Goal: Task Accomplishment & Management: Manage account settings

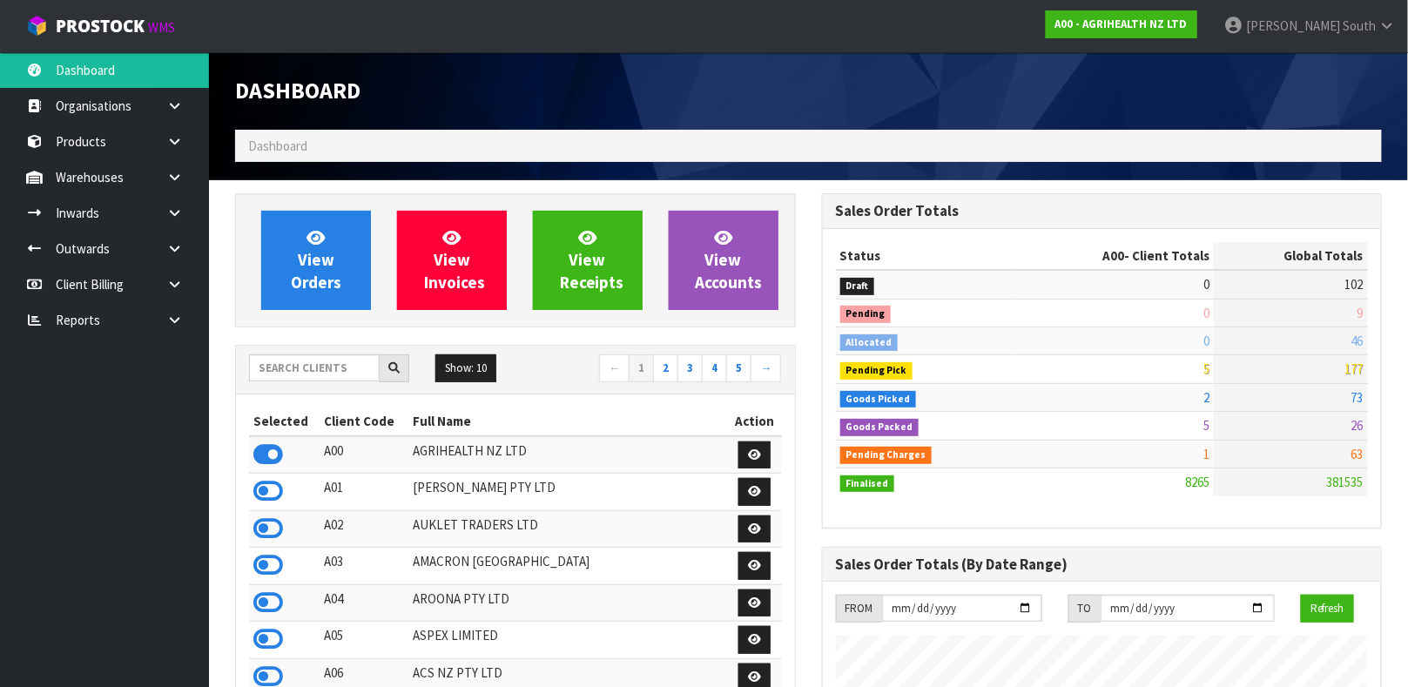
scroll to position [1321, 586]
click at [315, 382] on div at bounding box center [329, 369] width 160 height 28
click at [314, 377] on input "text" at bounding box center [314, 368] width 131 height 27
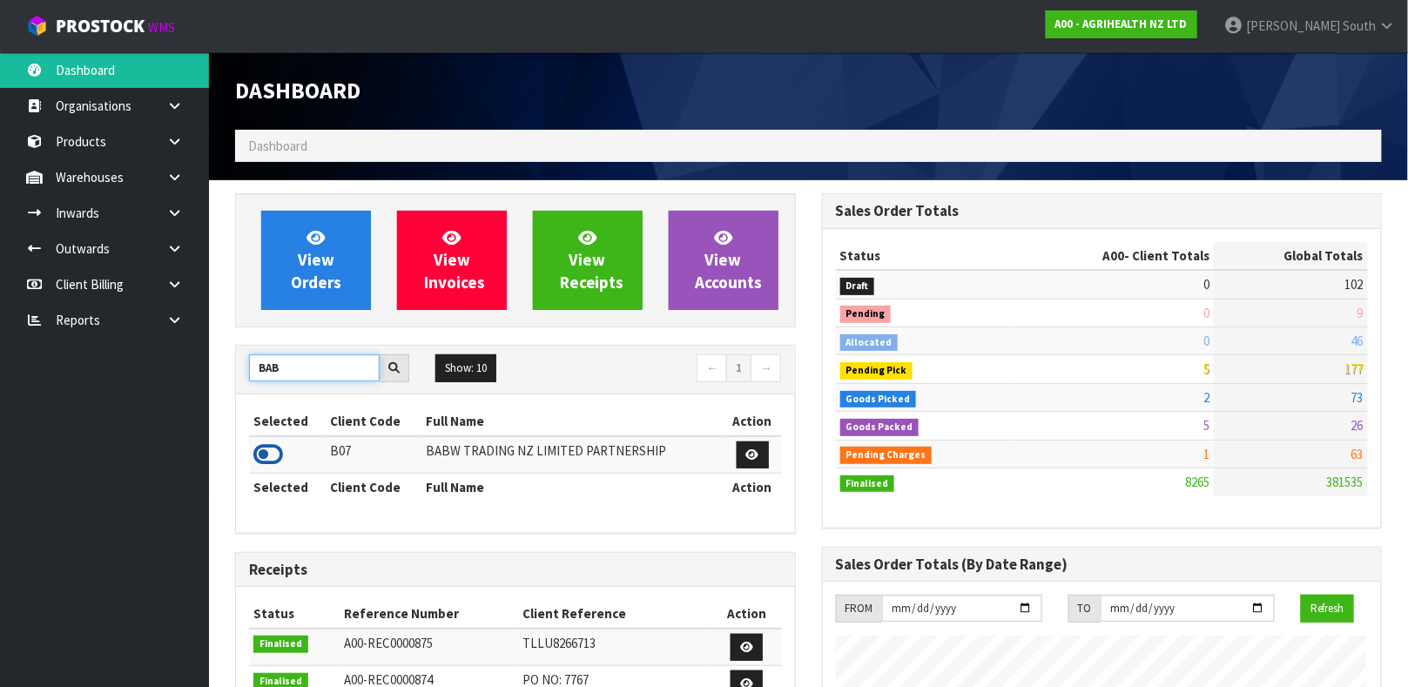
type input "BAB"
click at [274, 456] on icon at bounding box center [268, 455] width 30 height 26
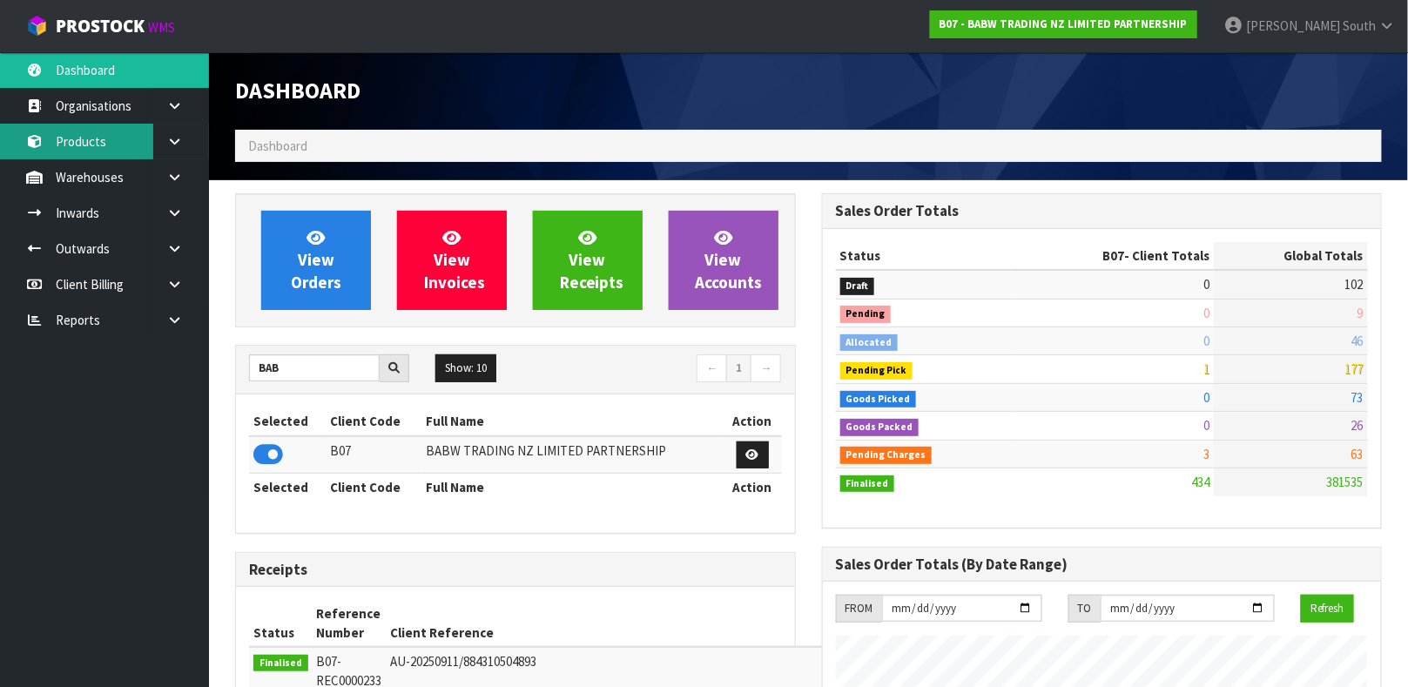
click at [123, 142] on link "Products" at bounding box center [104, 142] width 209 height 36
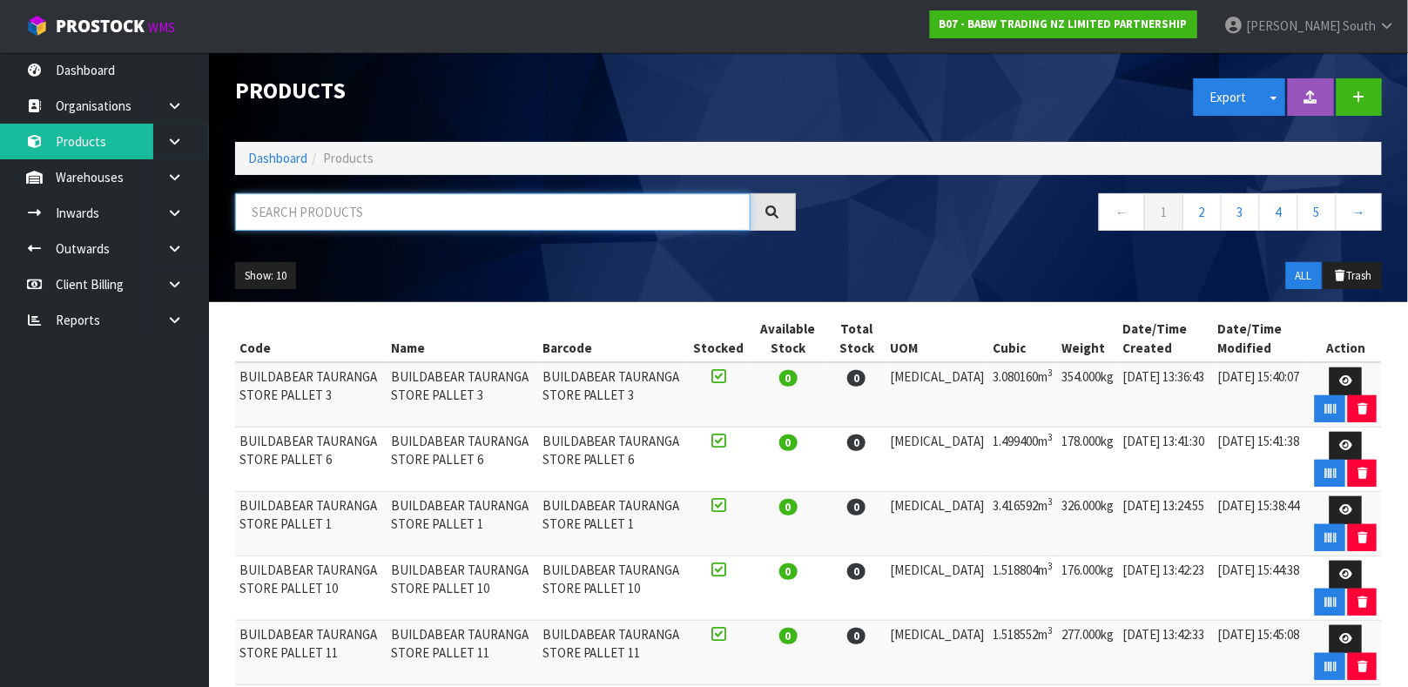
click at [321, 196] on input "text" at bounding box center [493, 211] width 516 height 37
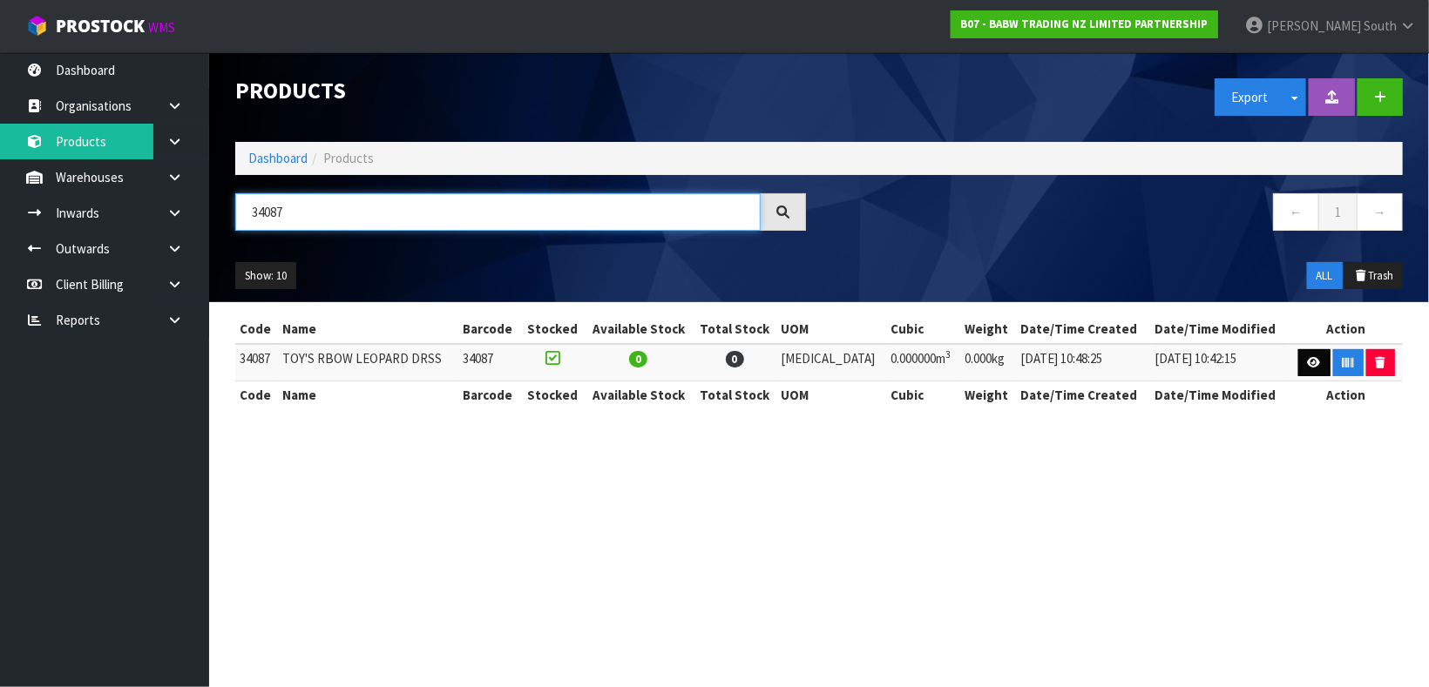
type input "34087"
click at [1302, 355] on link at bounding box center [1314, 363] width 32 height 28
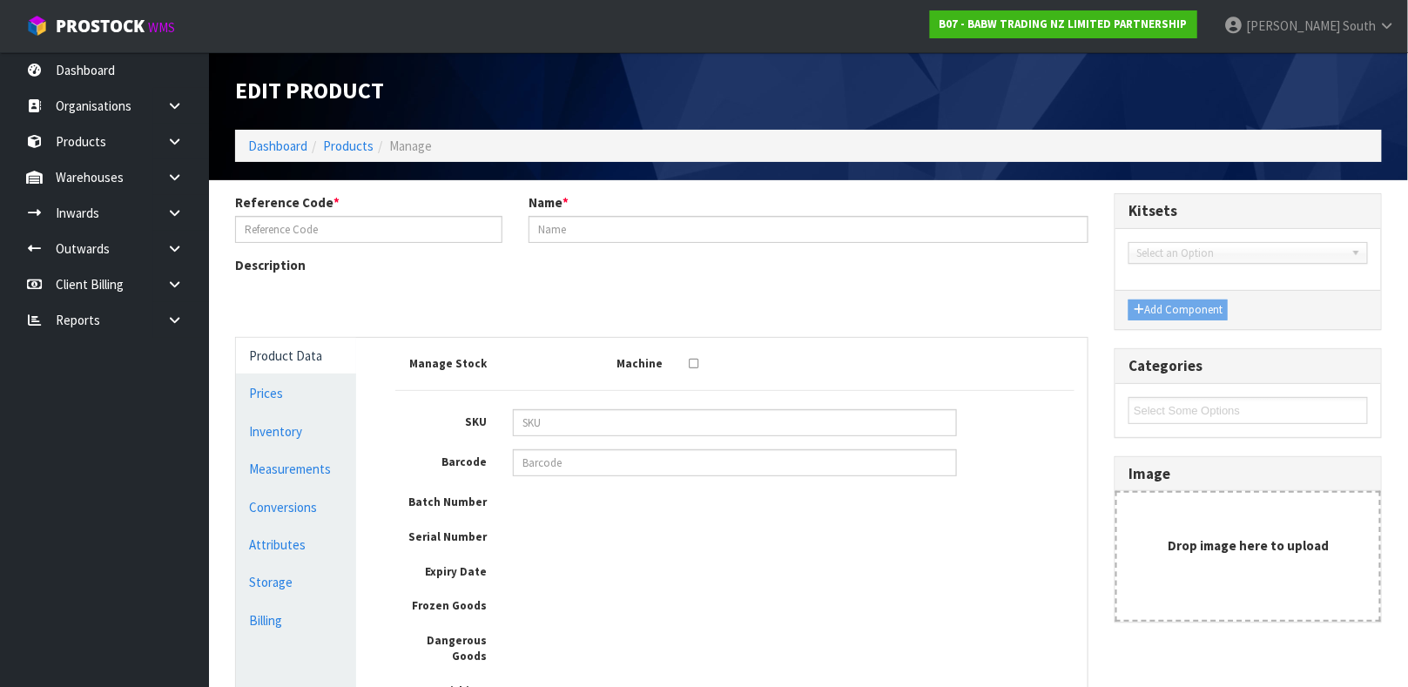
type input "34087"
type input "TOY'S RBOW LEOPARD DRSS"
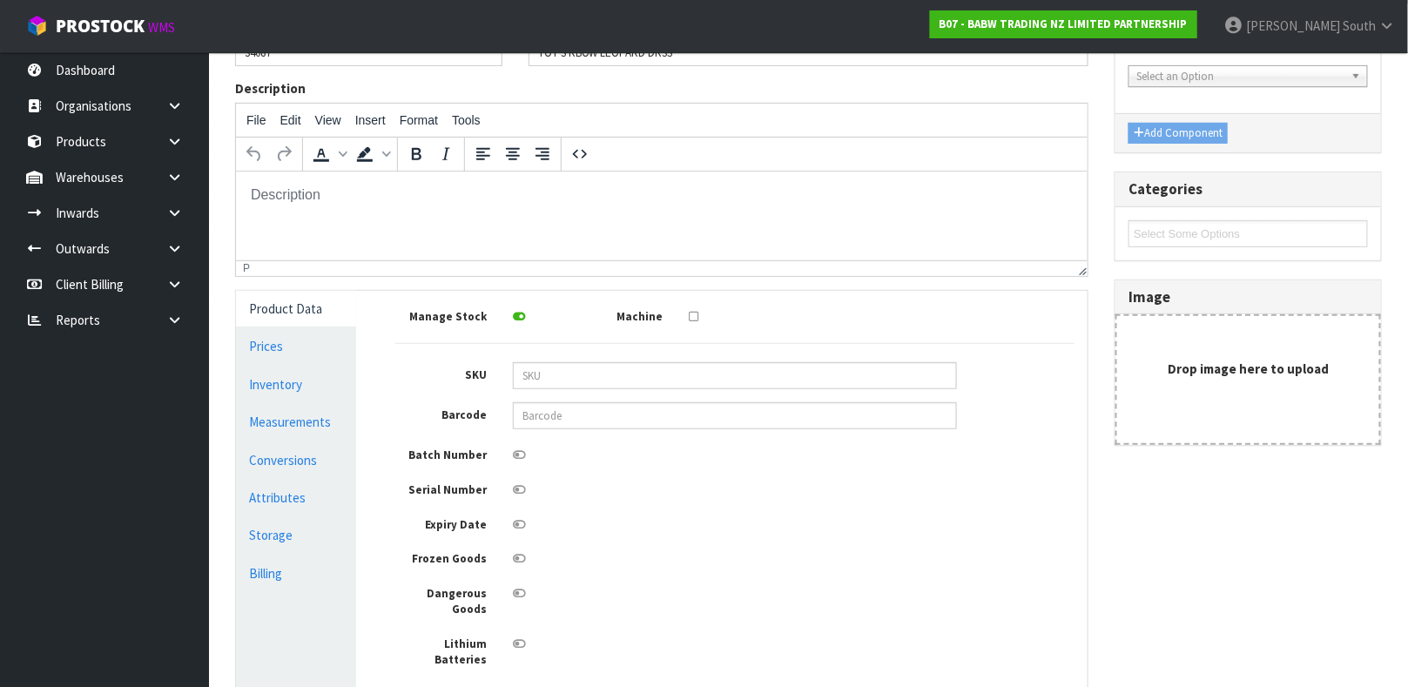
scroll to position [182, 0]
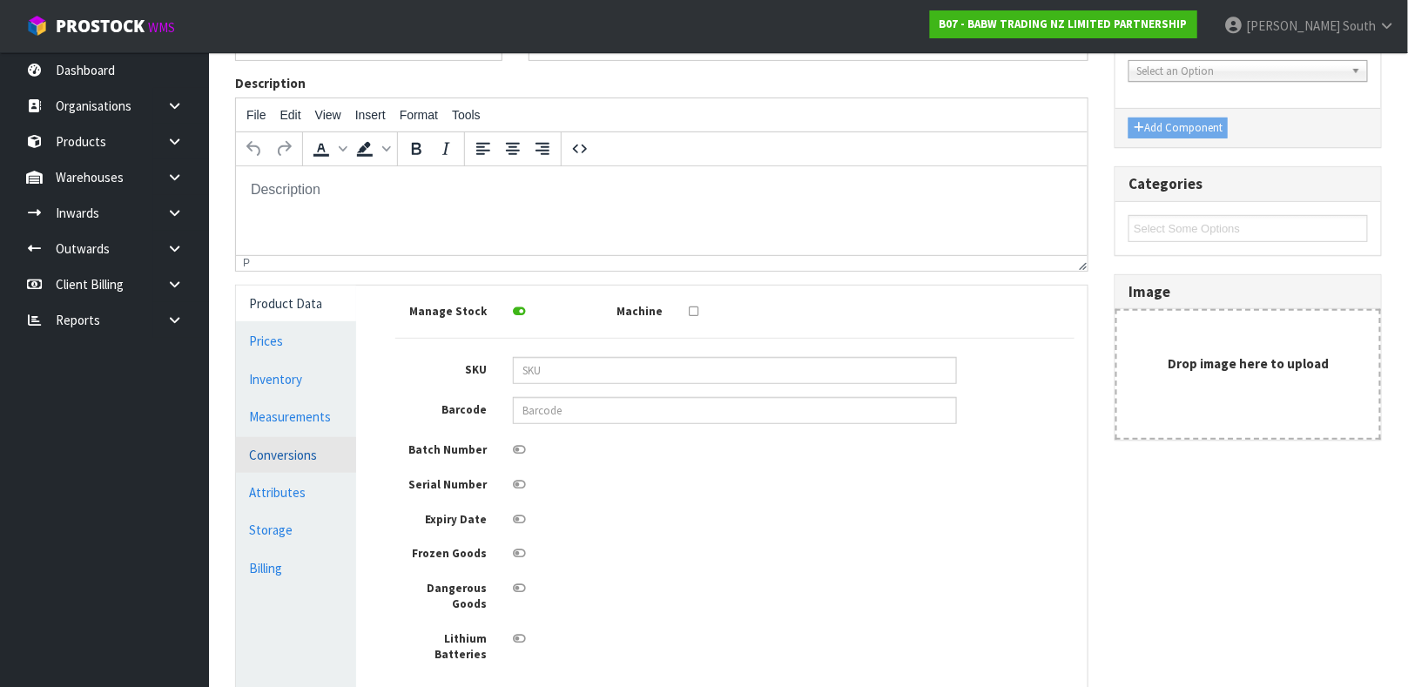
click at [283, 461] on link "Conversions" at bounding box center [296, 455] width 120 height 36
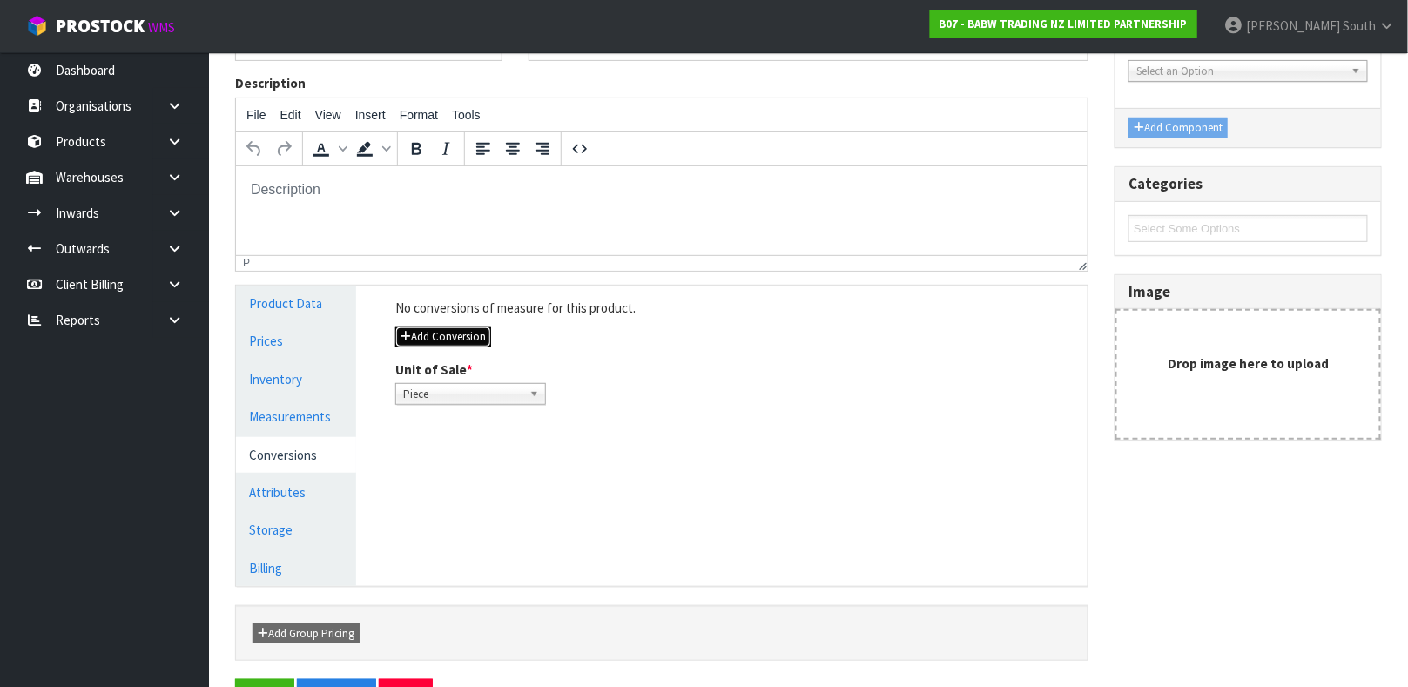
click at [456, 340] on button "Add Conversion" at bounding box center [443, 337] width 96 height 21
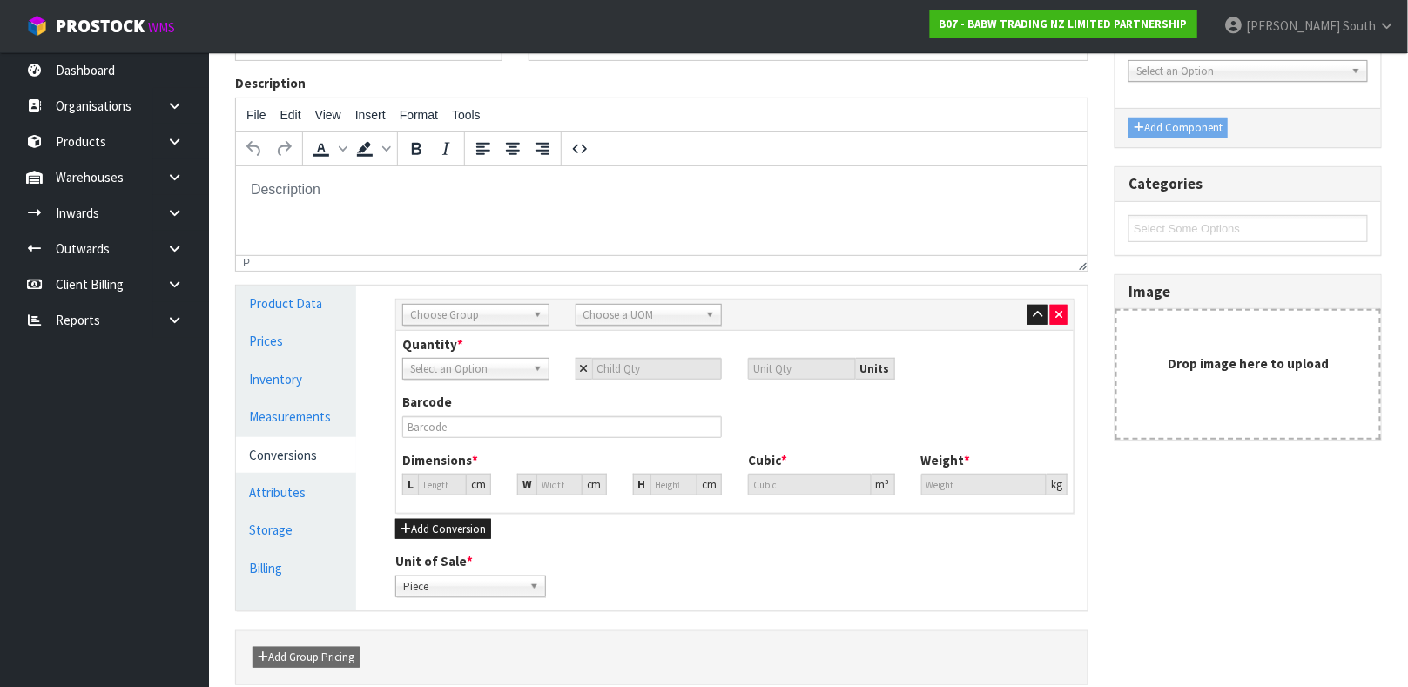
click at [506, 299] on div "Sub Inner Inner Outer Pallet Choose Group Bag Bar Basket Bin Bottle Box Bundle …" at bounding box center [734, 406] width 679 height 215
click at [506, 307] on span "Choose Group" at bounding box center [468, 315] width 116 height 21
click at [472, 402] on li "Outer" at bounding box center [476, 408] width 138 height 22
click at [680, 308] on span "Choose a UOM" at bounding box center [642, 315] width 116 height 21
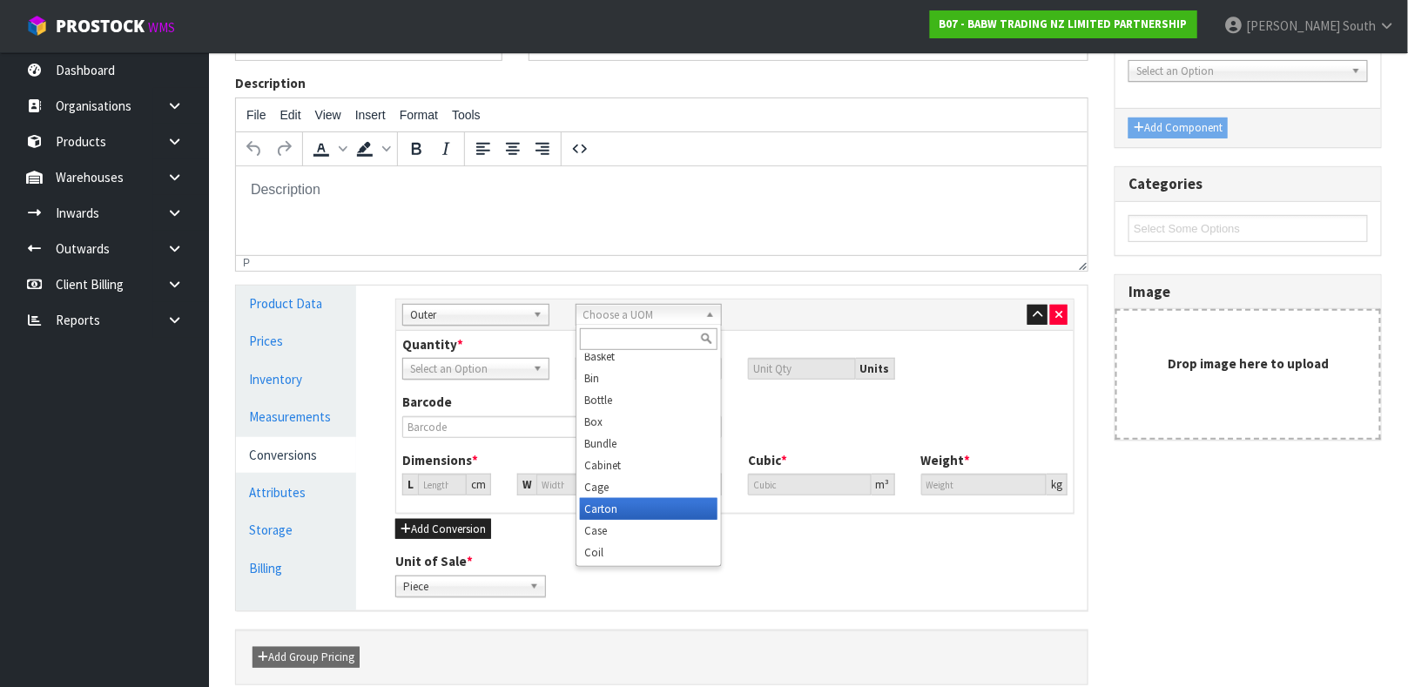
click at [637, 510] on li "Carton" at bounding box center [649, 509] width 138 height 22
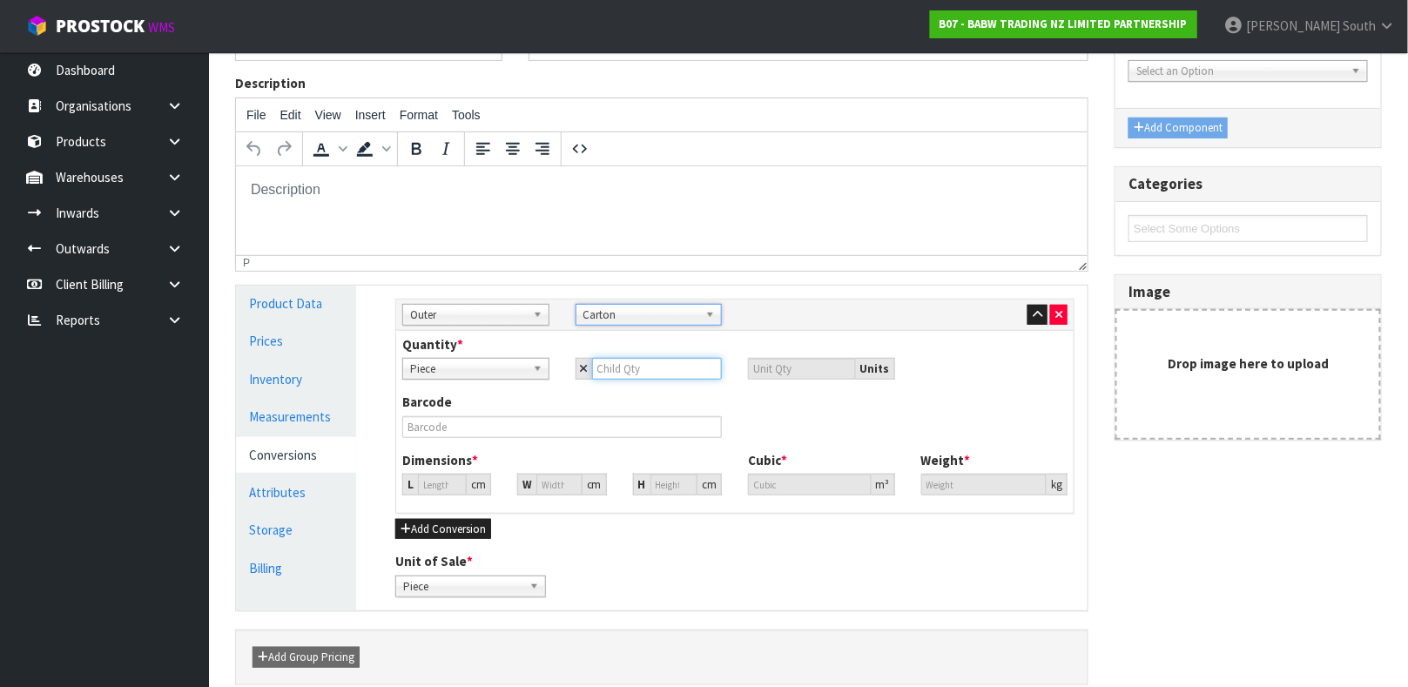
click at [637, 361] on input "number" at bounding box center [657, 369] width 131 height 22
type input "1"
type input "12"
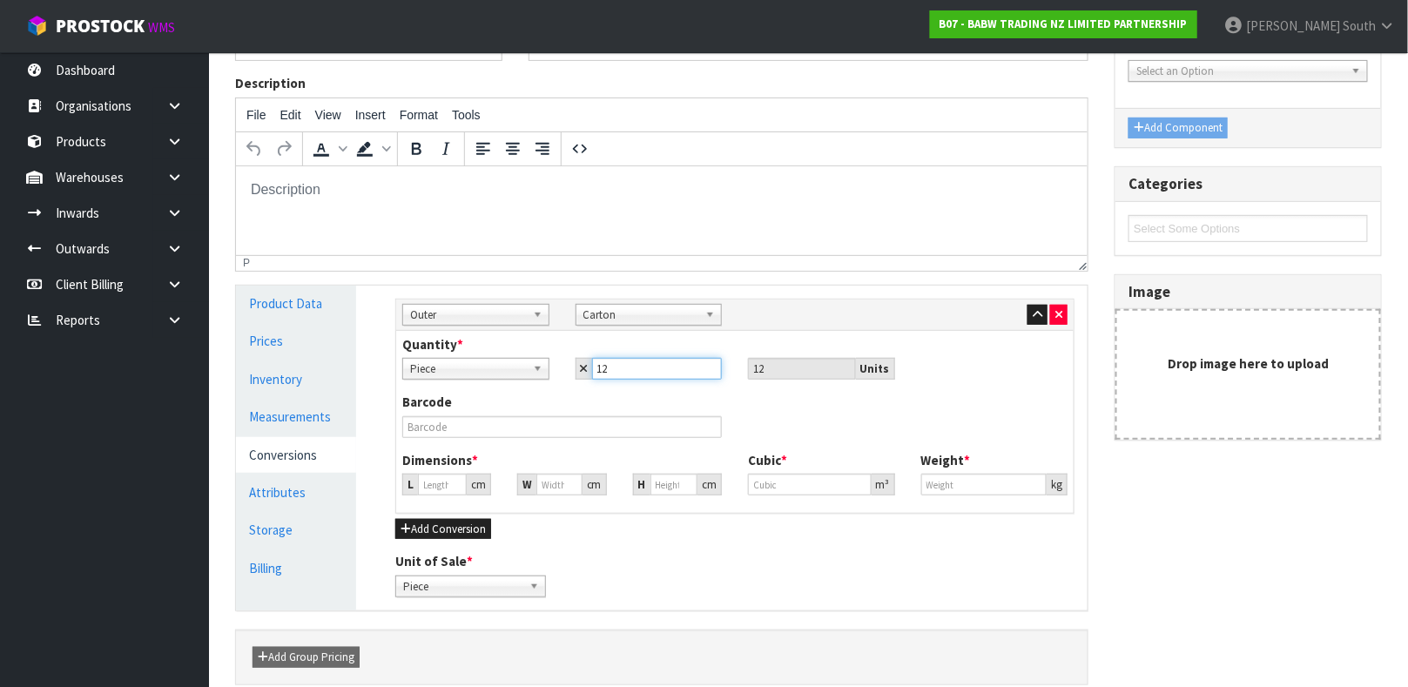
type input "12"
type input "0"
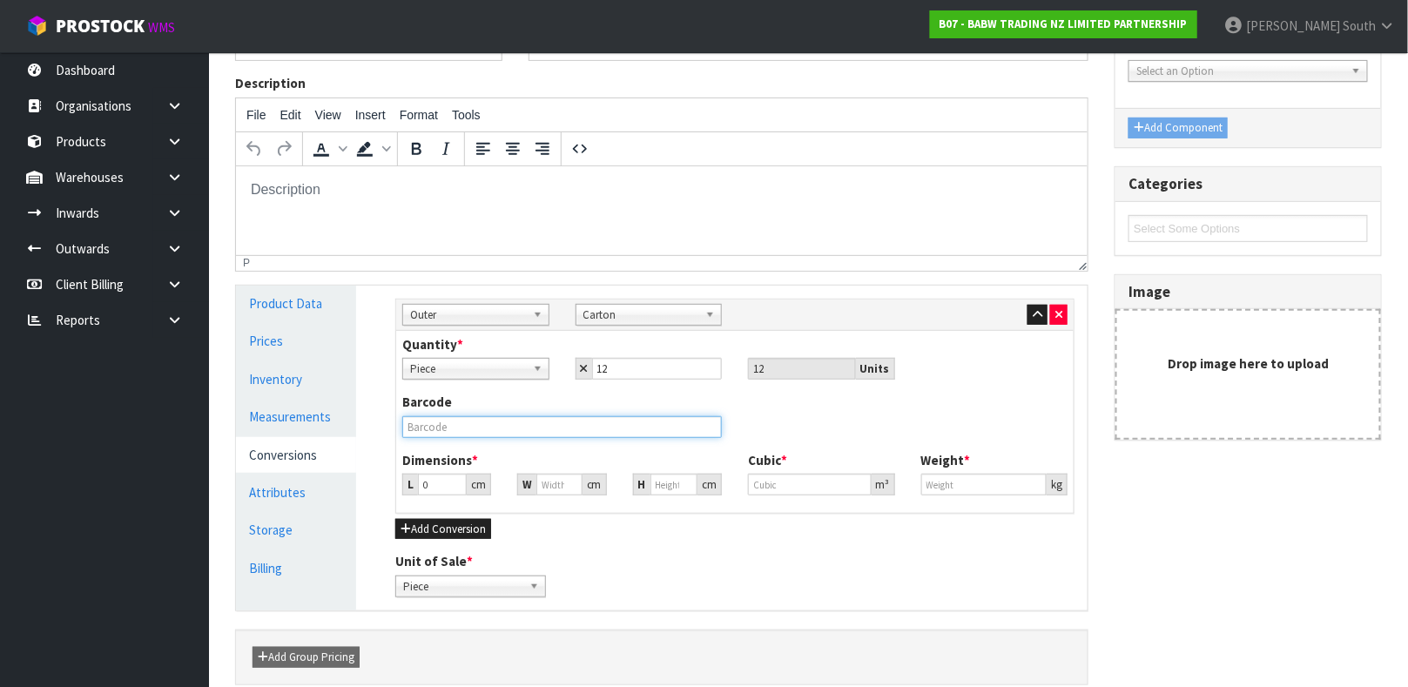
type input "0"
click at [469, 433] on input "text" at bounding box center [562, 427] width 320 height 22
type input "000000340870001"
click at [435, 476] on input "0" at bounding box center [442, 485] width 49 height 22
type input "0.000001"
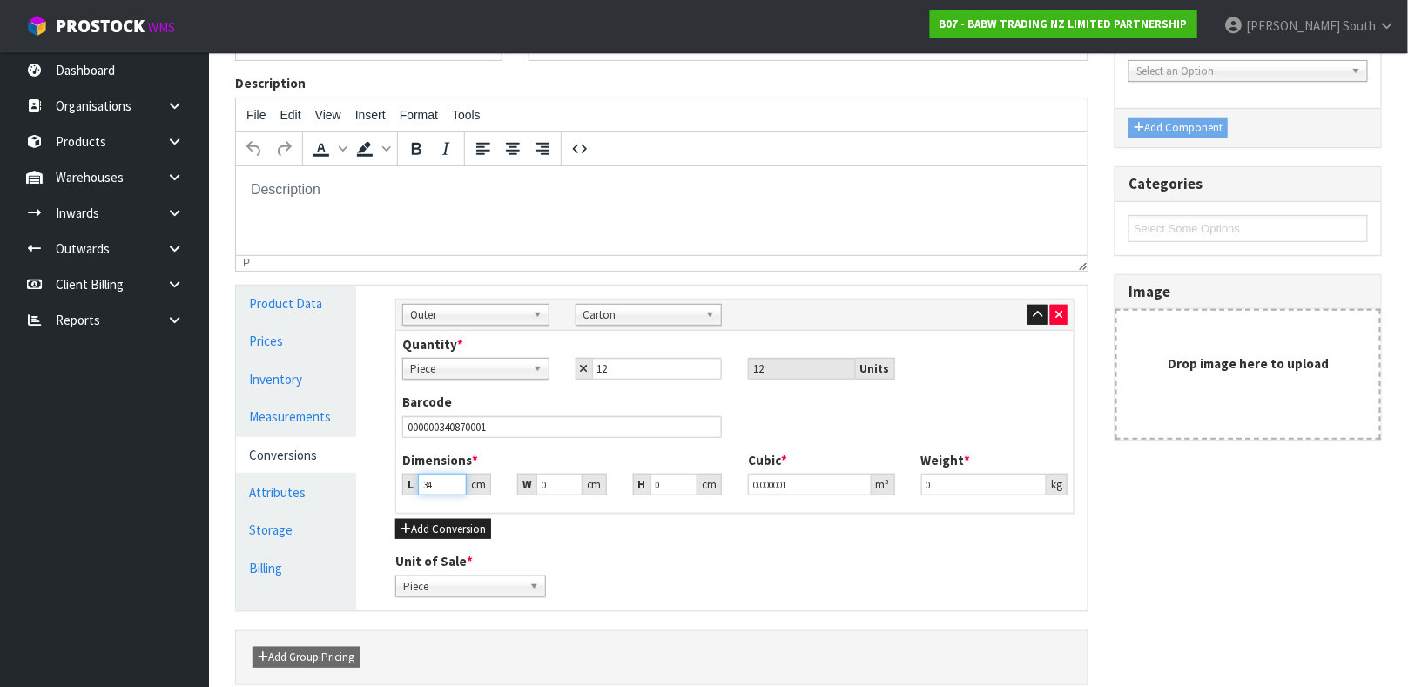
type input "34"
type input "23"
type input "1"
type input "0.000782"
type input "10"
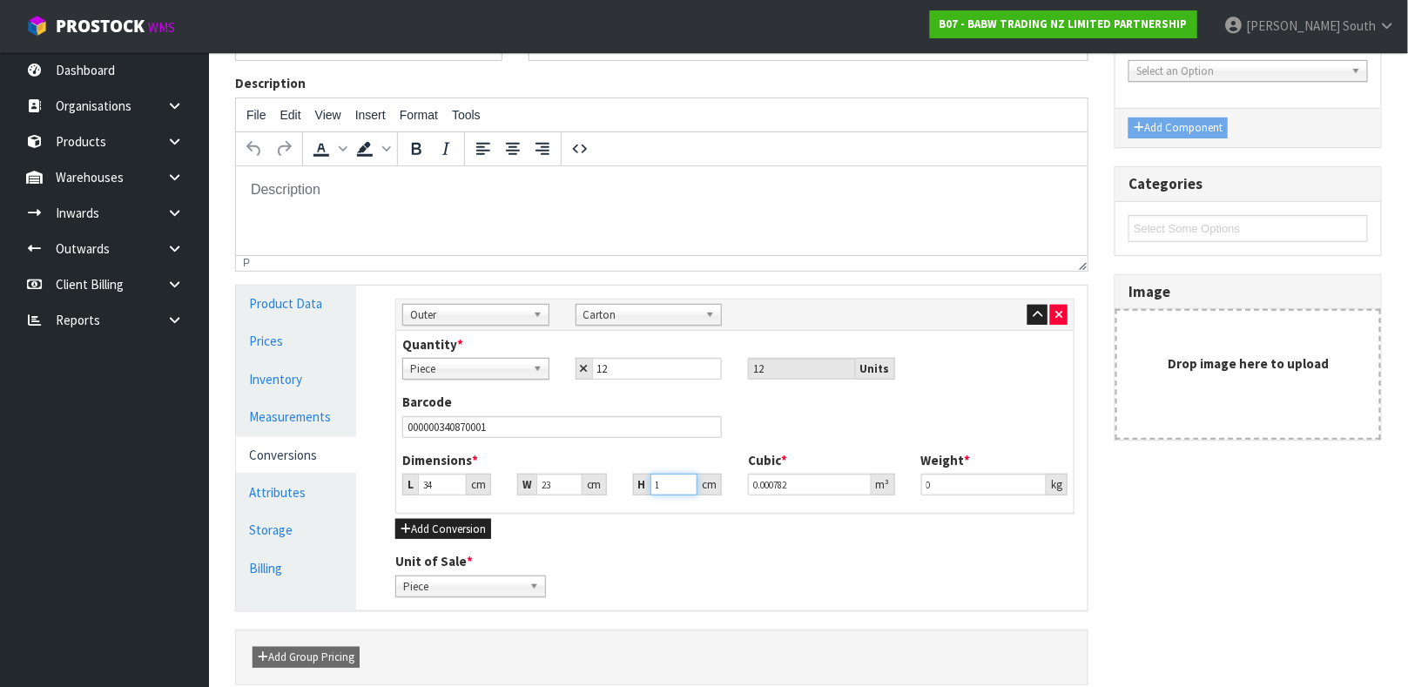
type input "0.00782"
type input "10"
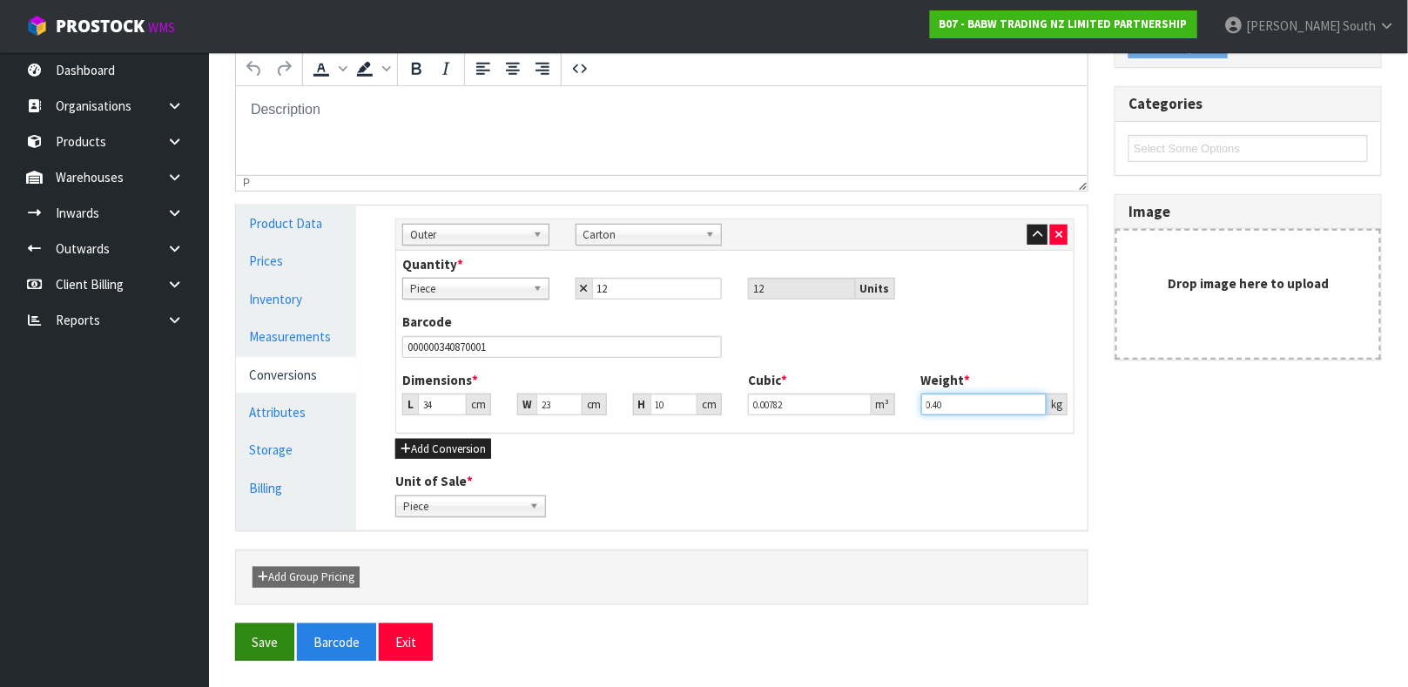
type input "0.40"
click at [240, 633] on button "Save" at bounding box center [264, 642] width 59 height 37
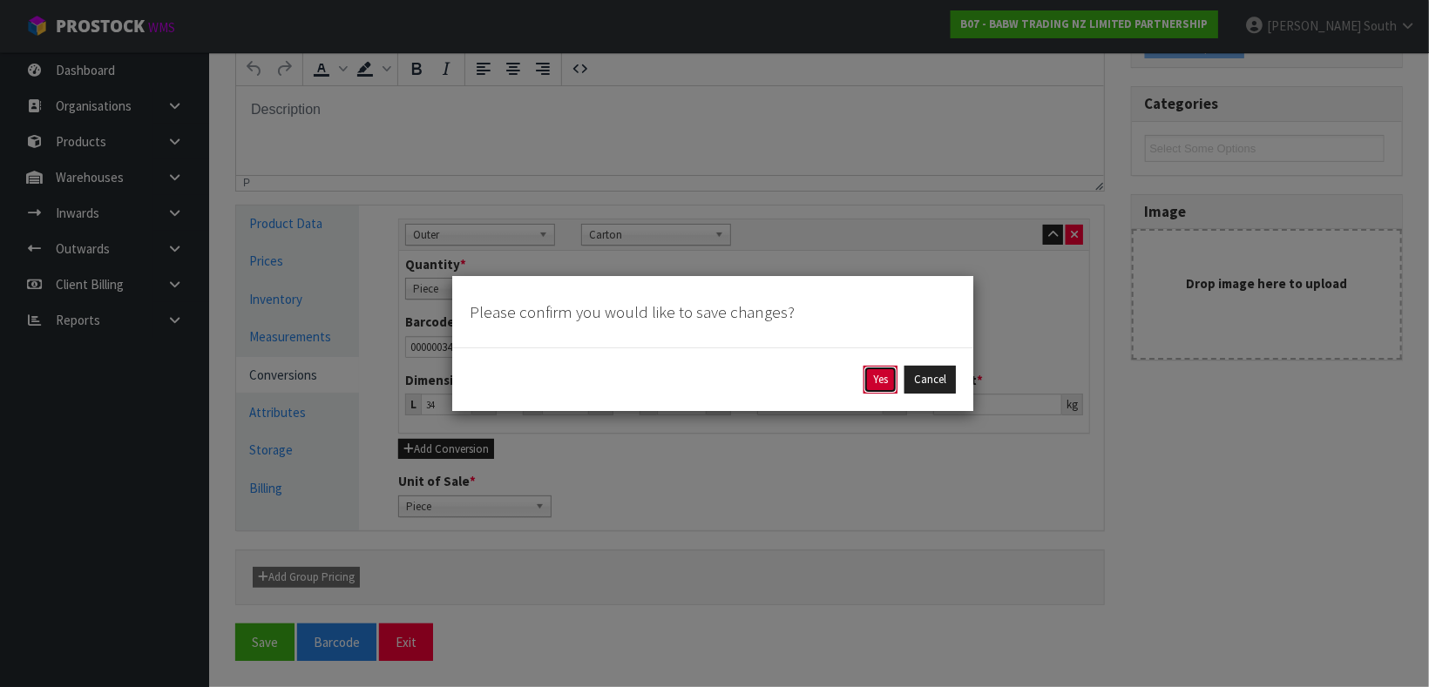
click at [864, 387] on button "Yes" at bounding box center [880, 380] width 34 height 28
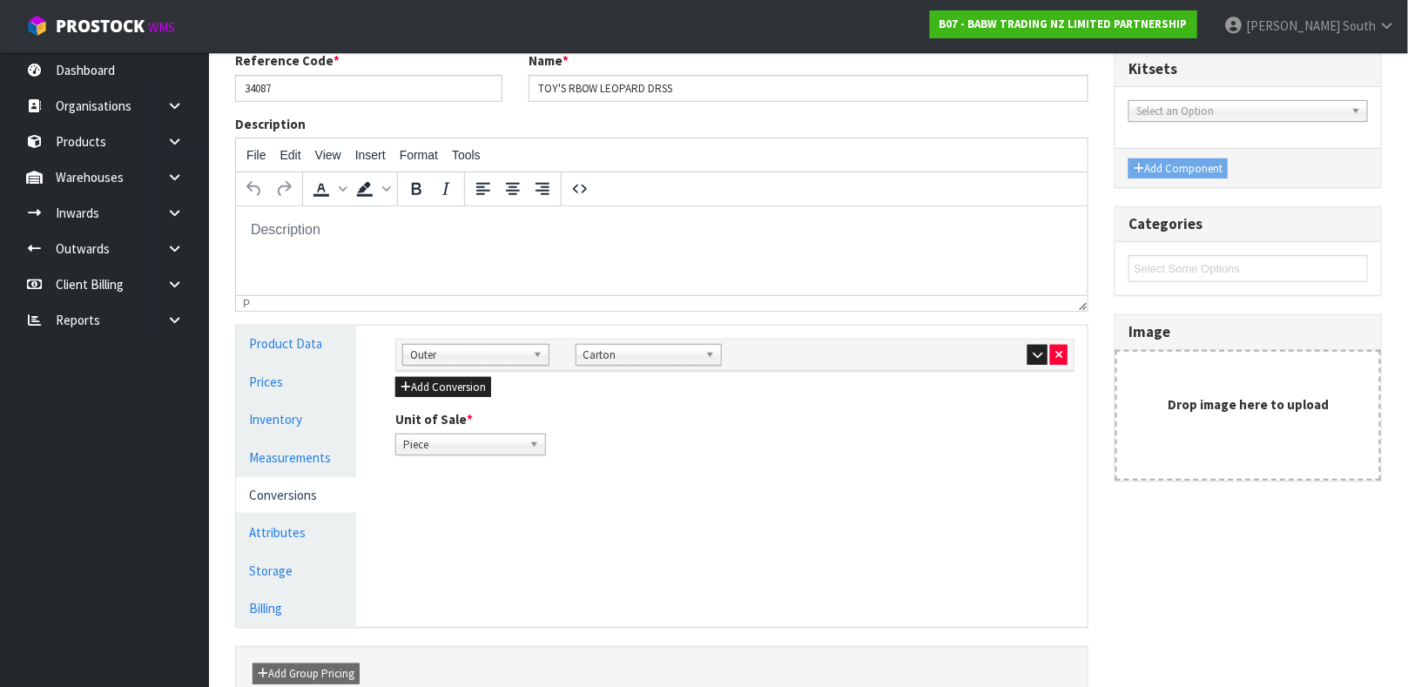
scroll to position [211, 0]
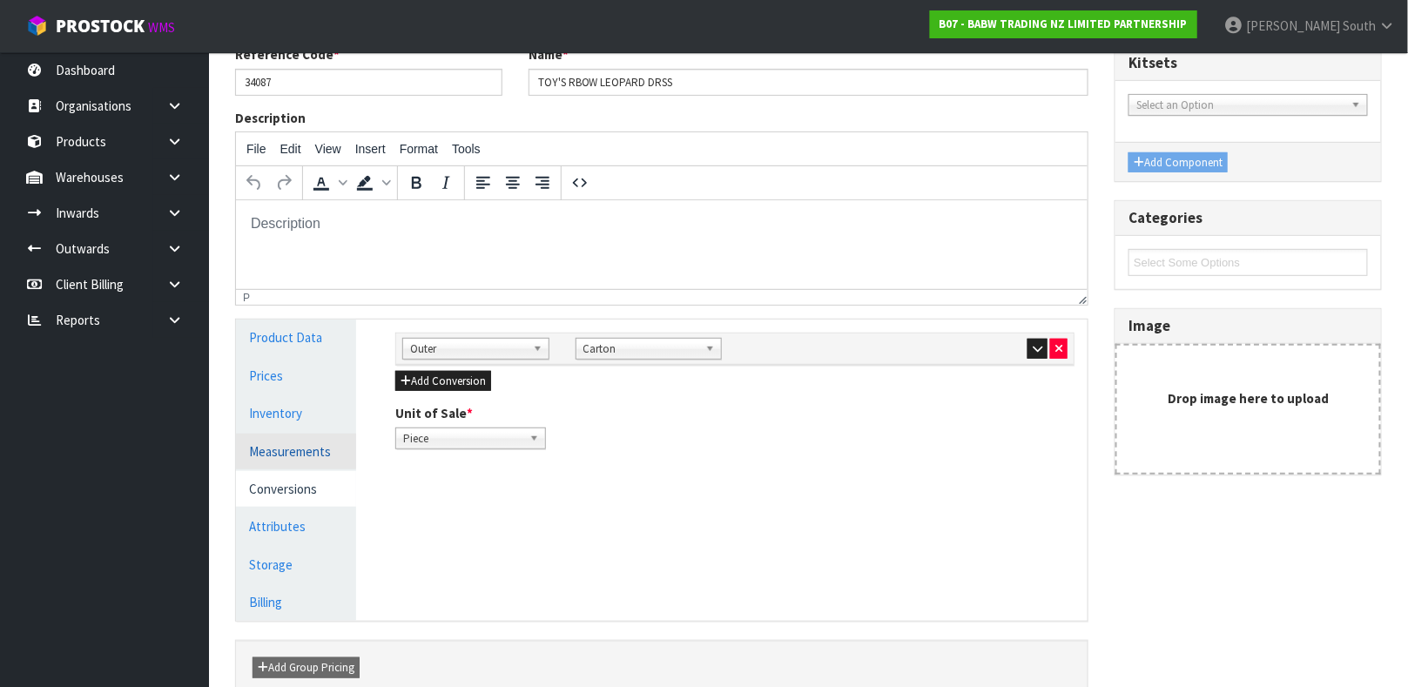
click at [310, 441] on link "Measurements" at bounding box center [296, 452] width 120 height 36
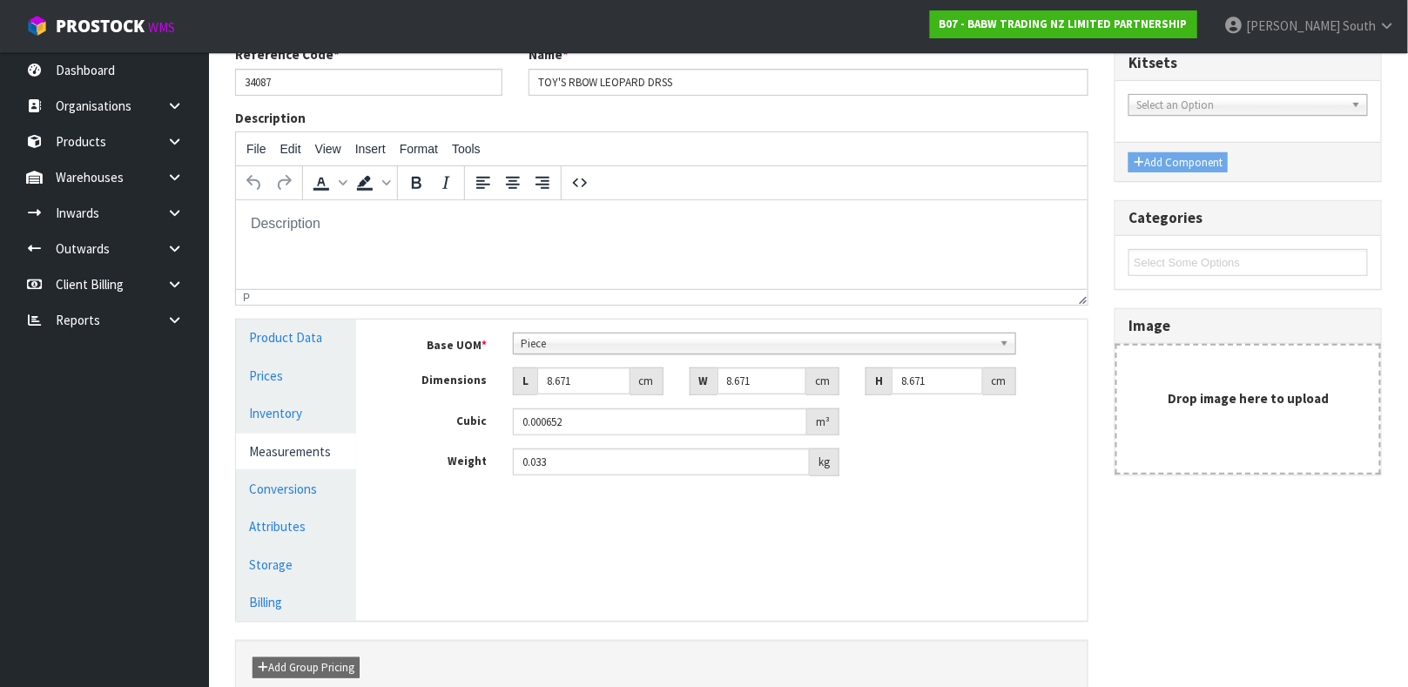
click at [945, 530] on div "Manage Stock Machine SKU Barcode Batch Number Serial Number Expiry Date Frozen …" at bounding box center [735, 470] width 732 height 301
click at [661, 341] on span "Piece" at bounding box center [757, 344] width 472 height 21
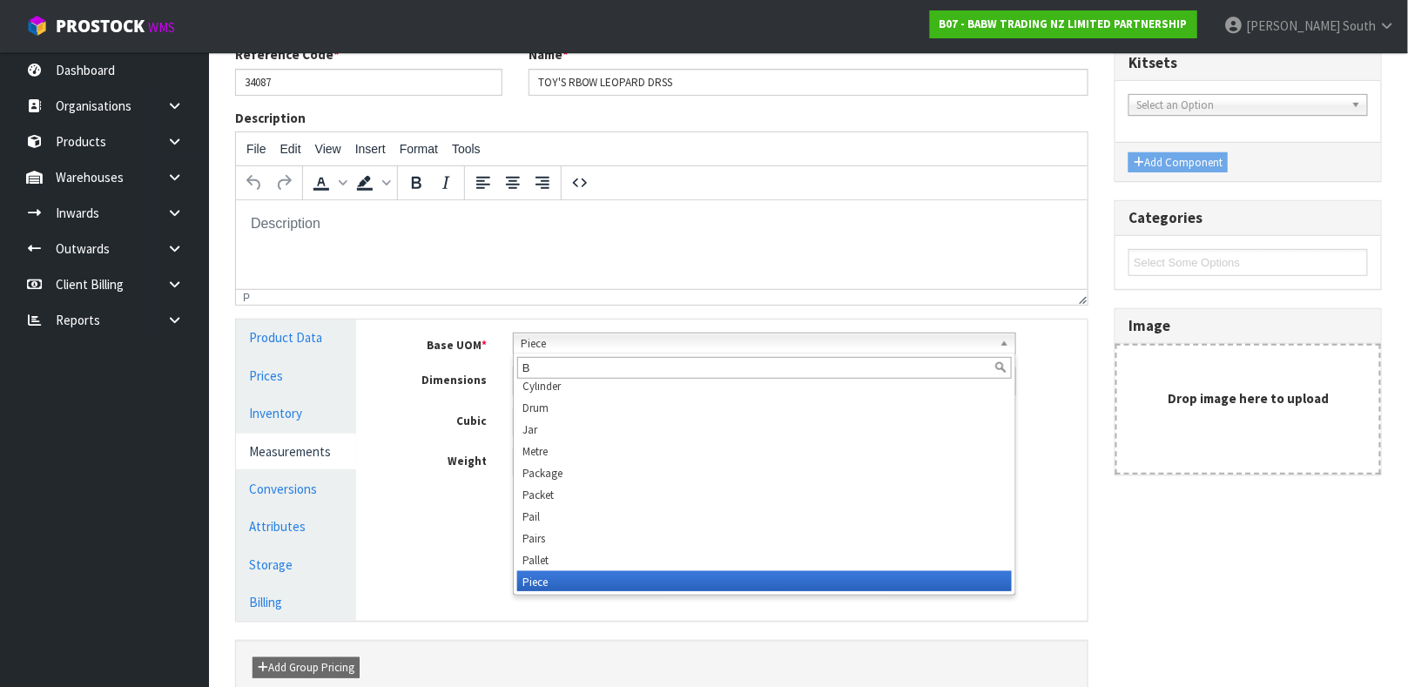
scroll to position [0, 0]
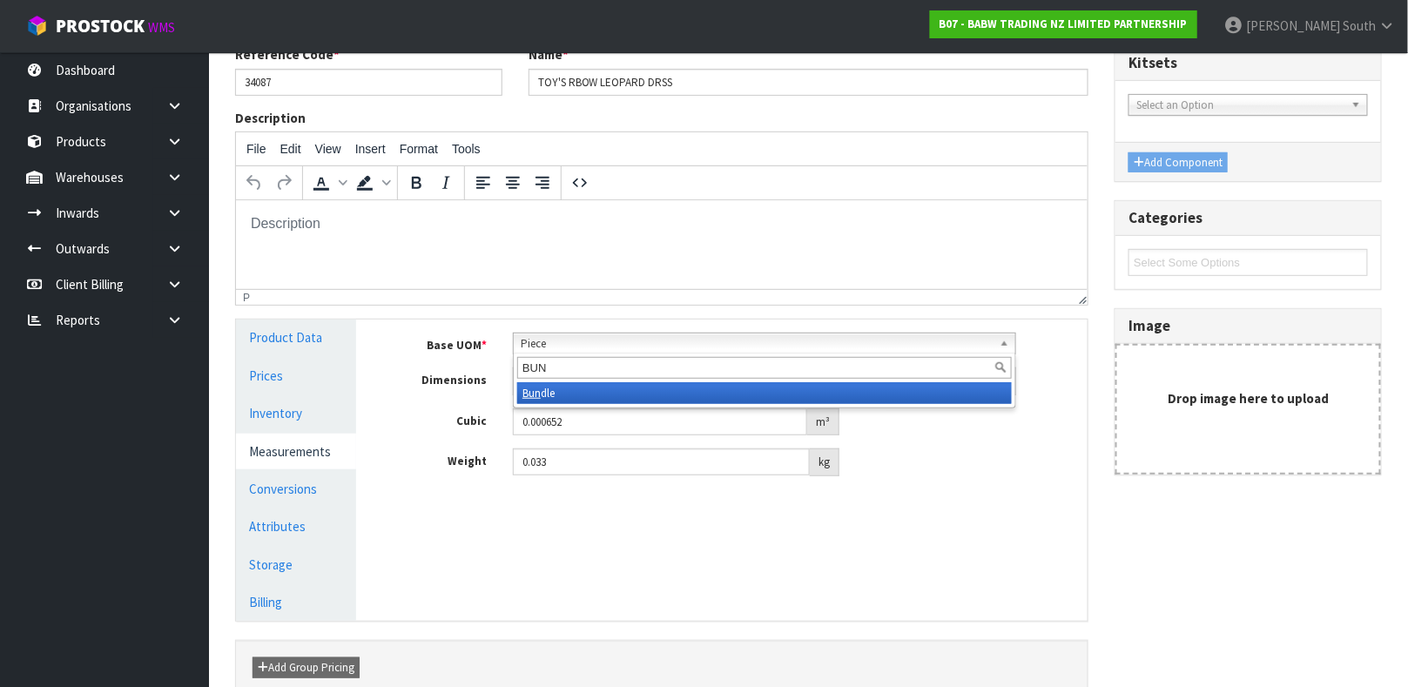
type input "BUN"
click at [632, 395] on li "Bun dle" at bounding box center [764, 393] width 495 height 22
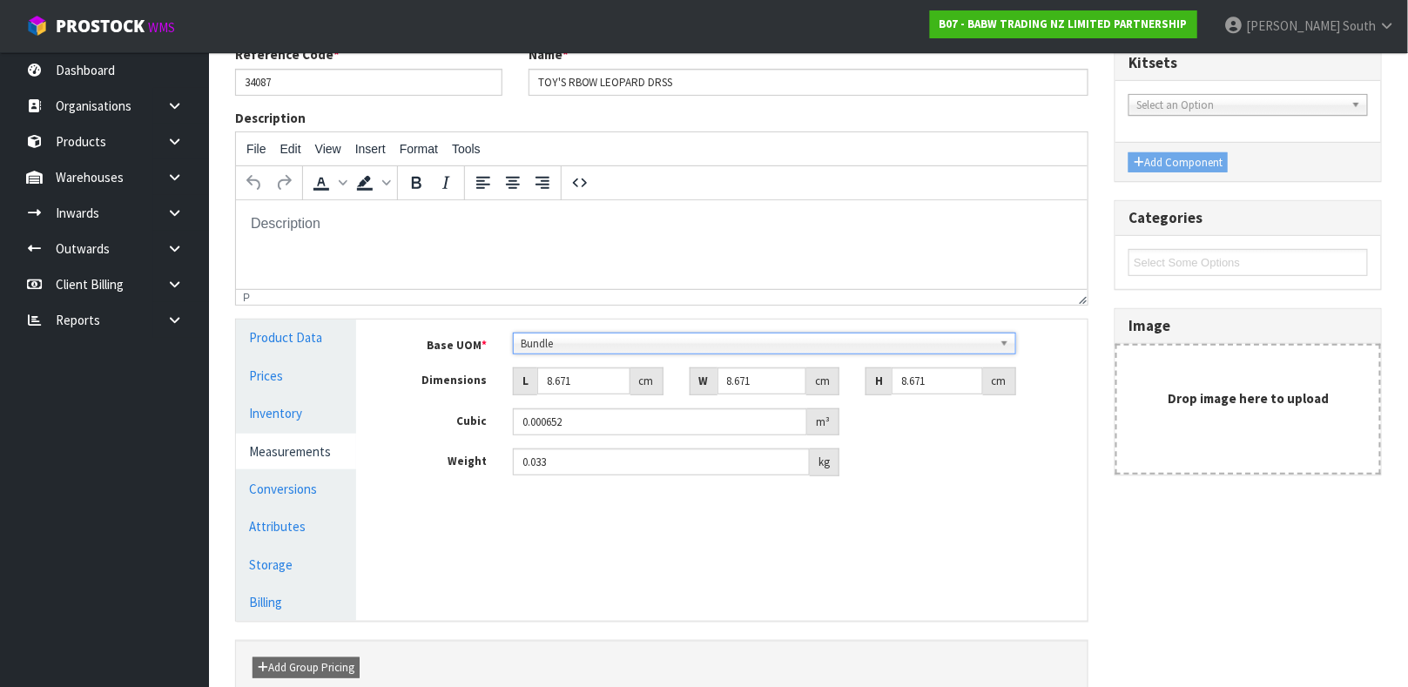
scroll to position [301, 0]
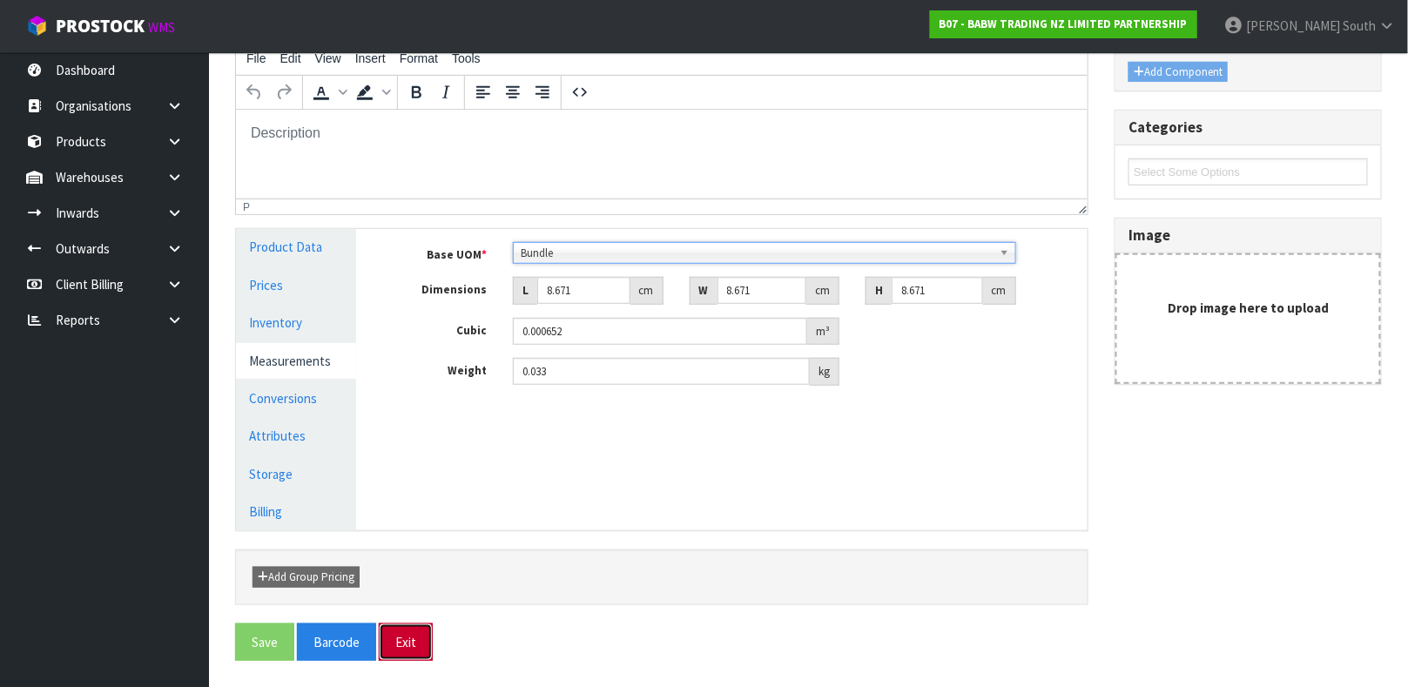
click at [421, 651] on button "Exit" at bounding box center [406, 642] width 54 height 37
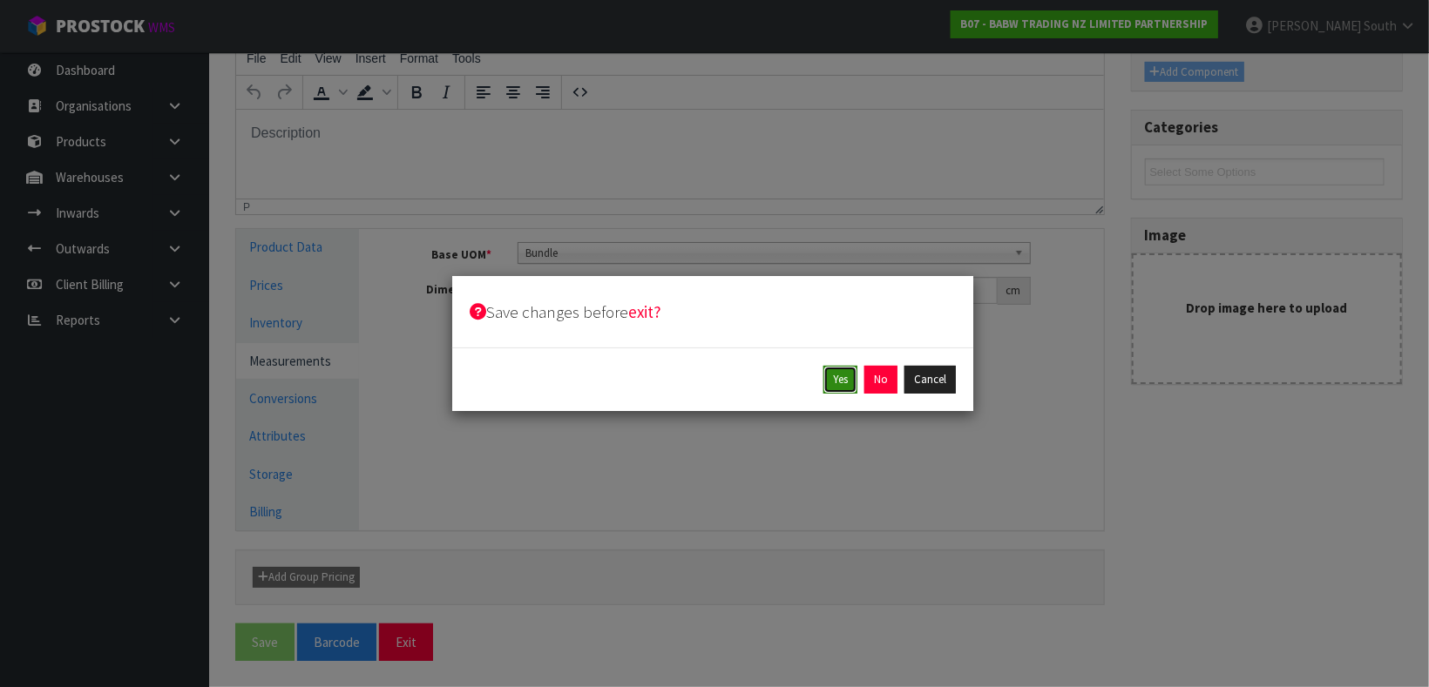
click at [823, 379] on button "Yes" at bounding box center [840, 380] width 34 height 28
click at [872, 370] on button "Yes" at bounding box center [880, 380] width 34 height 28
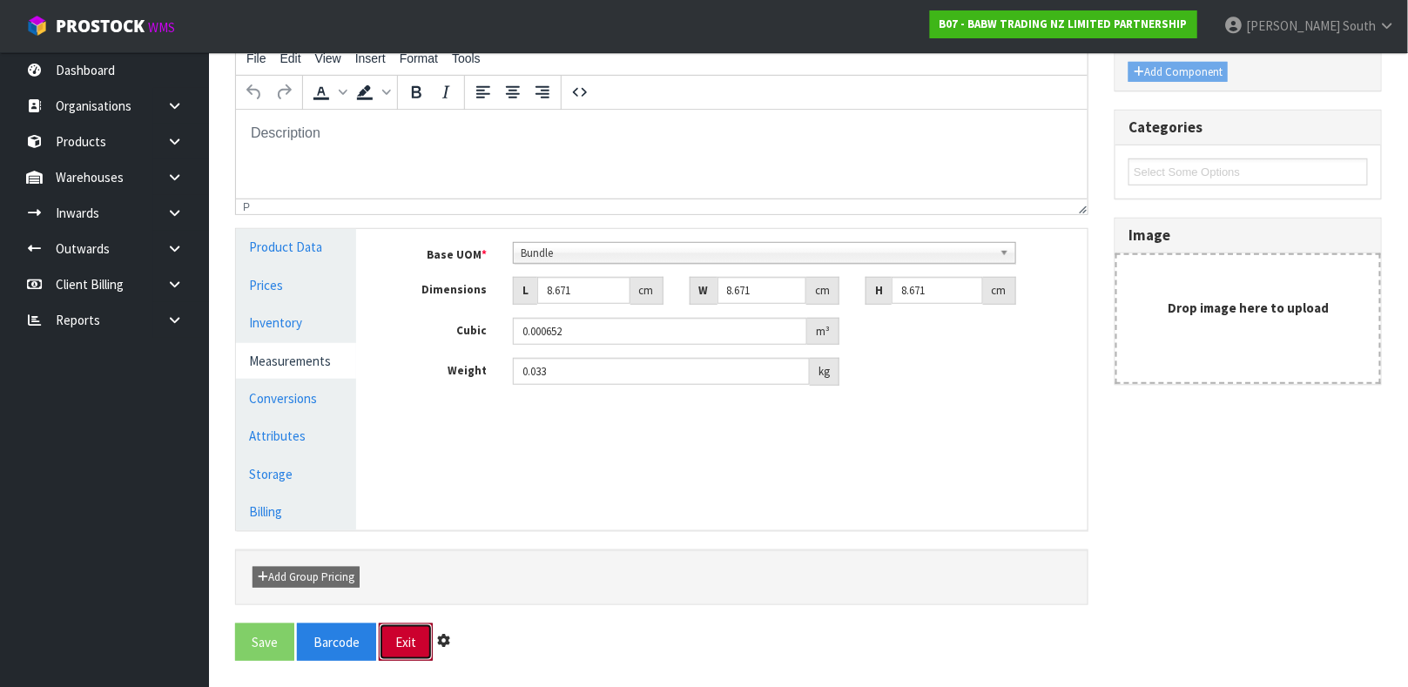
scroll to position [0, 0]
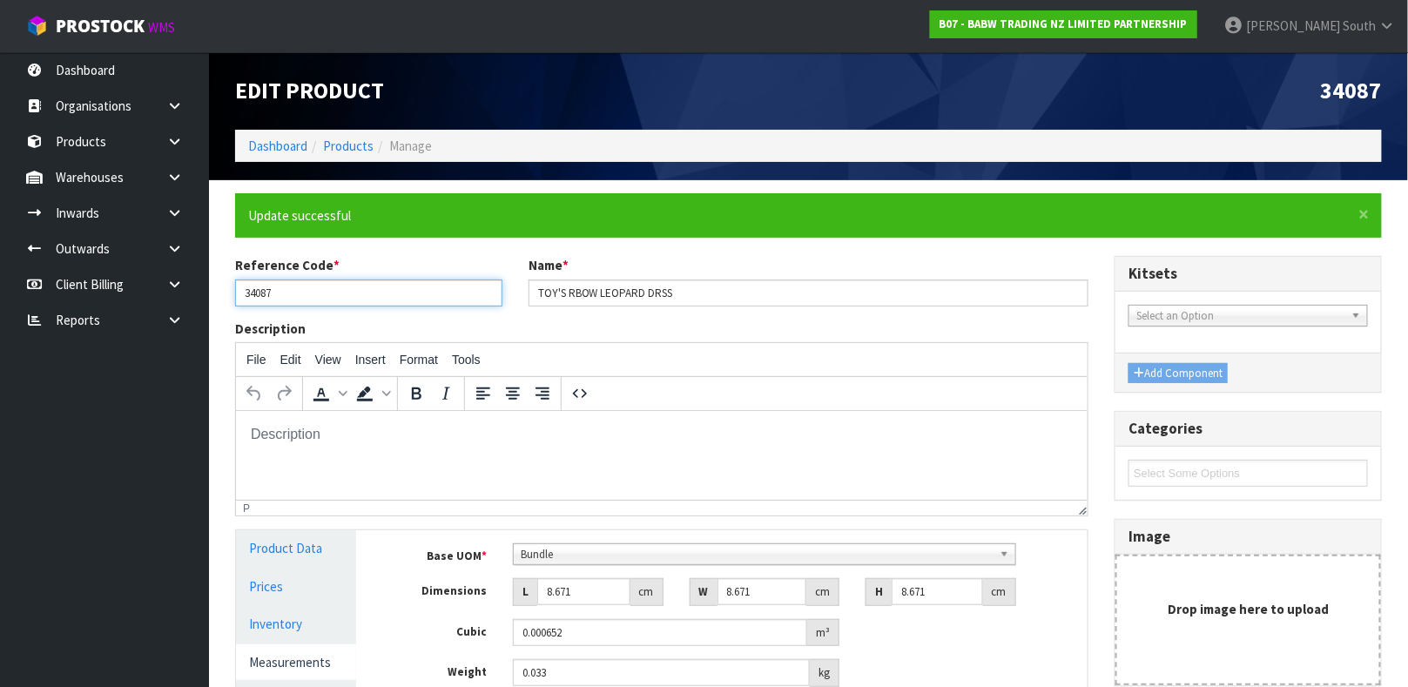
click at [318, 284] on input "34087" at bounding box center [368, 293] width 267 height 27
click at [349, 167] on div "Edit Product 34087 Dashboard Products Manage" at bounding box center [808, 116] width 1173 height 128
click at [344, 142] on link "Products" at bounding box center [348, 146] width 51 height 17
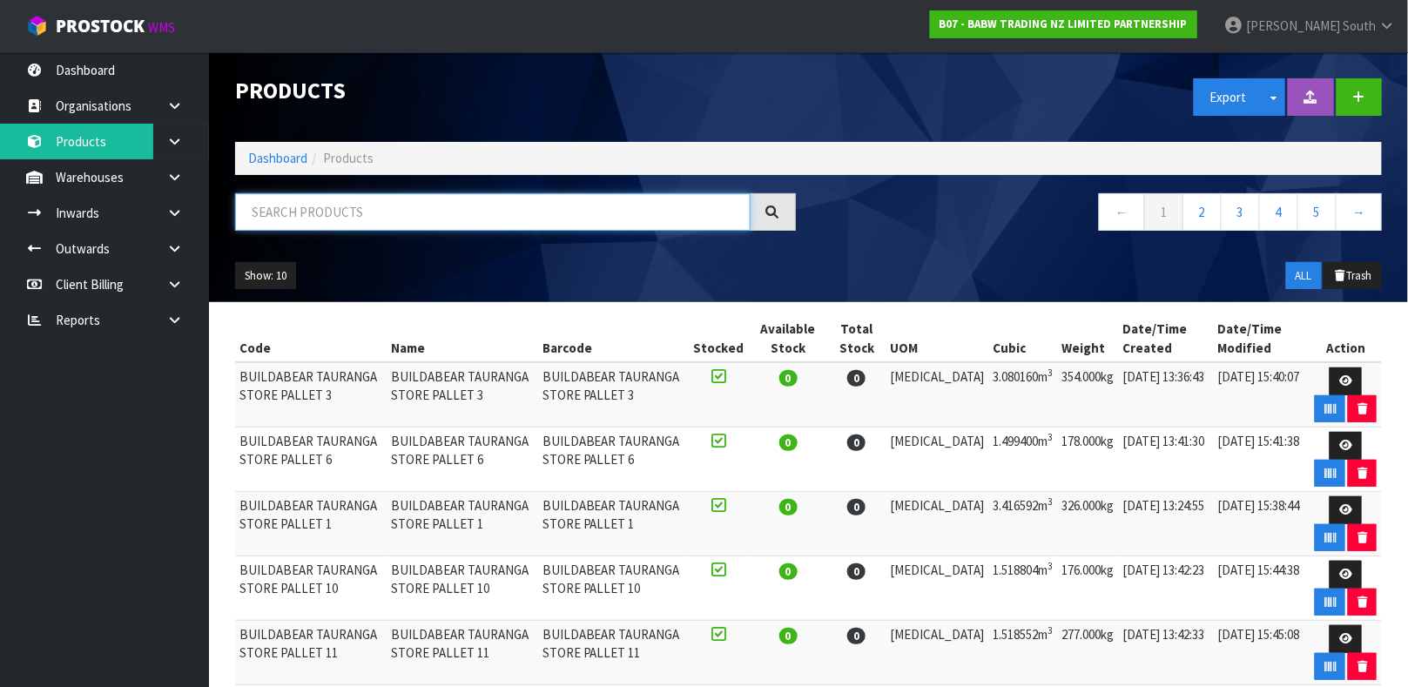
click at [432, 216] on input "text" at bounding box center [493, 211] width 516 height 37
paste input "34087"
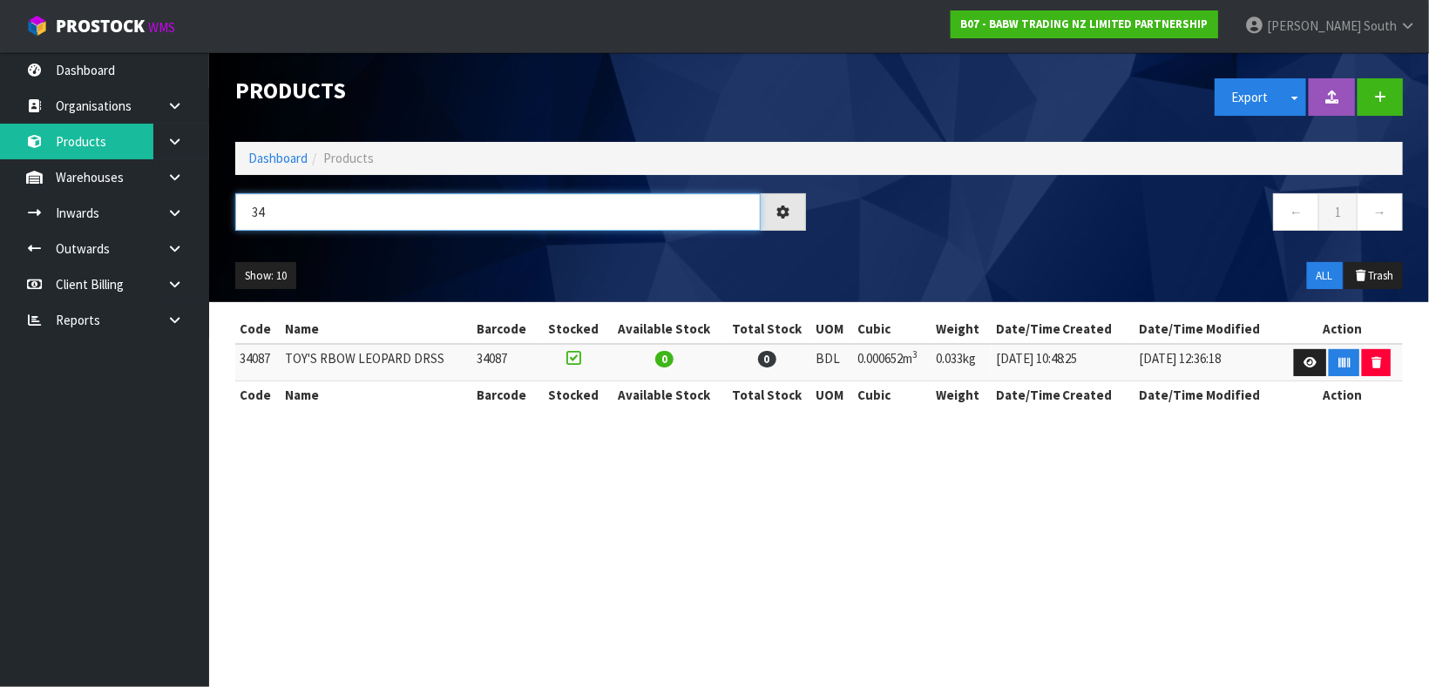
type input "3"
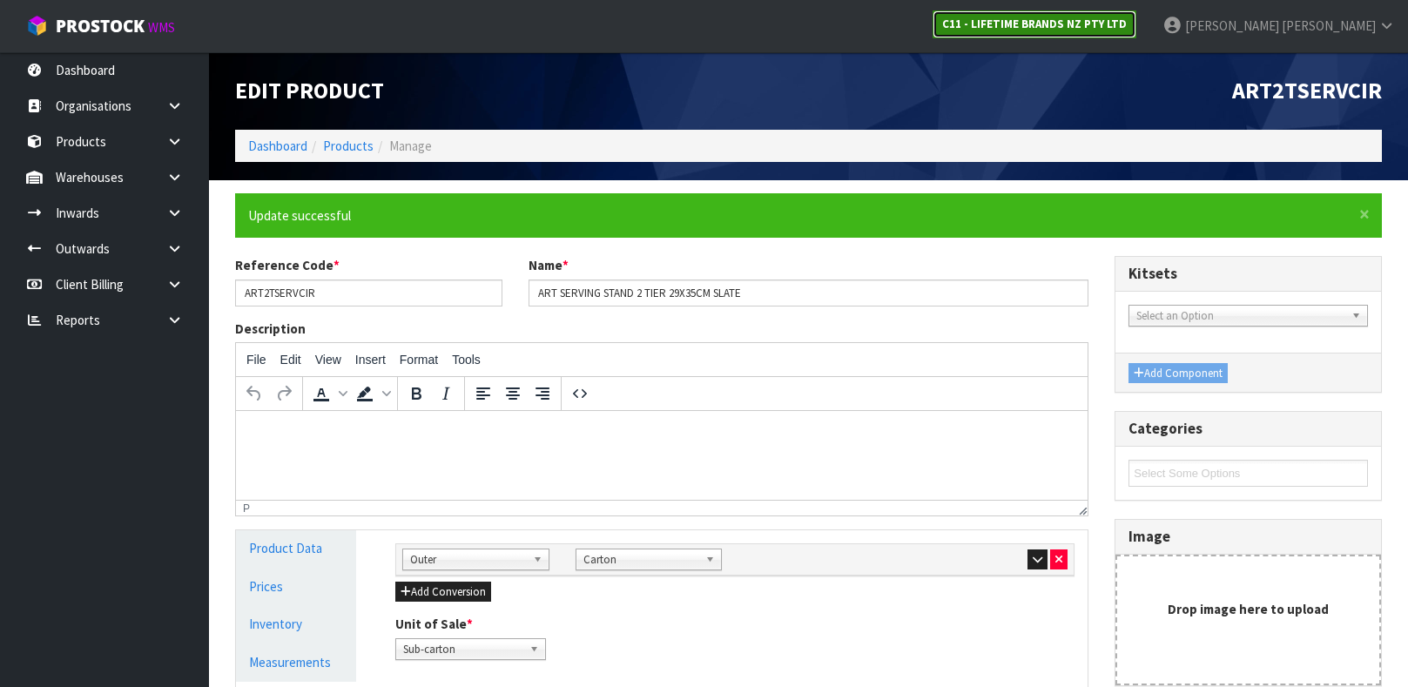
click at [1125, 29] on strong "C11 - LIFETIME BRANDS NZ PTY LTD" at bounding box center [1034, 24] width 185 height 15
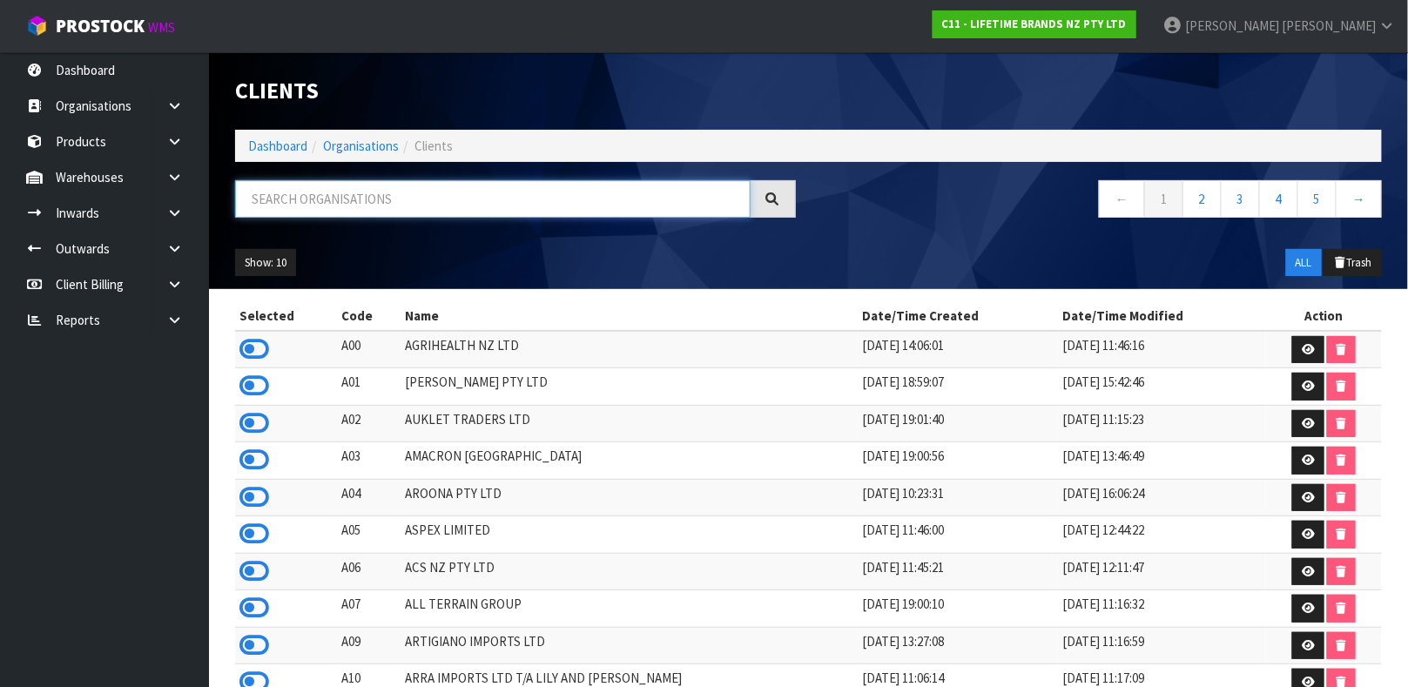
click at [417, 190] on input "text" at bounding box center [493, 198] width 516 height 37
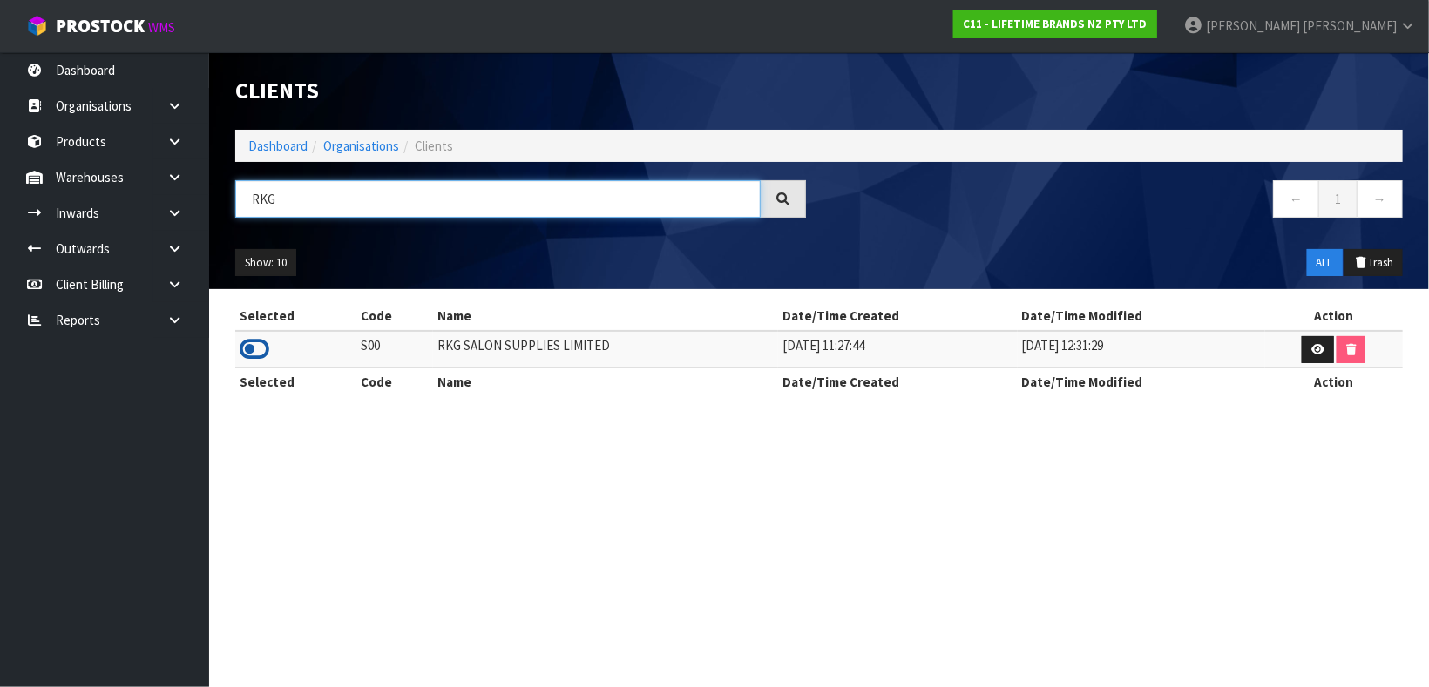
type input "RKG"
click at [240, 350] on icon at bounding box center [255, 349] width 30 height 26
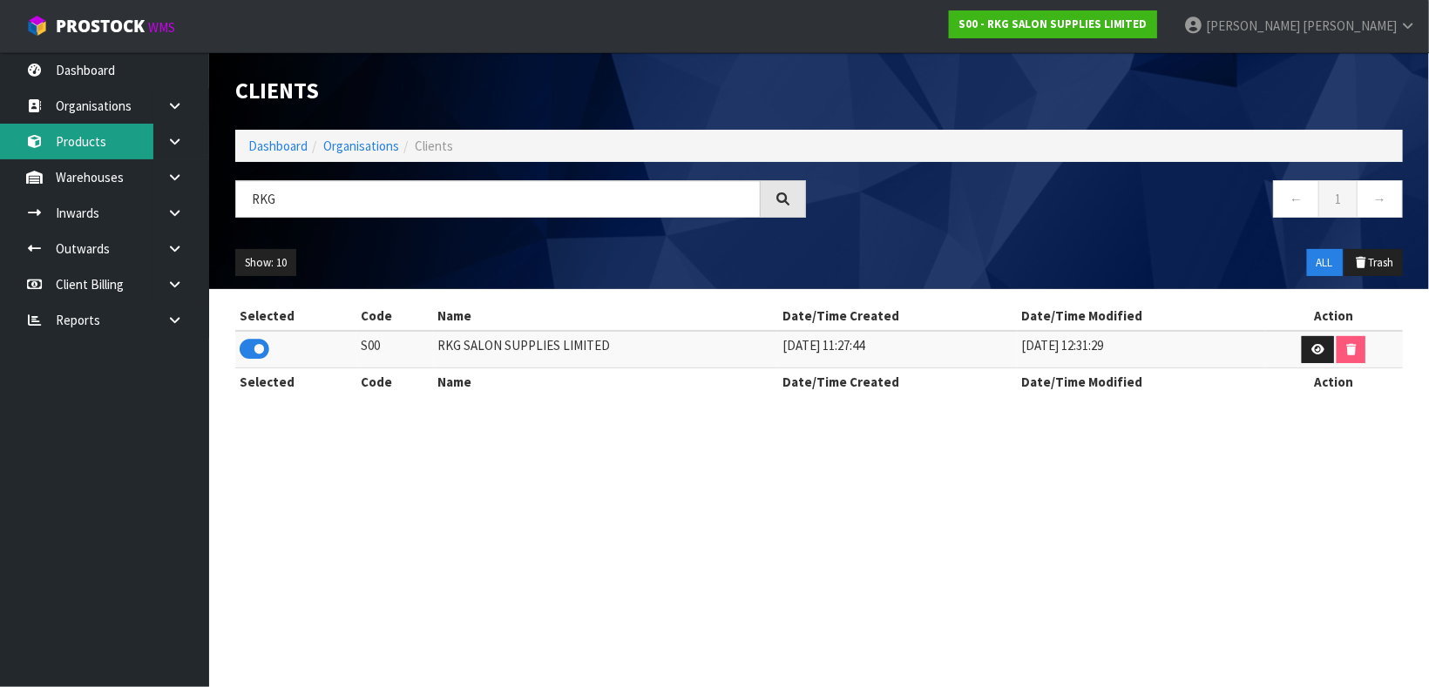
click at [125, 151] on link "Products" at bounding box center [104, 142] width 209 height 36
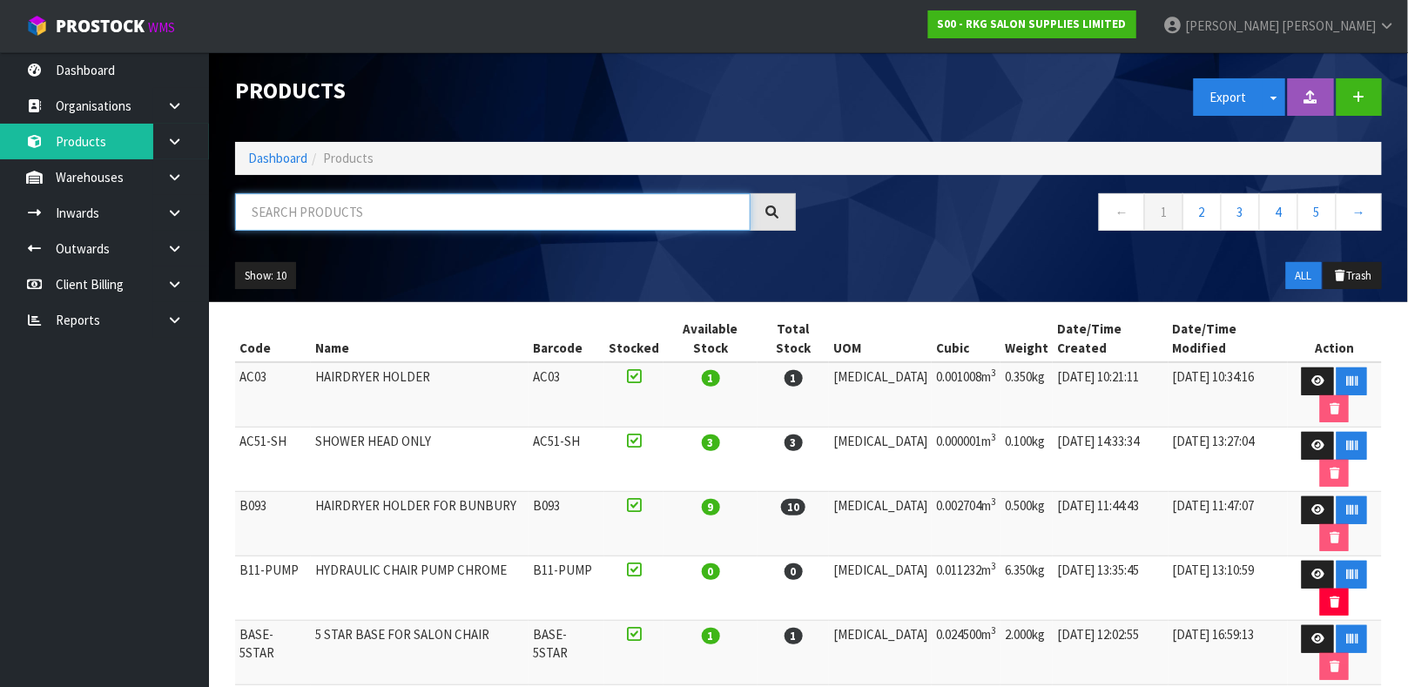
click at [294, 229] on input "text" at bounding box center [493, 211] width 516 height 37
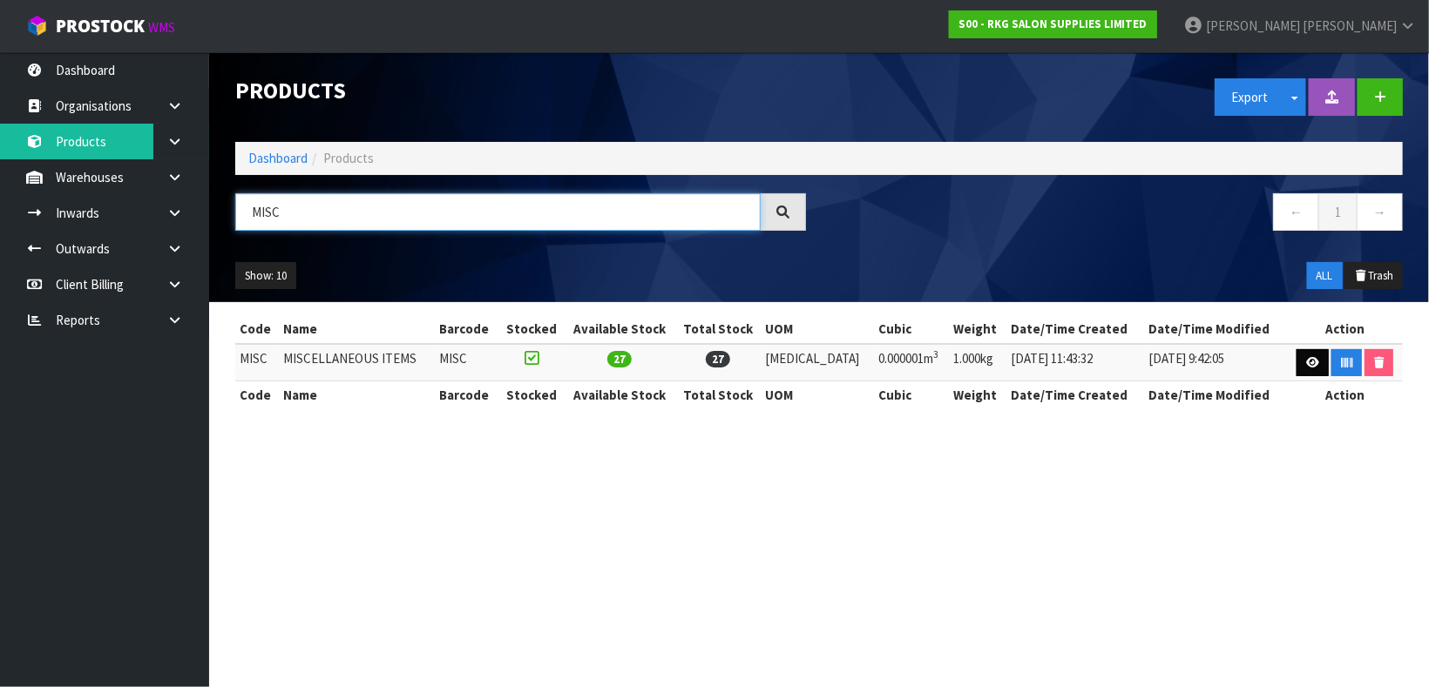
type input "MISC"
click at [1303, 353] on link at bounding box center [1312, 363] width 32 height 28
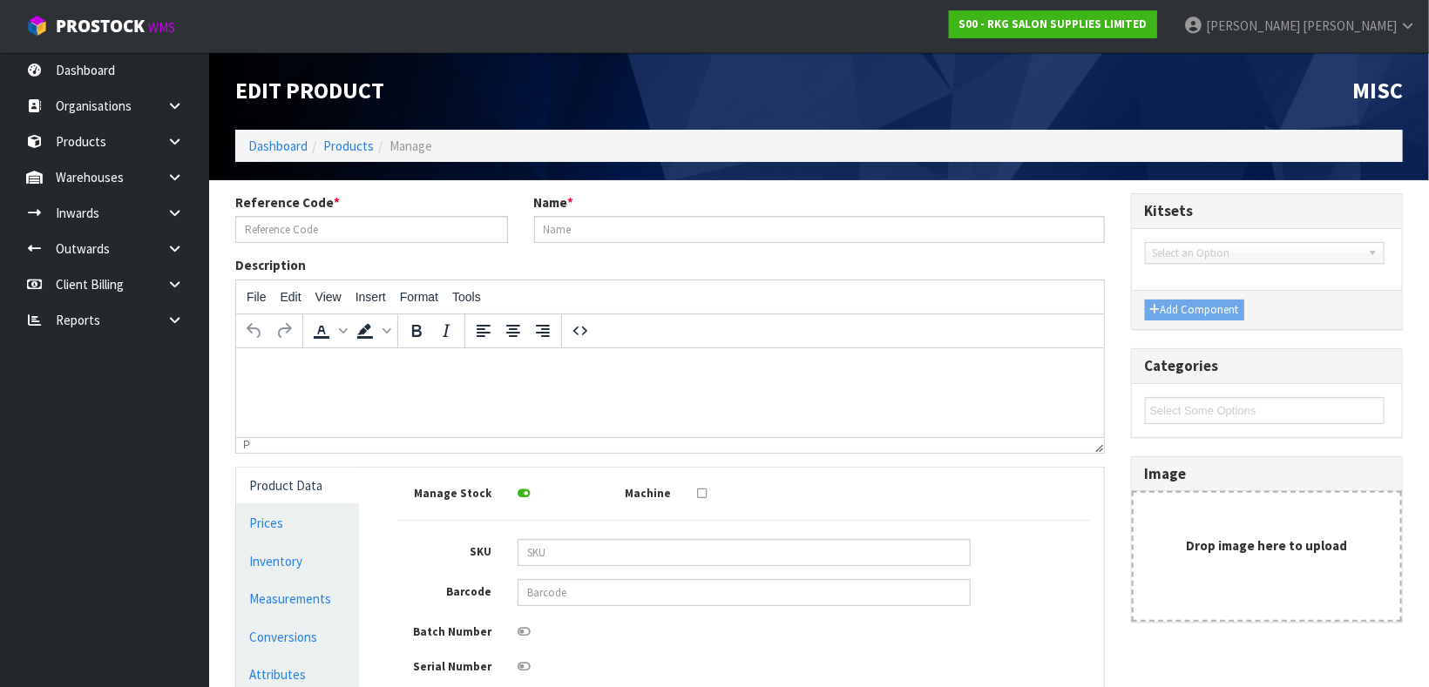
type input "MISC"
type input "MISCELLANEOUS ITEMS"
type input "1"
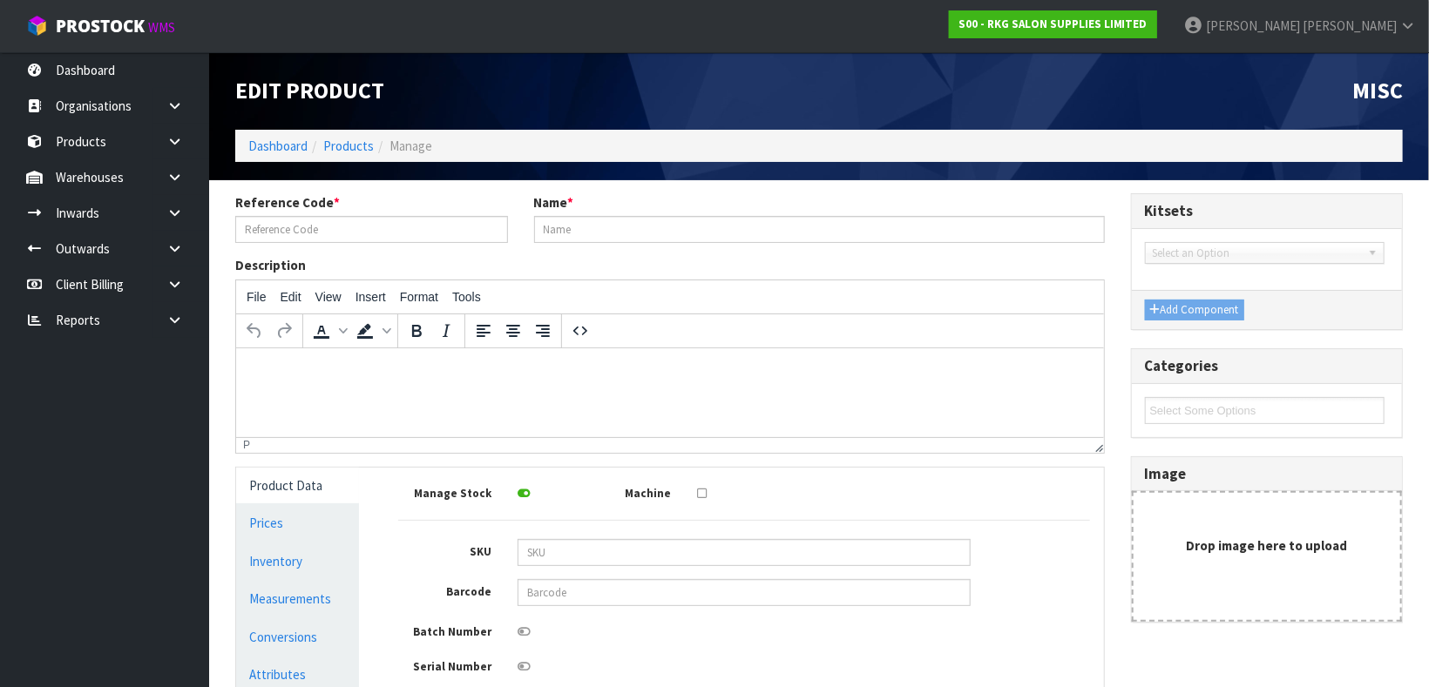
type input "0.000001"
type input "1"
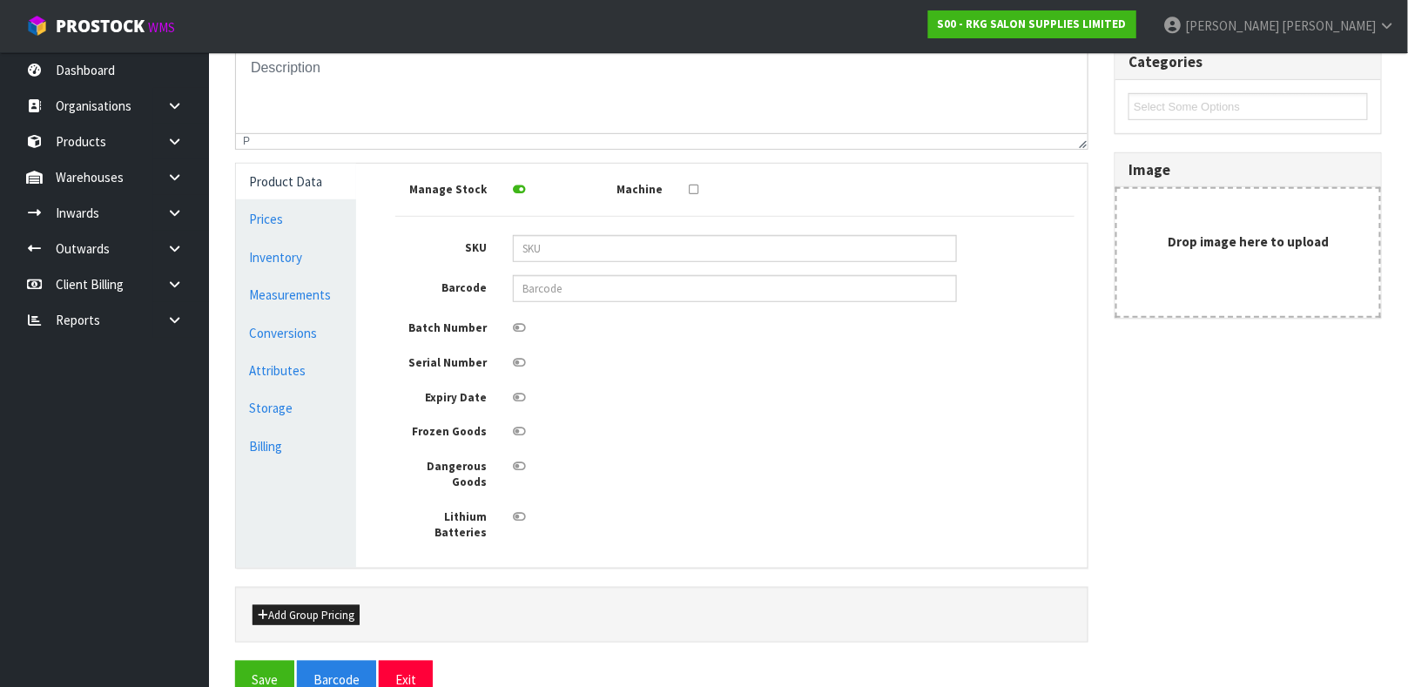
scroll to position [312, 0]
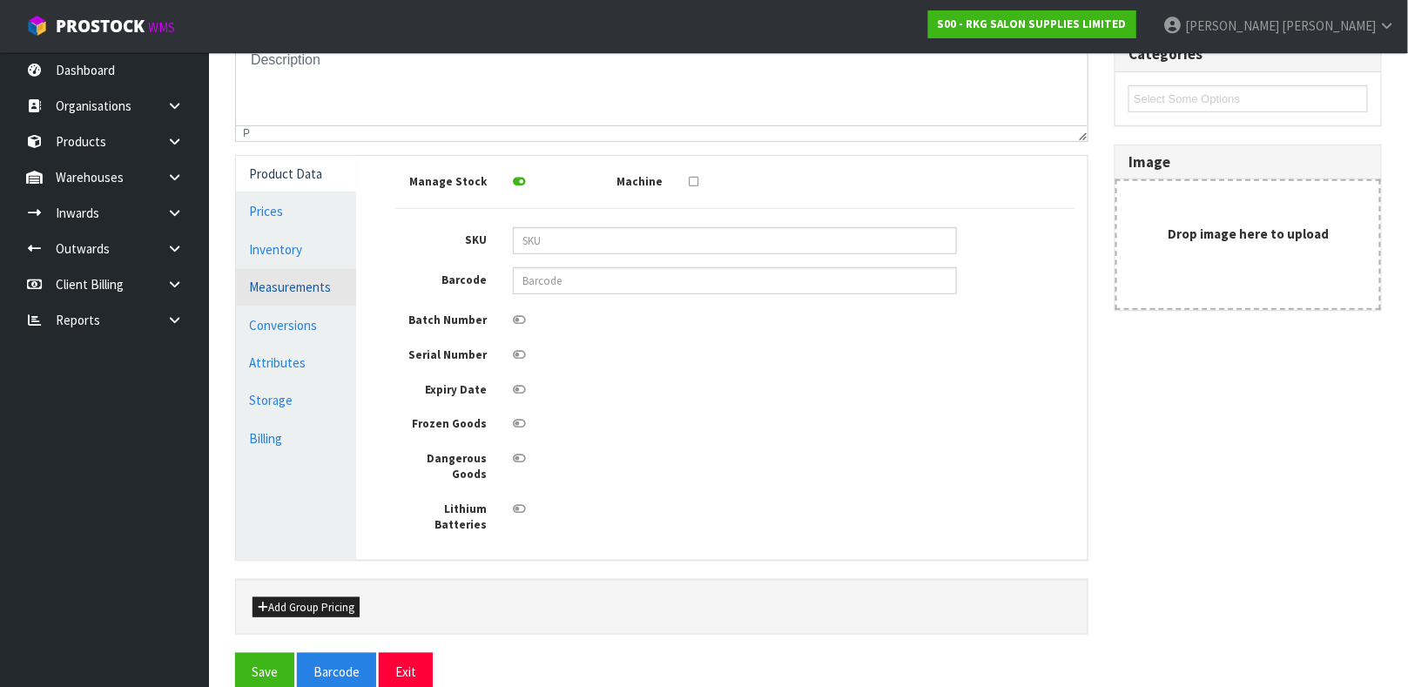
click at [269, 301] on link "Measurements" at bounding box center [296, 287] width 120 height 36
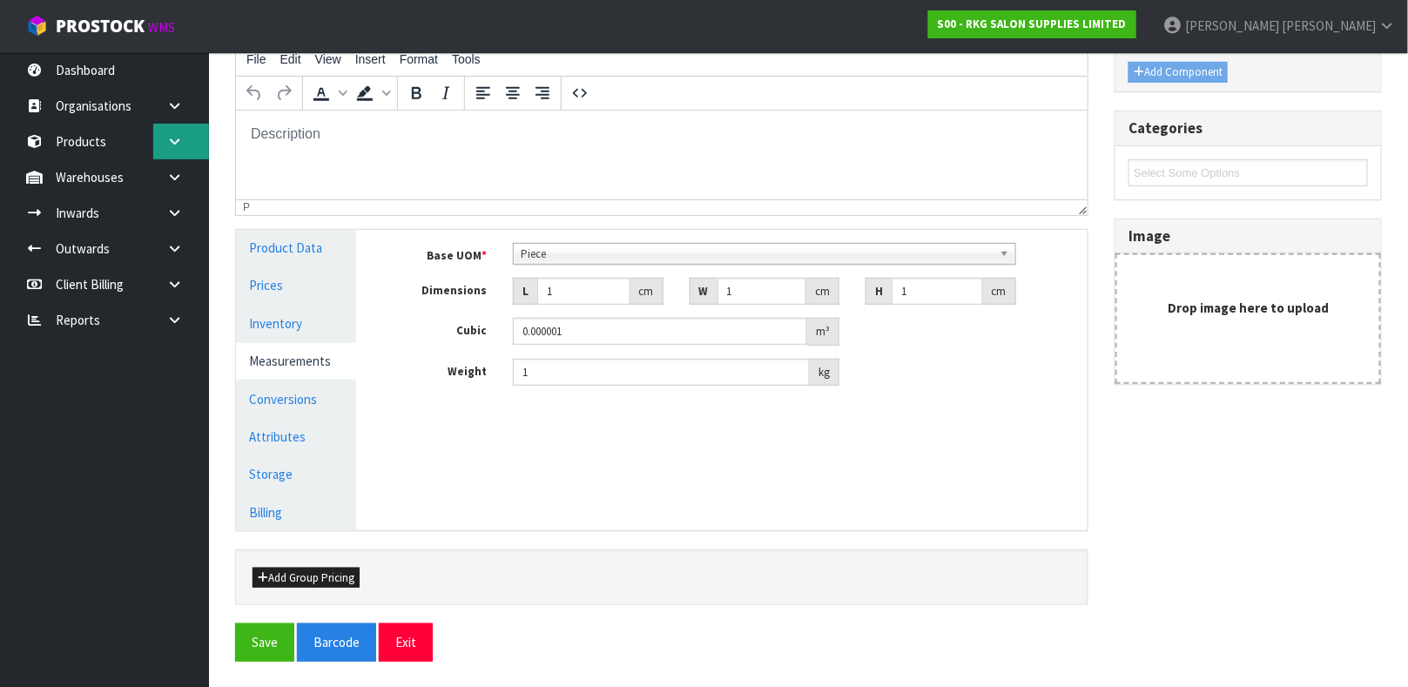
click at [169, 157] on link at bounding box center [181, 142] width 56 height 36
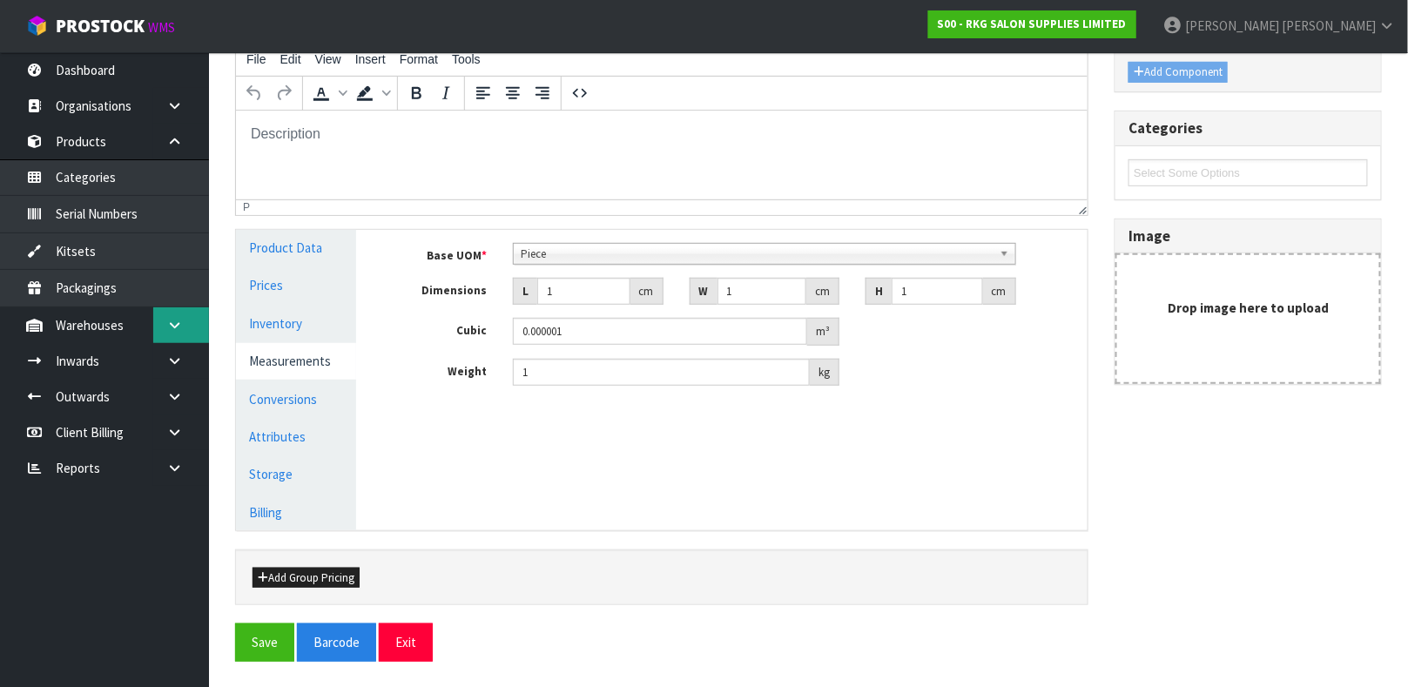
click at [181, 330] on icon at bounding box center [174, 325] width 17 height 13
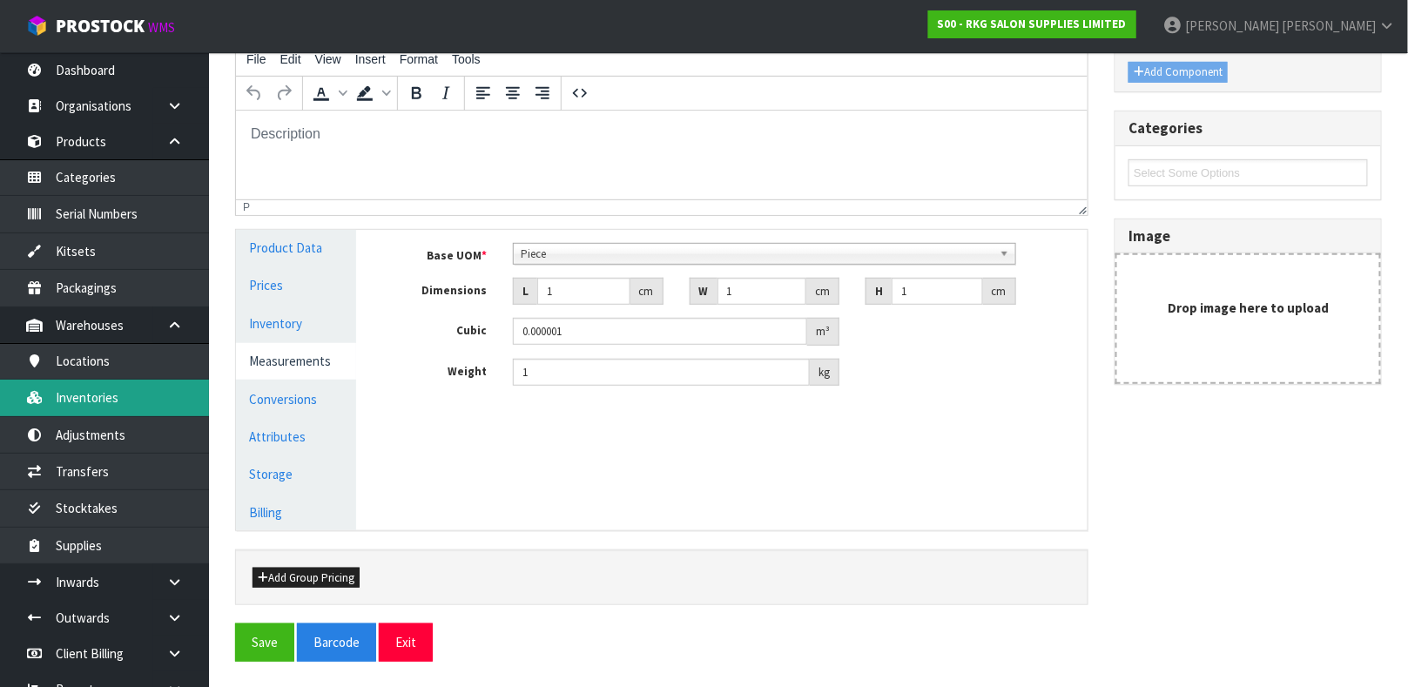
click at [106, 402] on link "Inventories" at bounding box center [104, 398] width 209 height 36
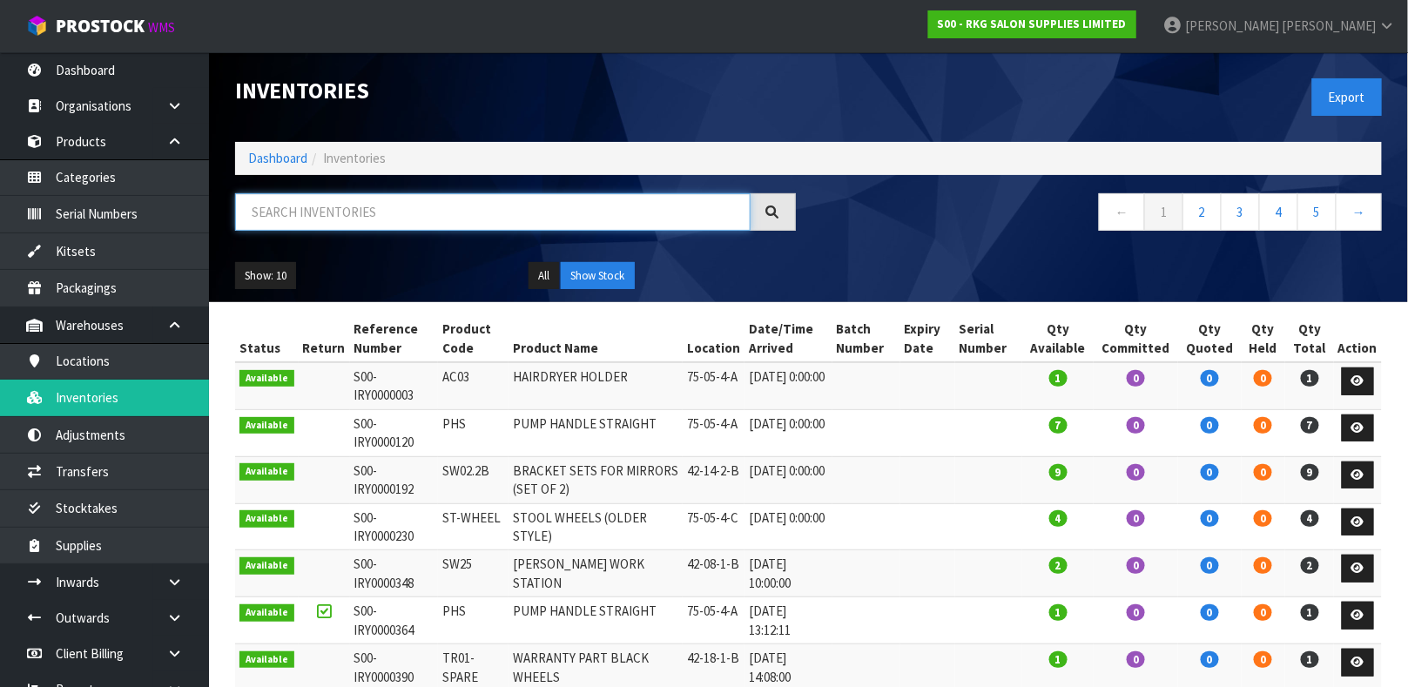
click at [437, 220] on input "text" at bounding box center [493, 211] width 516 height 37
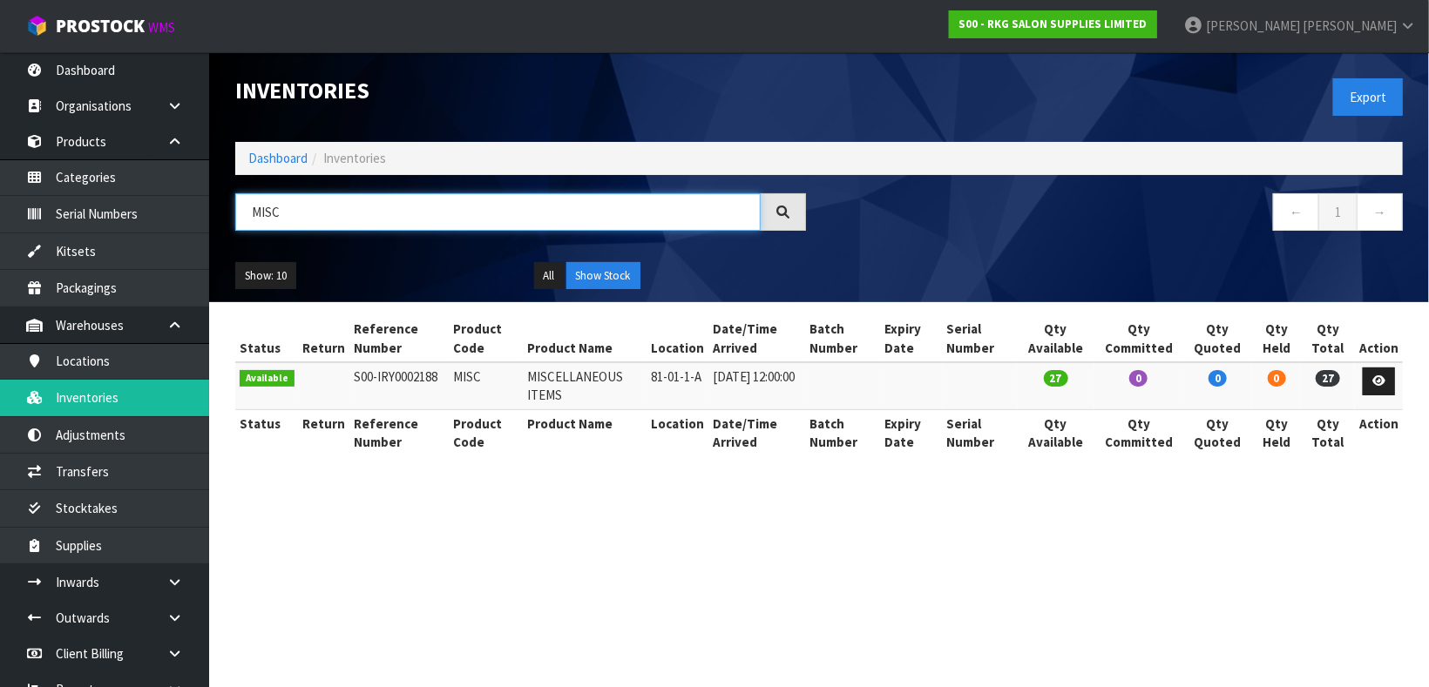
type input "MISC"
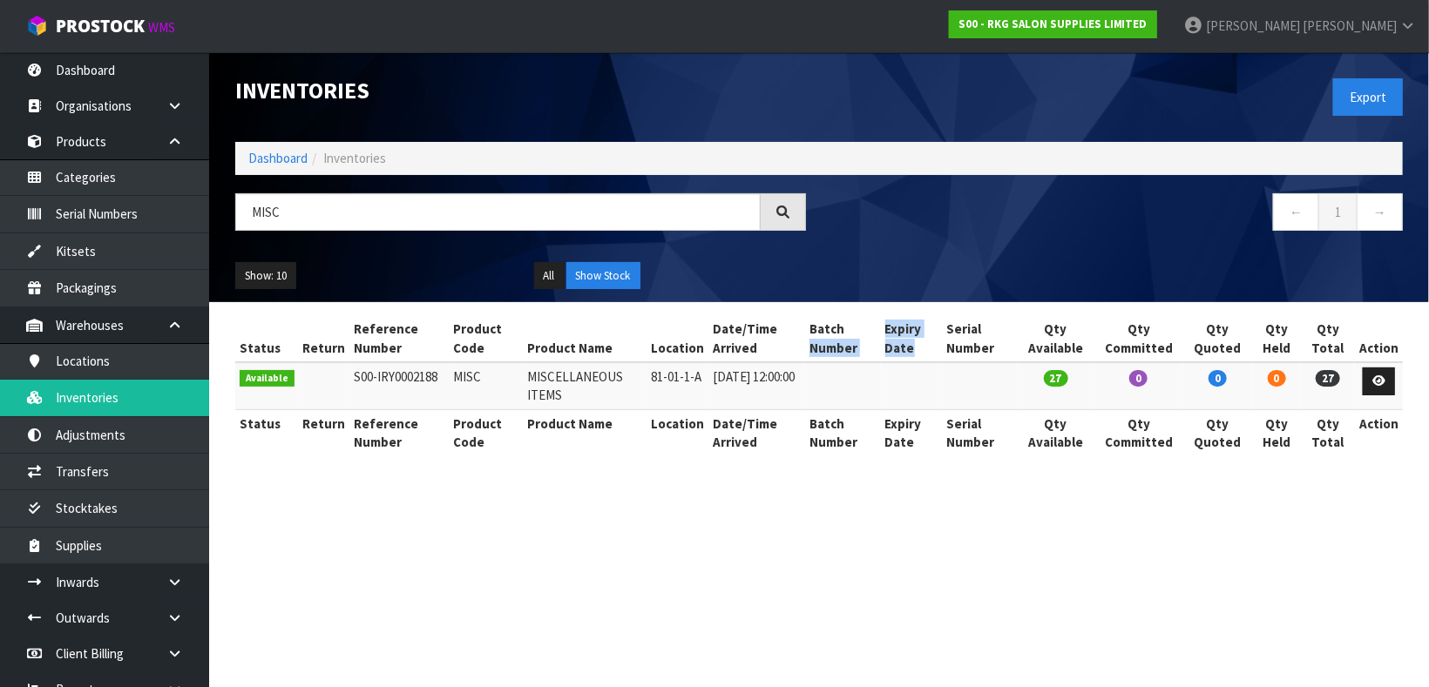
drag, startPoint x: 931, startPoint y: 361, endPoint x: 829, endPoint y: 321, distance: 109.2
click at [829, 321] on tr "Status Return Reference Number Product Code Product Name Location Date/Time Arr…" at bounding box center [818, 338] width 1167 height 47
click at [330, 303] on section "Status Return Reference Number Product Code Product Name Location Date/Time Arr…" at bounding box center [818, 395] width 1219 height 186
click at [59, 143] on link "Products" at bounding box center [104, 142] width 209 height 36
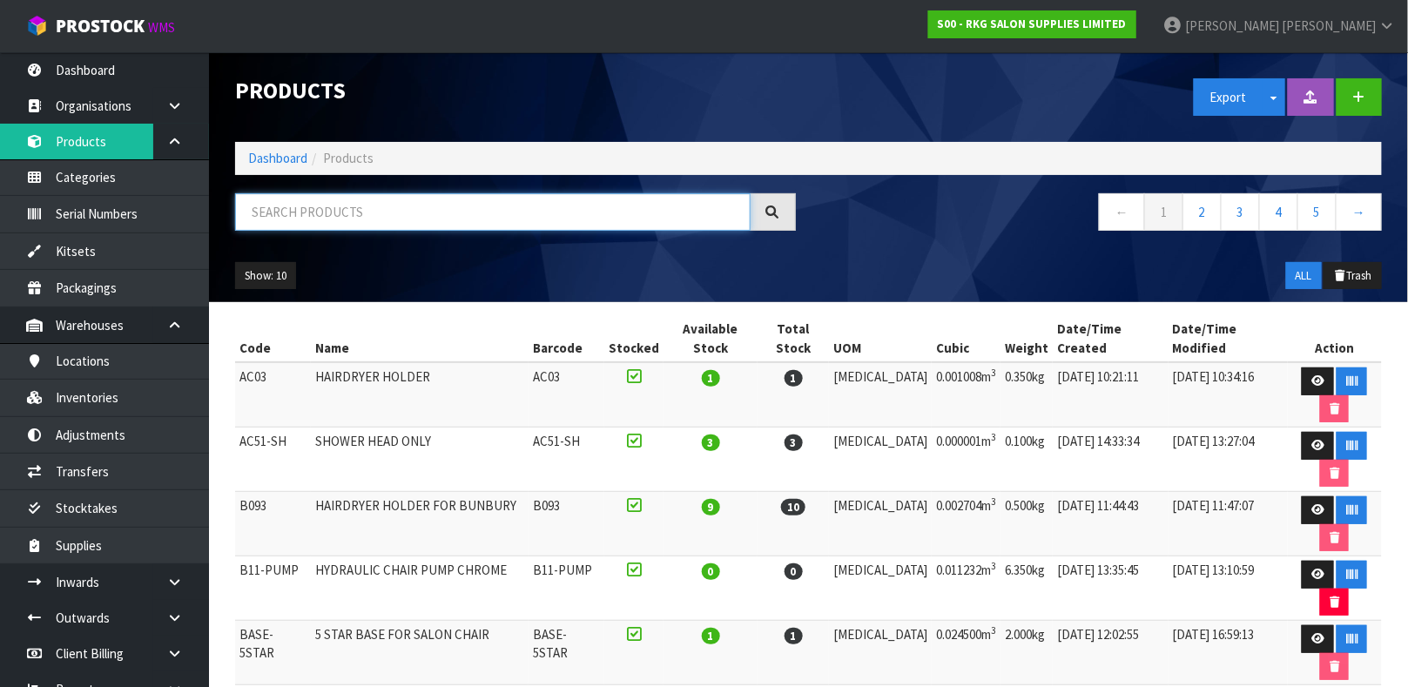
click at [509, 210] on input "text" at bounding box center [493, 211] width 516 height 37
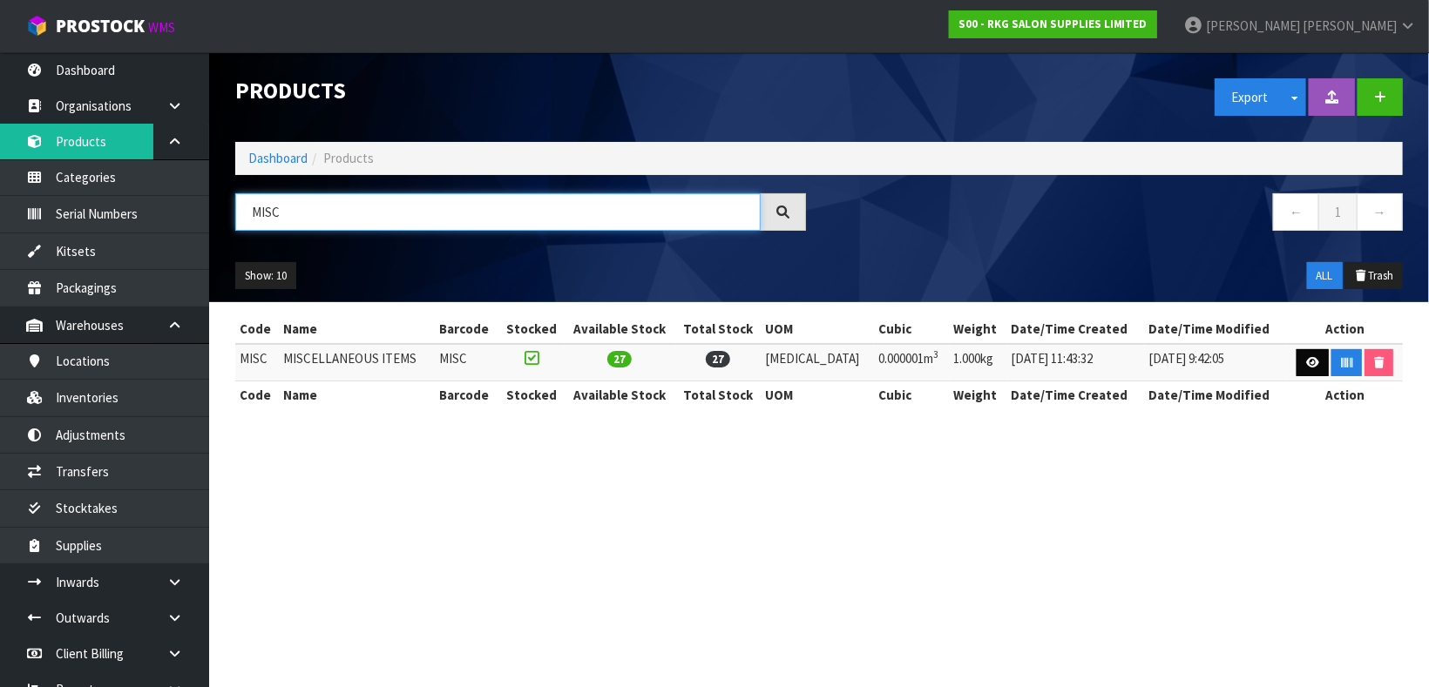
type input "MISC"
click at [1306, 363] on icon at bounding box center [1312, 362] width 13 height 11
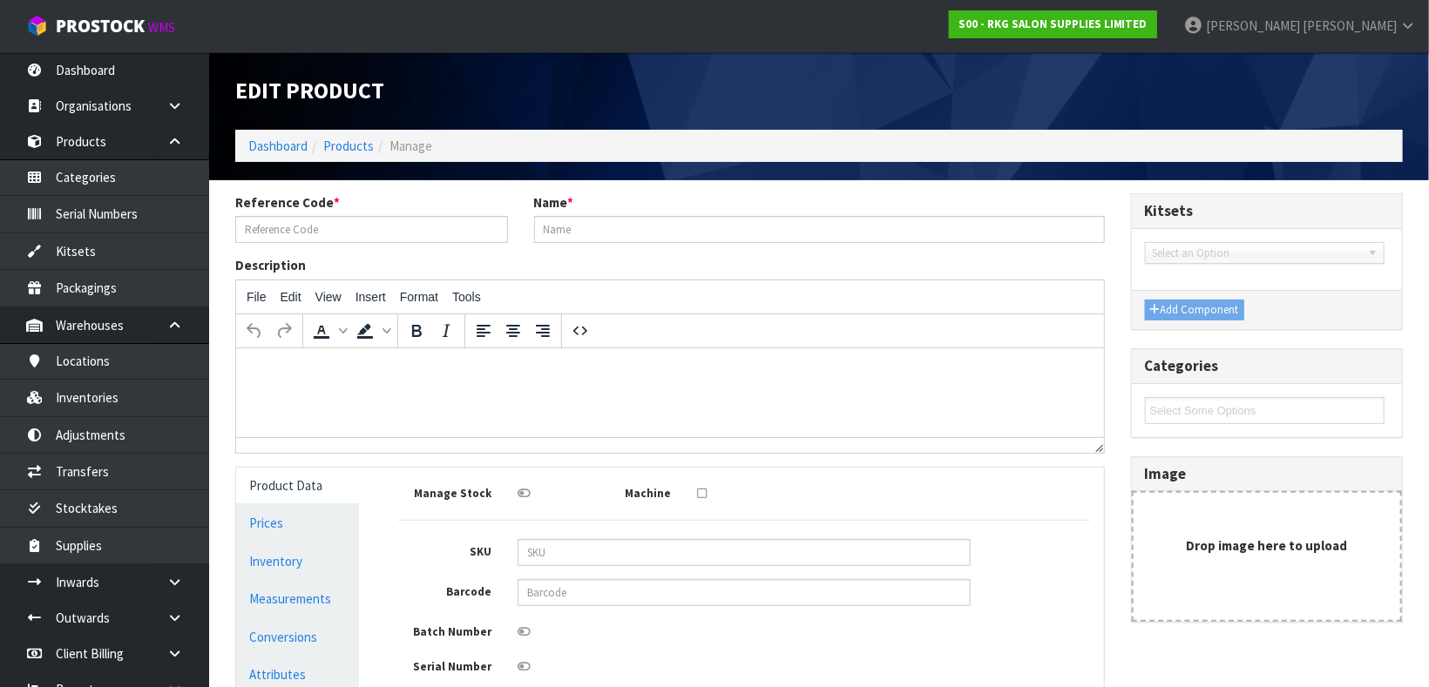
type input "MISC"
type input "MISCELLANEOUS ITEMS"
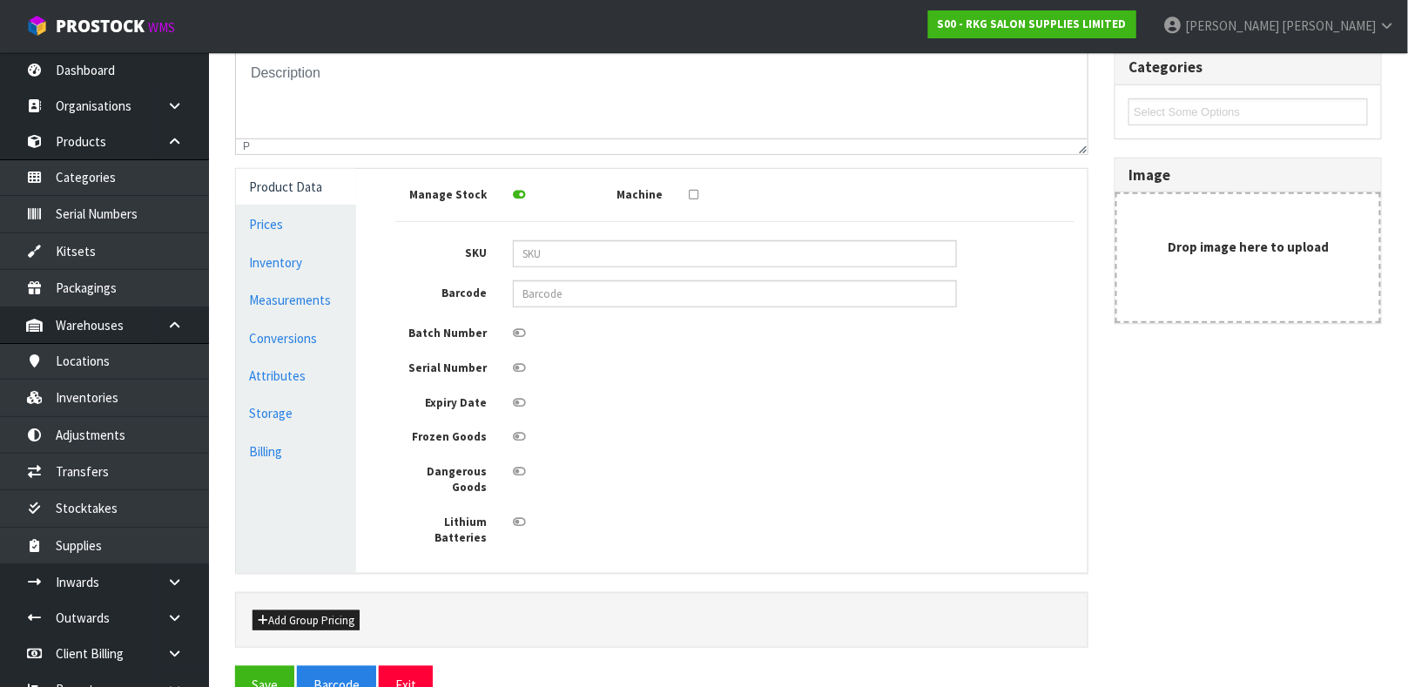
scroll to position [312, 0]
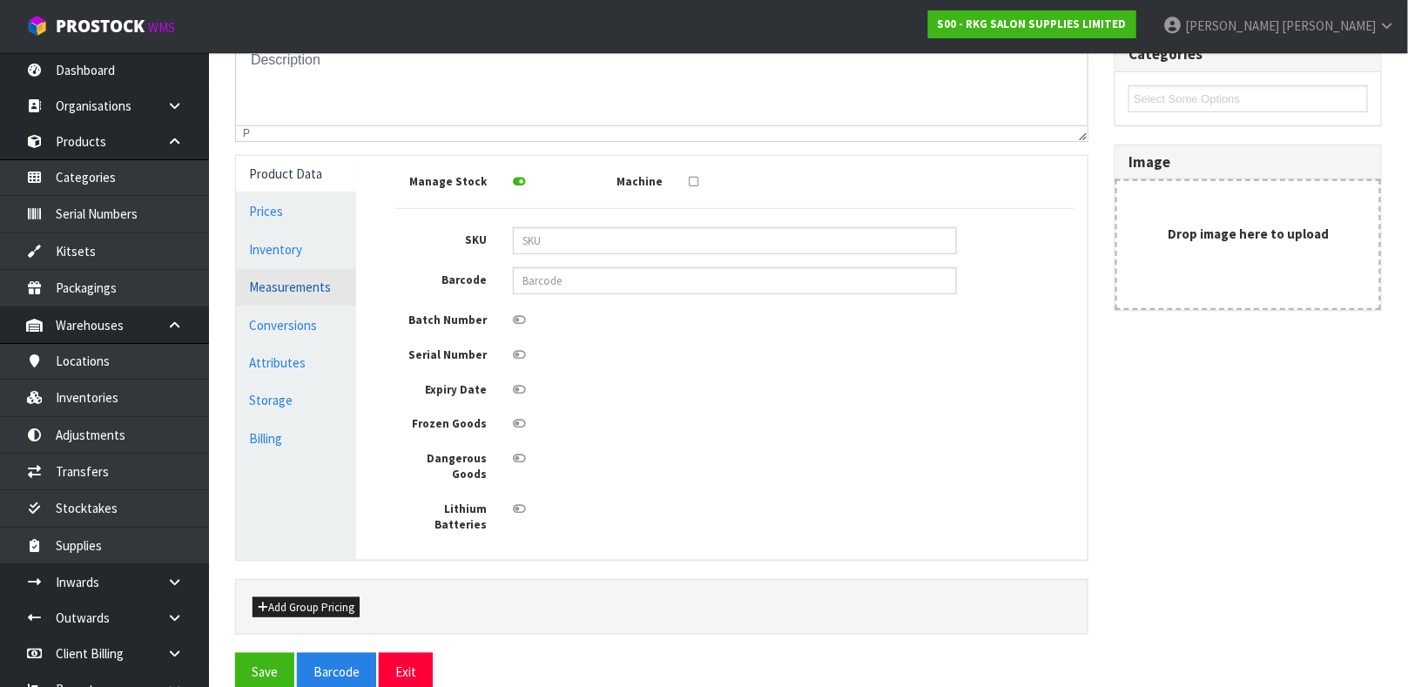
click at [344, 269] on link "Measurements" at bounding box center [296, 287] width 120 height 36
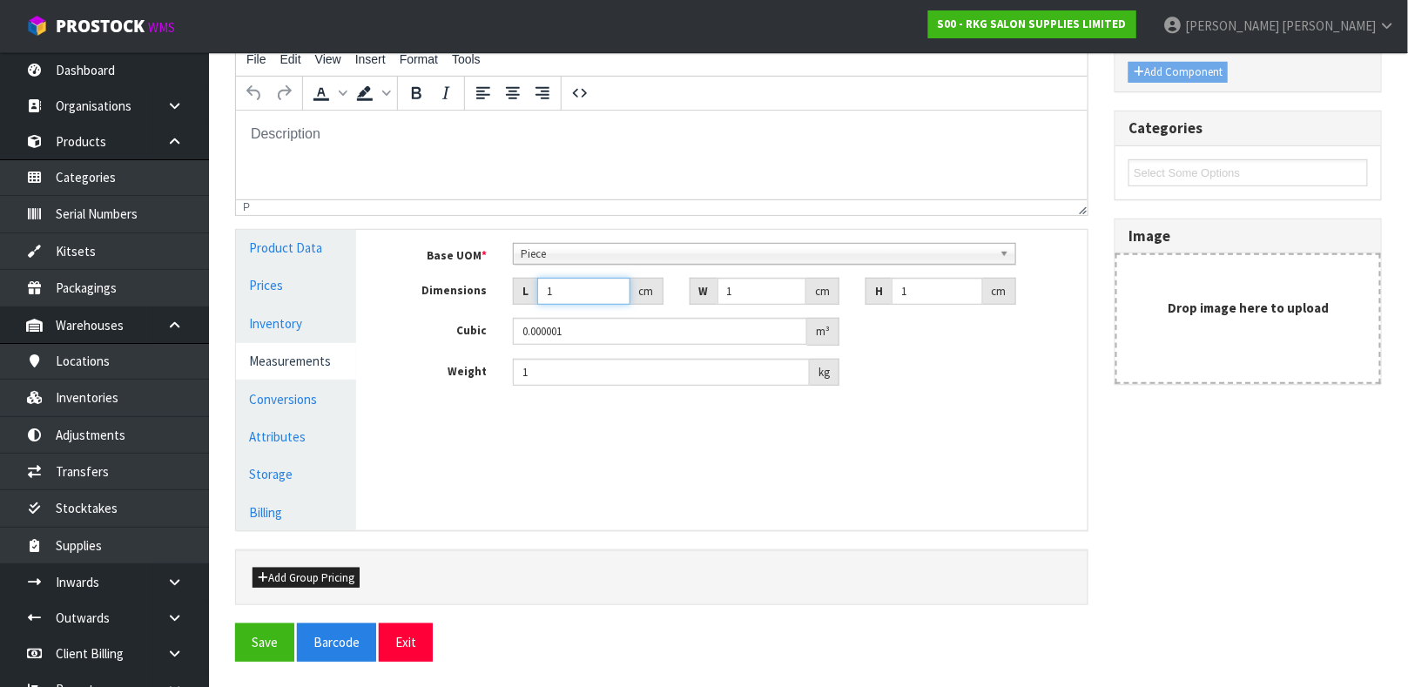
drag, startPoint x: 578, startPoint y: 294, endPoint x: 383, endPoint y: 268, distance: 196.7
click at [383, 268] on div "Base UOM * Bag Bar Basket Bin Bottle Box Bundle Cabinet Cage Carton Case Coil C…" at bounding box center [735, 321] width 706 height 183
type input "4"
type input "0.000004"
type input "40"
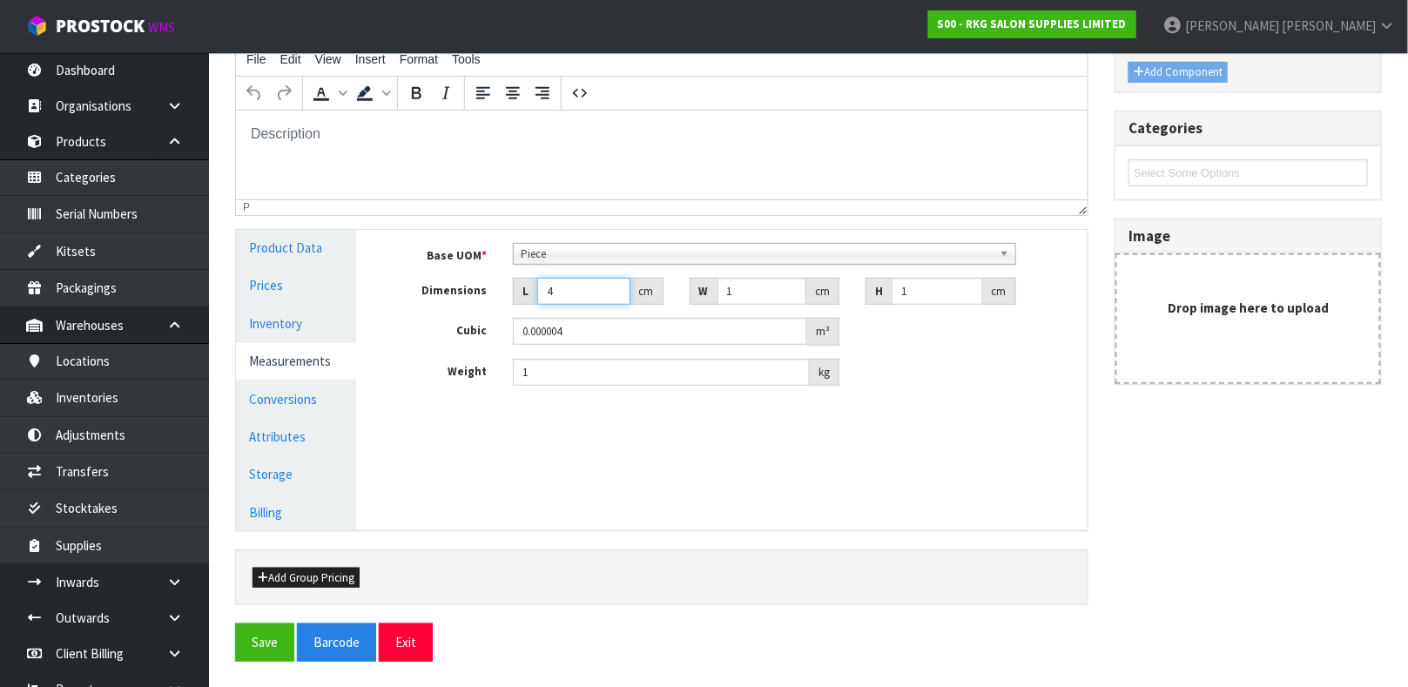
type input "0.00004"
type input "40"
type input "3"
type input "0.00012"
type input "32"
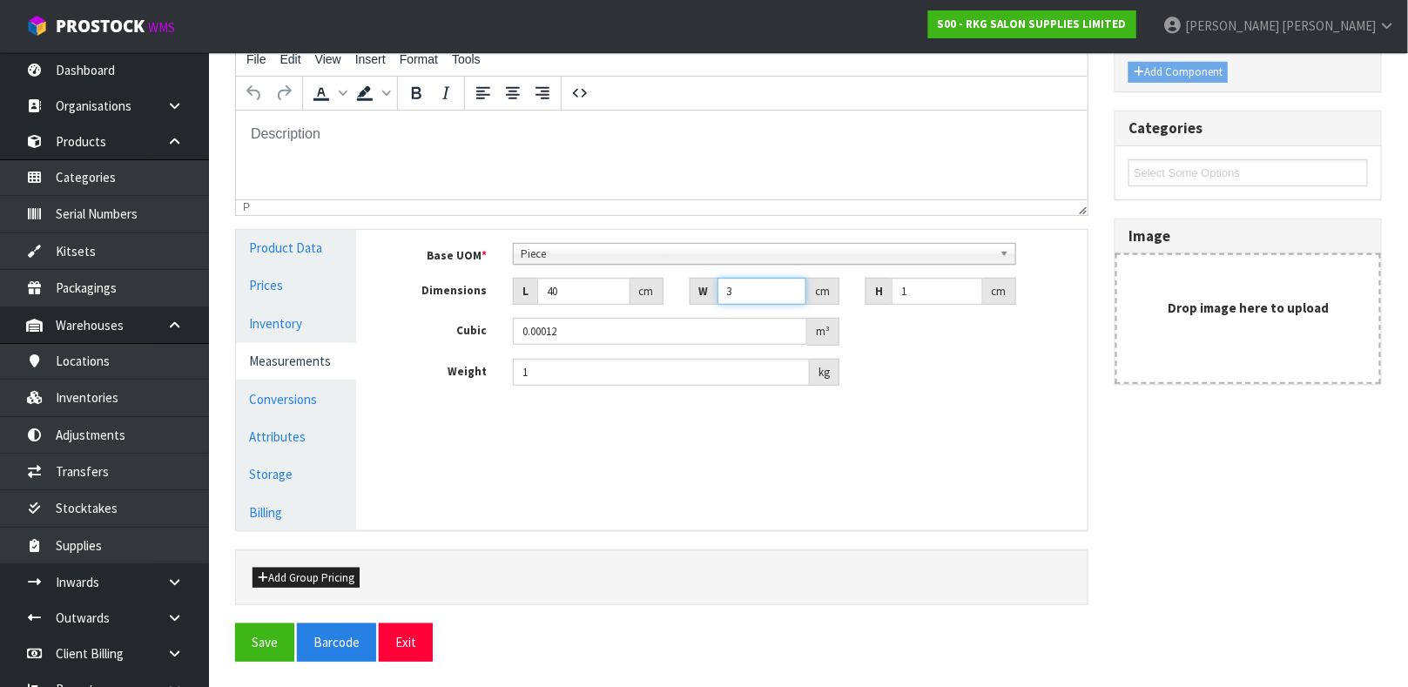
type input "0.00128"
type input "32"
type input "3"
type input "0.00384"
type input "34"
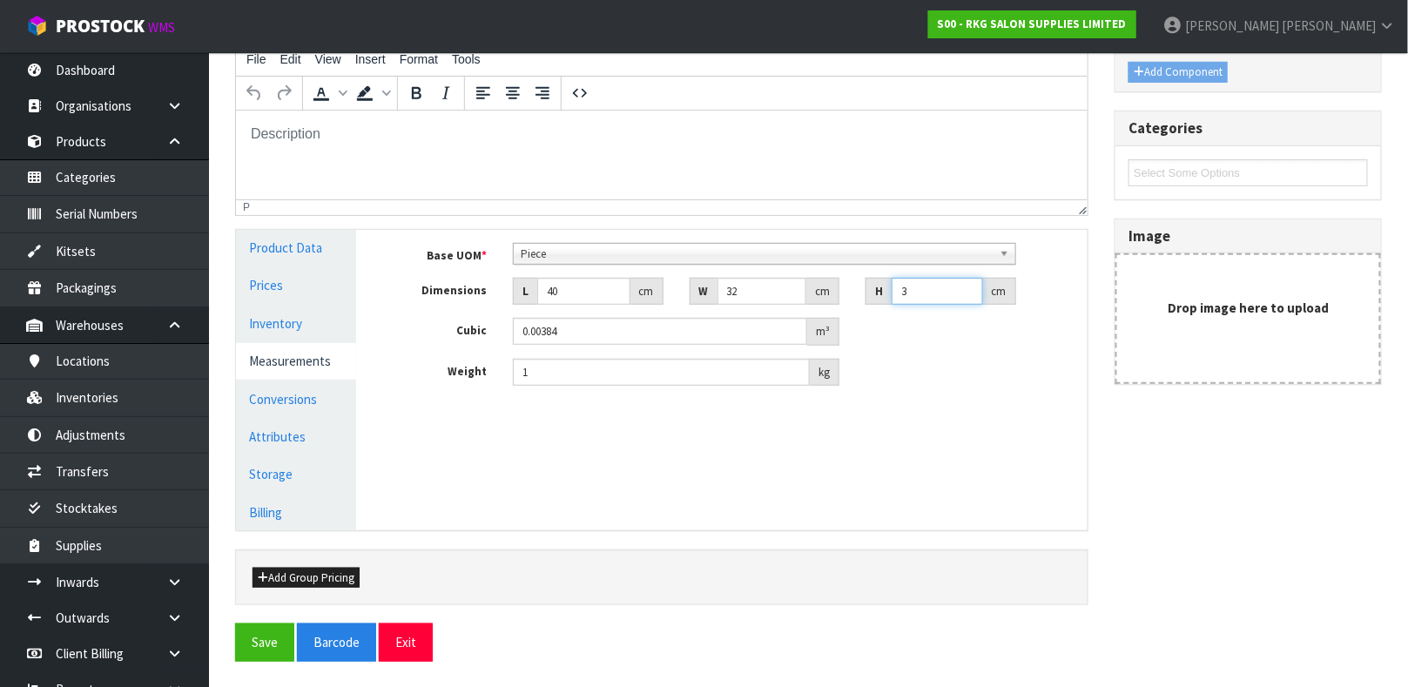
type input "0.04352"
type input "34"
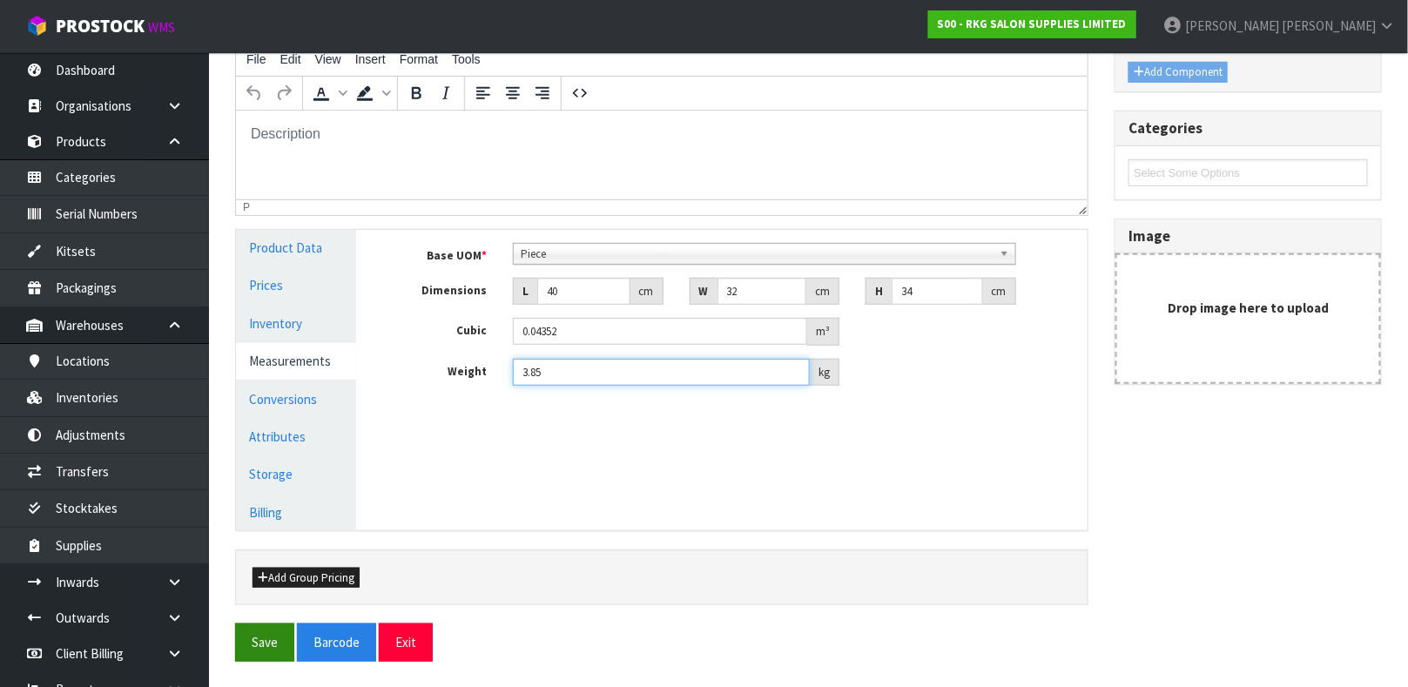
type input "3.85"
click at [280, 632] on button "Save" at bounding box center [264, 642] width 59 height 37
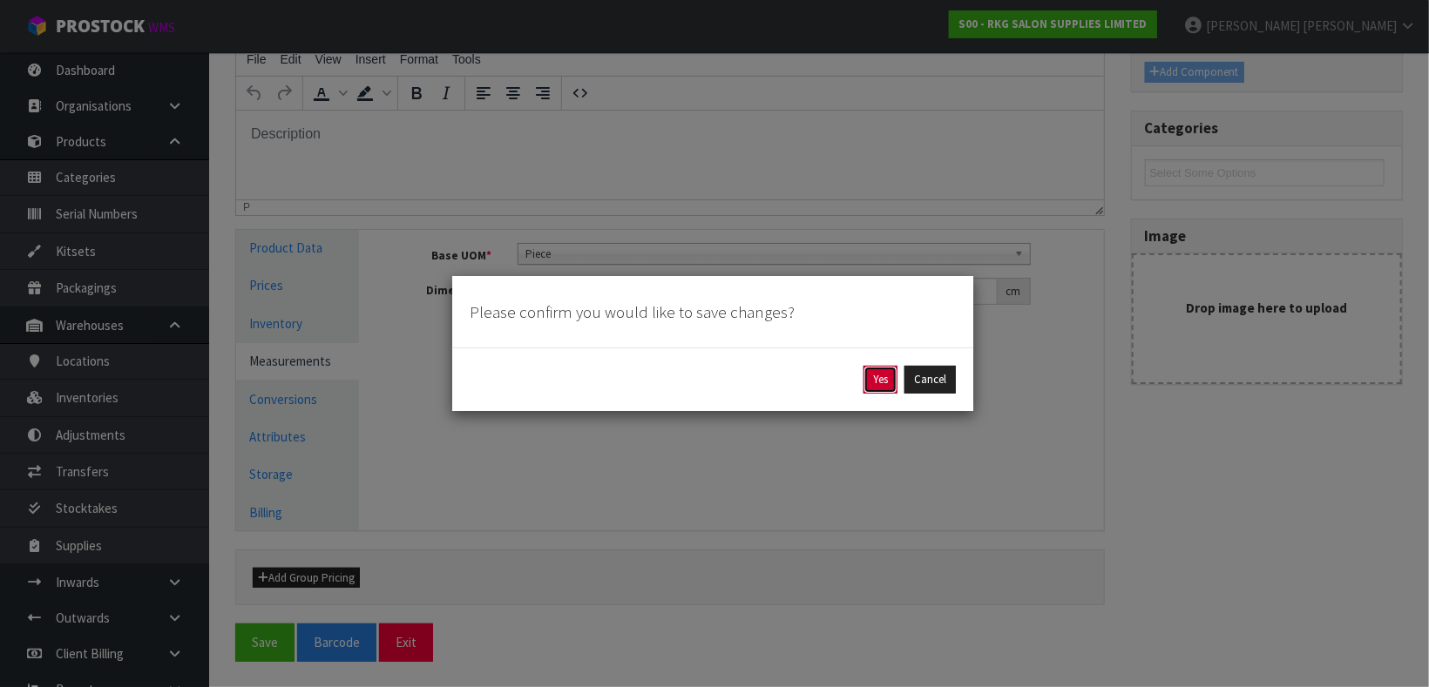
click at [874, 370] on button "Yes" at bounding box center [880, 380] width 34 height 28
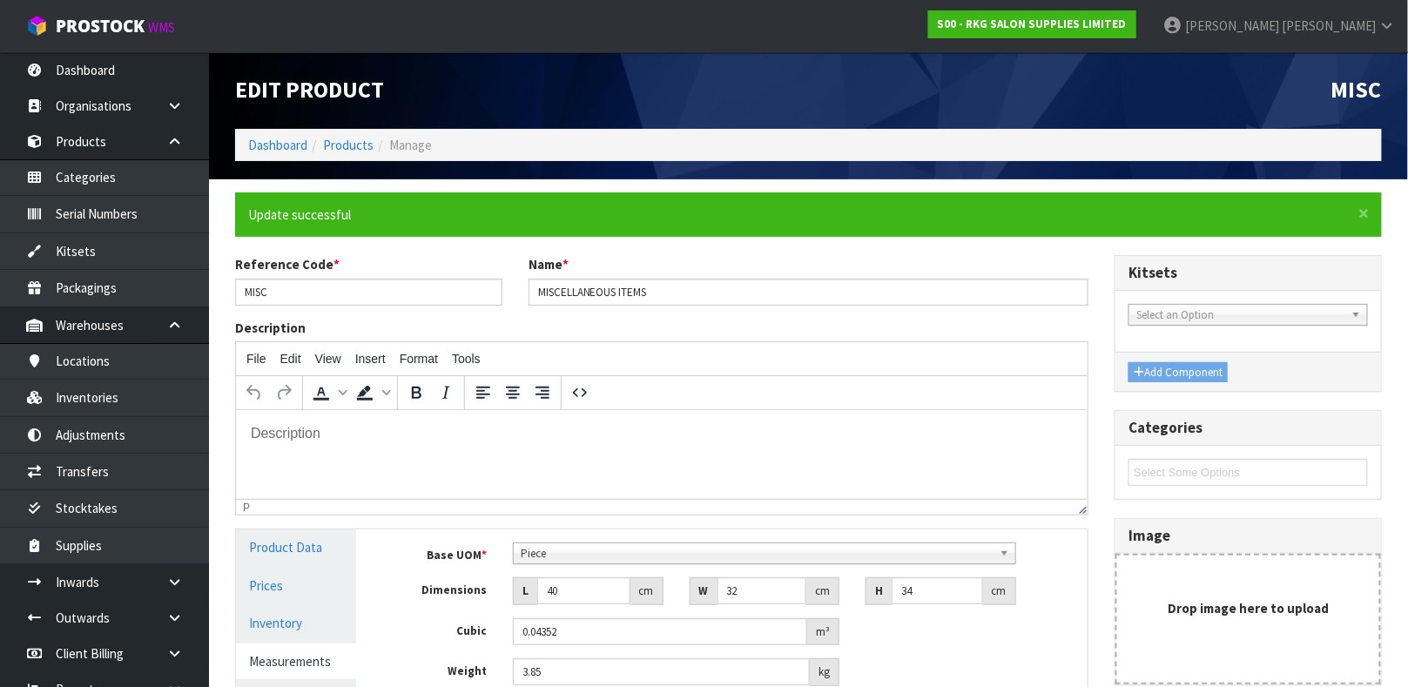
scroll to position [0, 0]
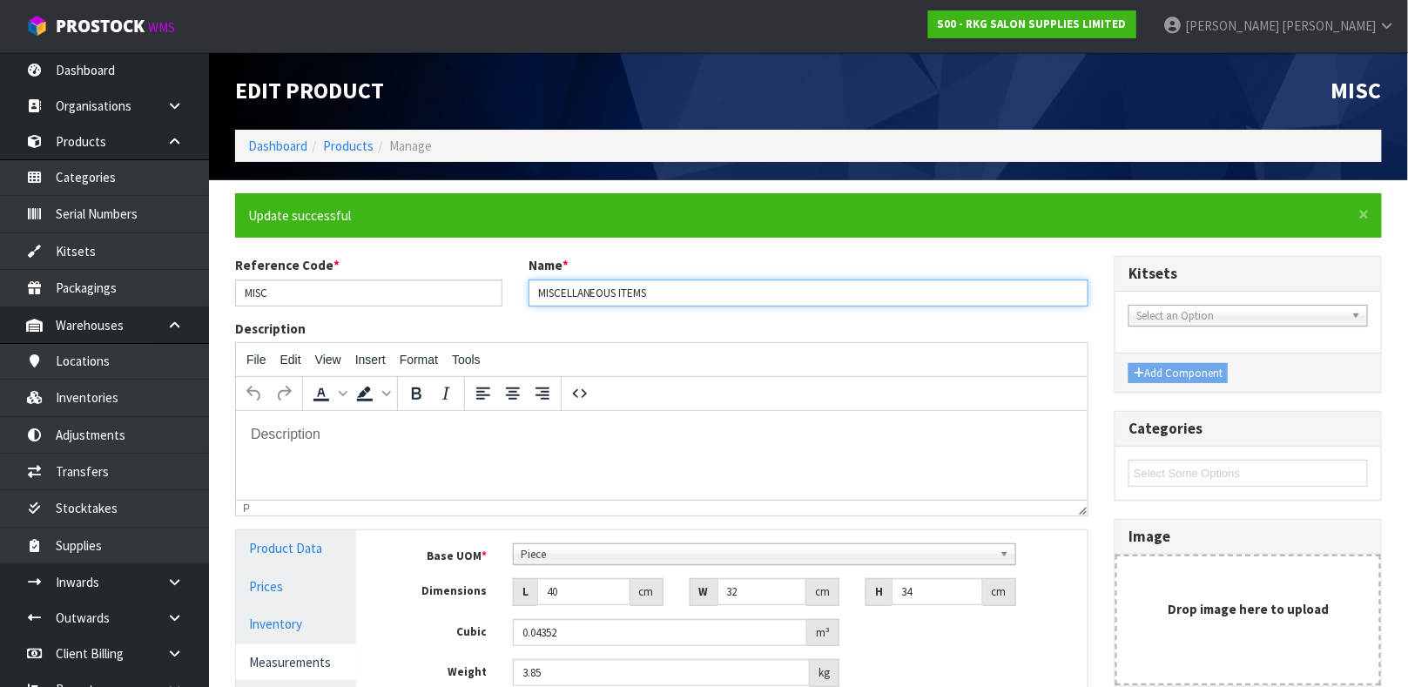
click at [678, 295] on input "MISCELLANEOUS ITEMS" at bounding box center [809, 293] width 561 height 27
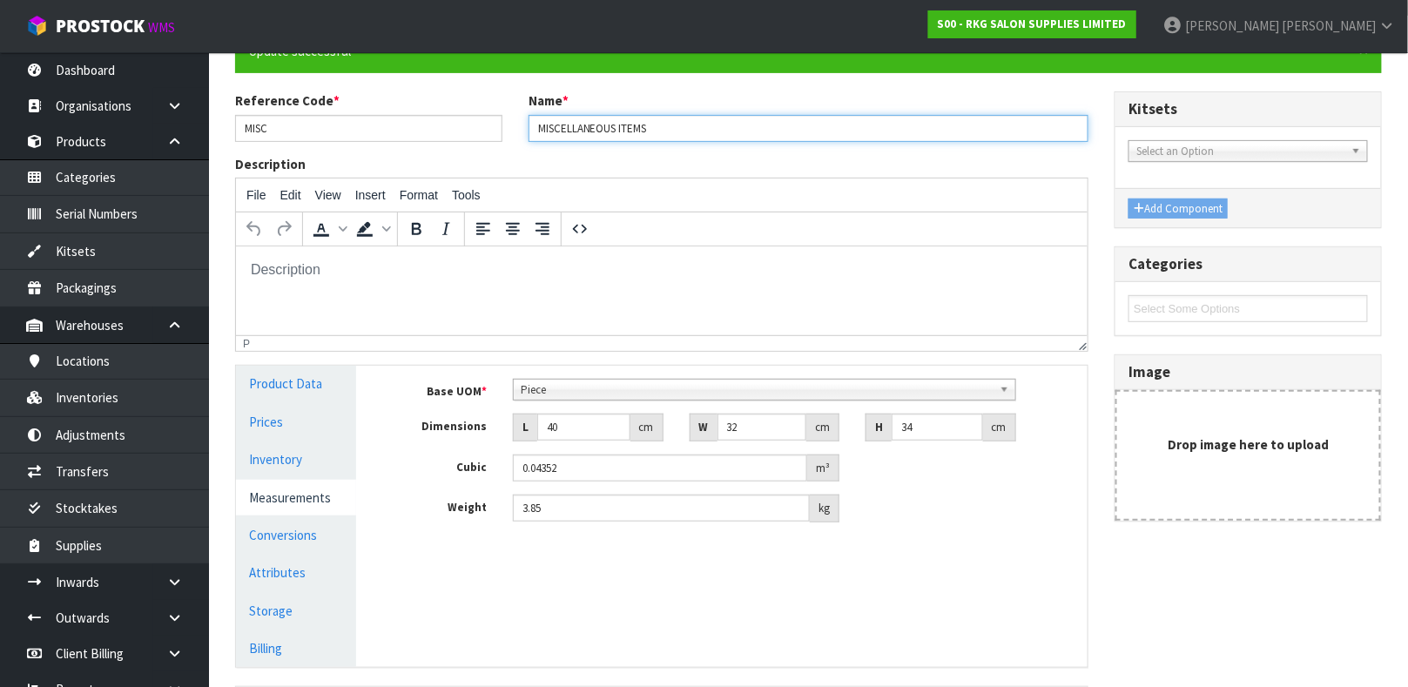
scroll to position [301, 0]
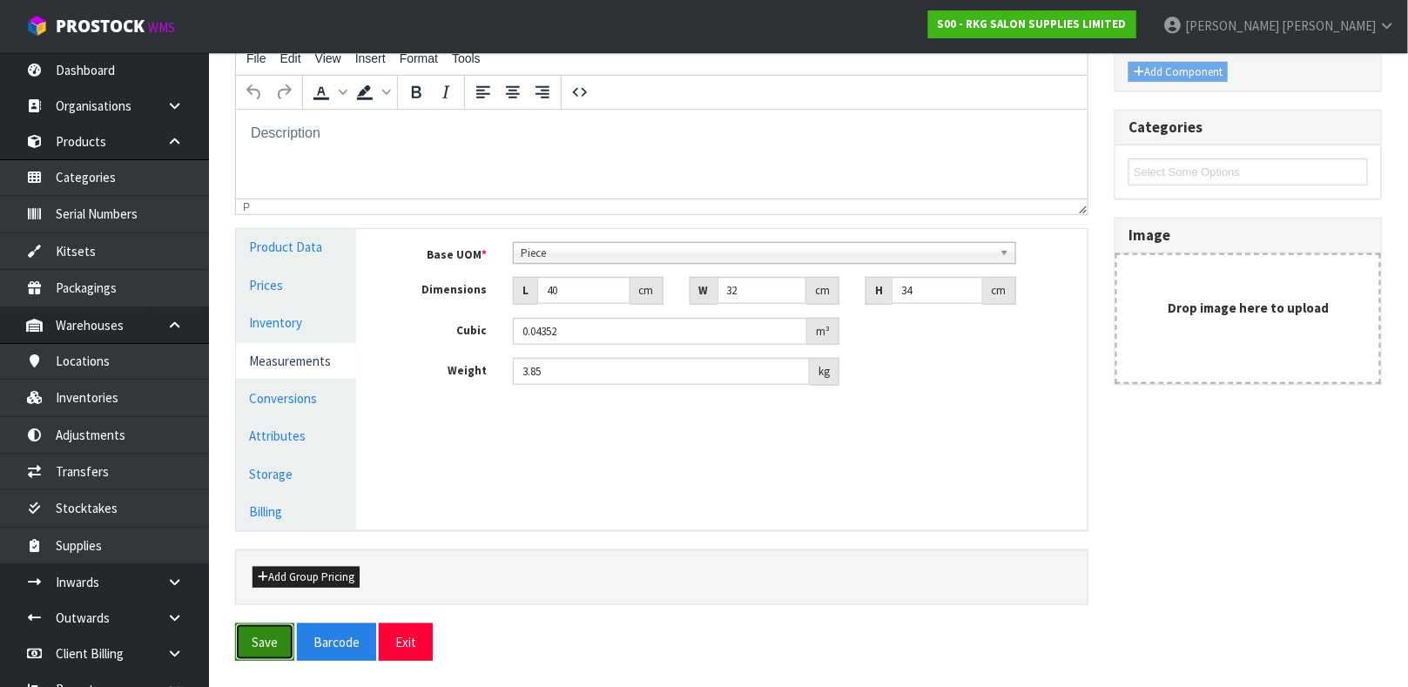
click at [258, 659] on button "Save" at bounding box center [264, 642] width 59 height 37
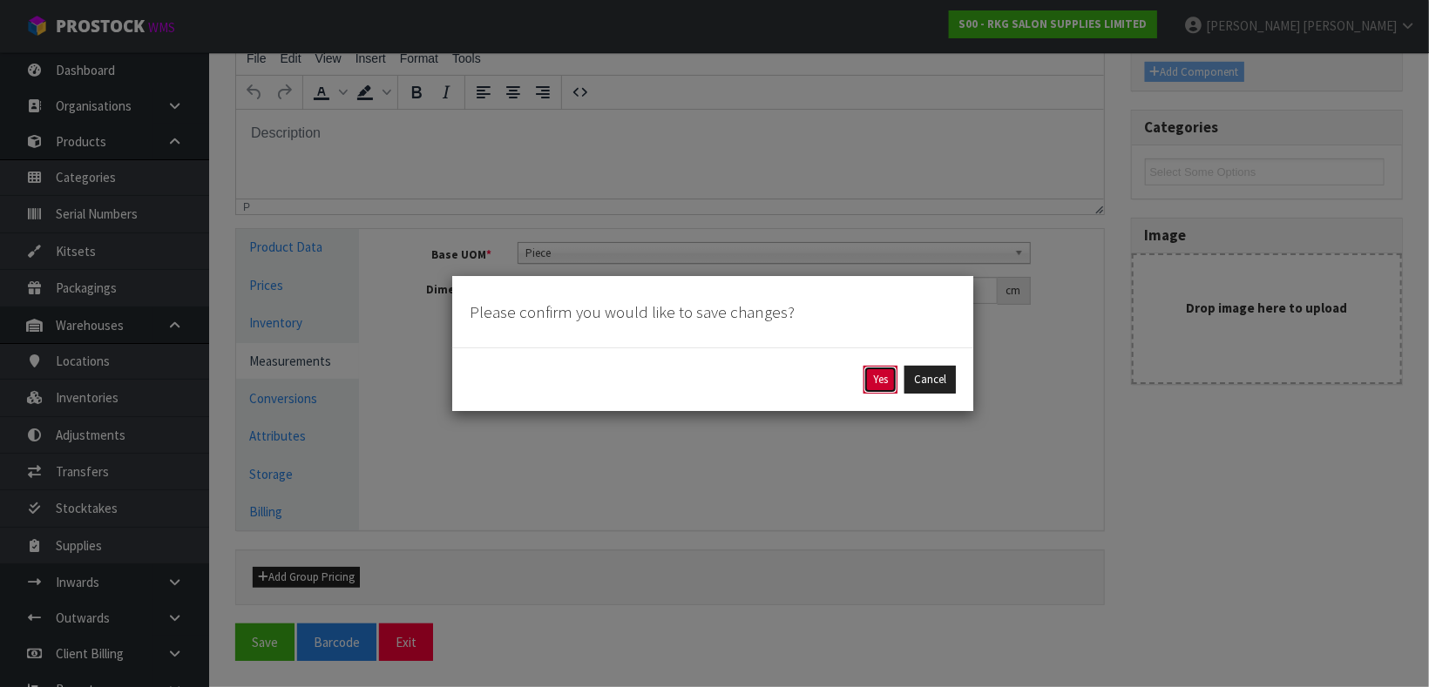
click at [868, 372] on button "Yes" at bounding box center [880, 380] width 34 height 28
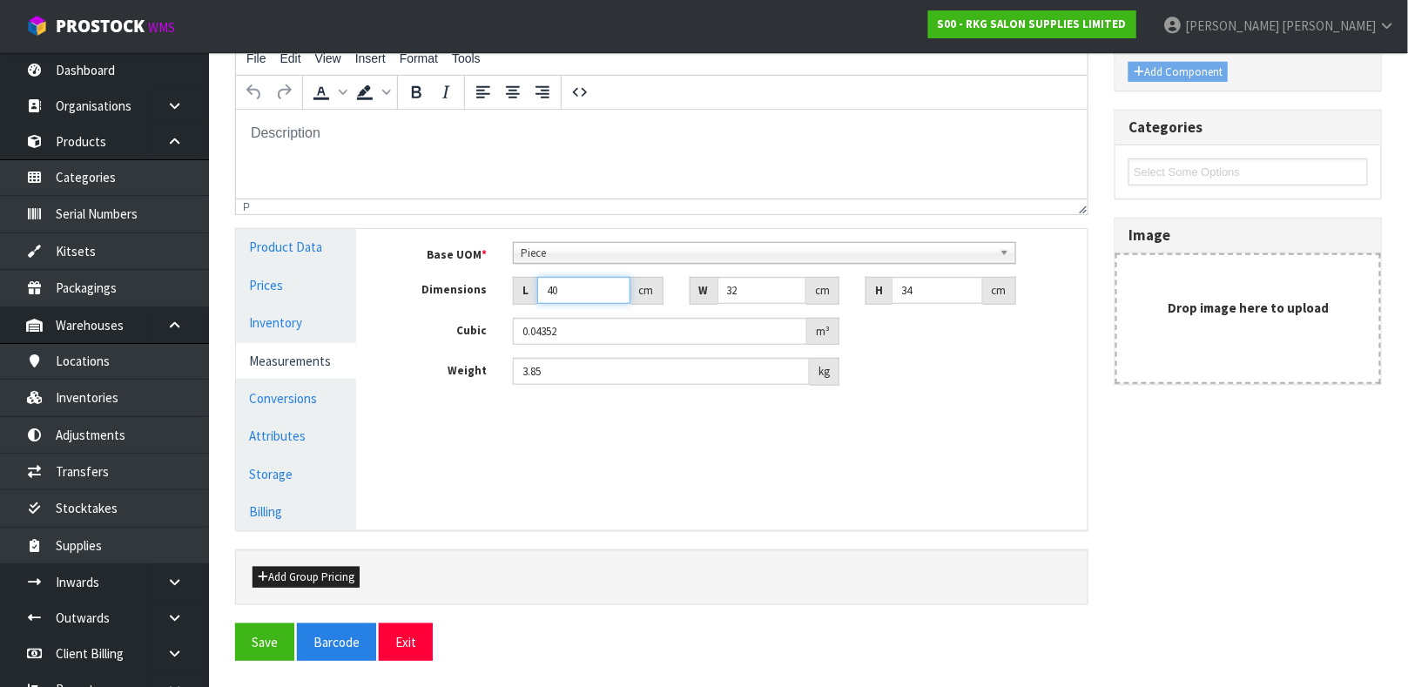
drag, startPoint x: 571, startPoint y: 287, endPoint x: 385, endPoint y: 372, distance: 204.2
click at [395, 372] on div "Base UOM * Bag Bar Basket Bin Bottle Box Bundle Cabinet Cage Carton Case Coil C…" at bounding box center [734, 314] width 679 height 144
type input "1"
type input "0.001088"
type input "1"
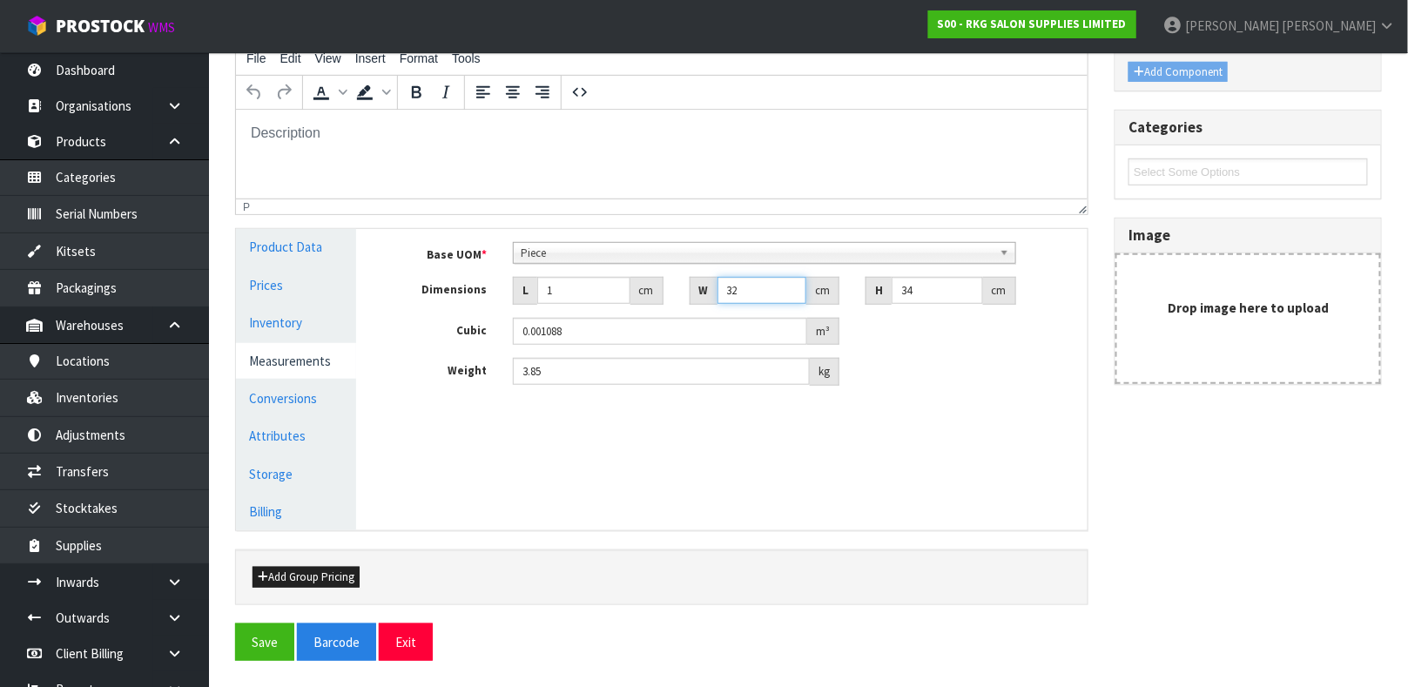
type input "1"
type input "0.000034"
type input "1"
type input "0.000001"
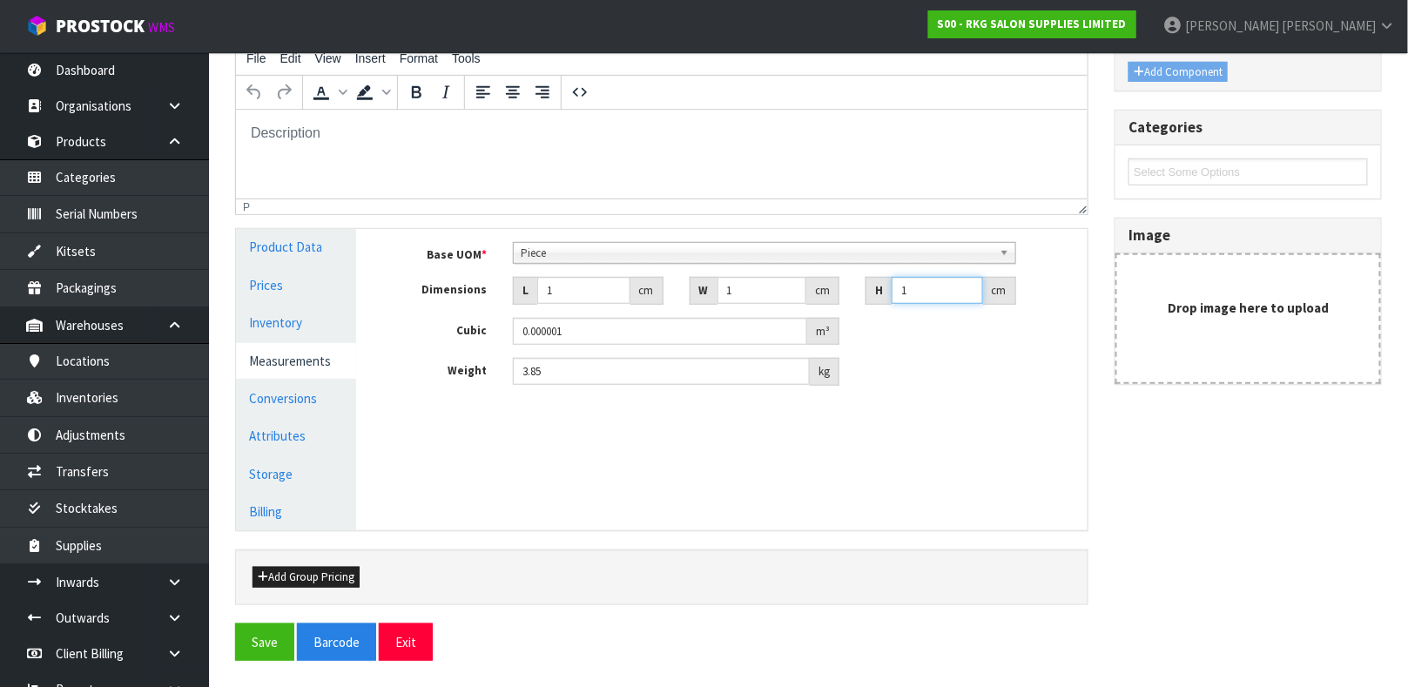
type input "1"
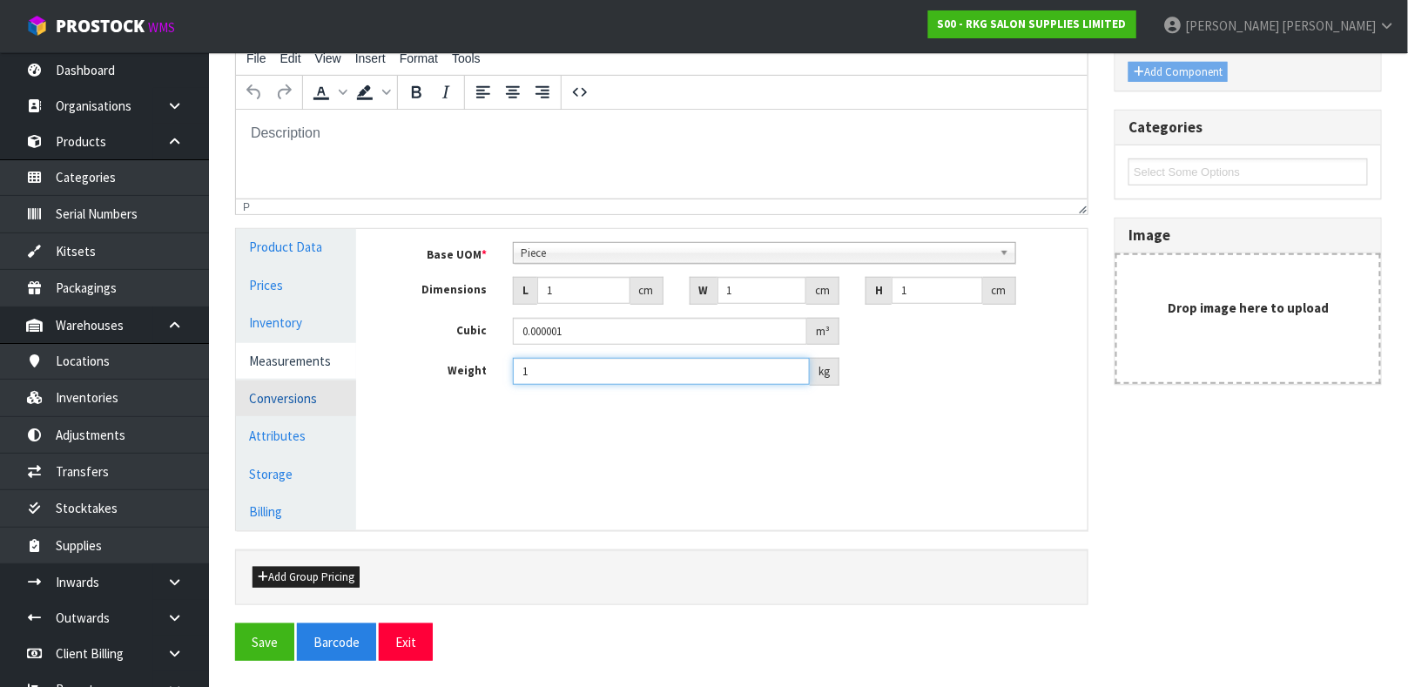
type input "1"
click at [313, 391] on link "Conversions" at bounding box center [296, 399] width 120 height 36
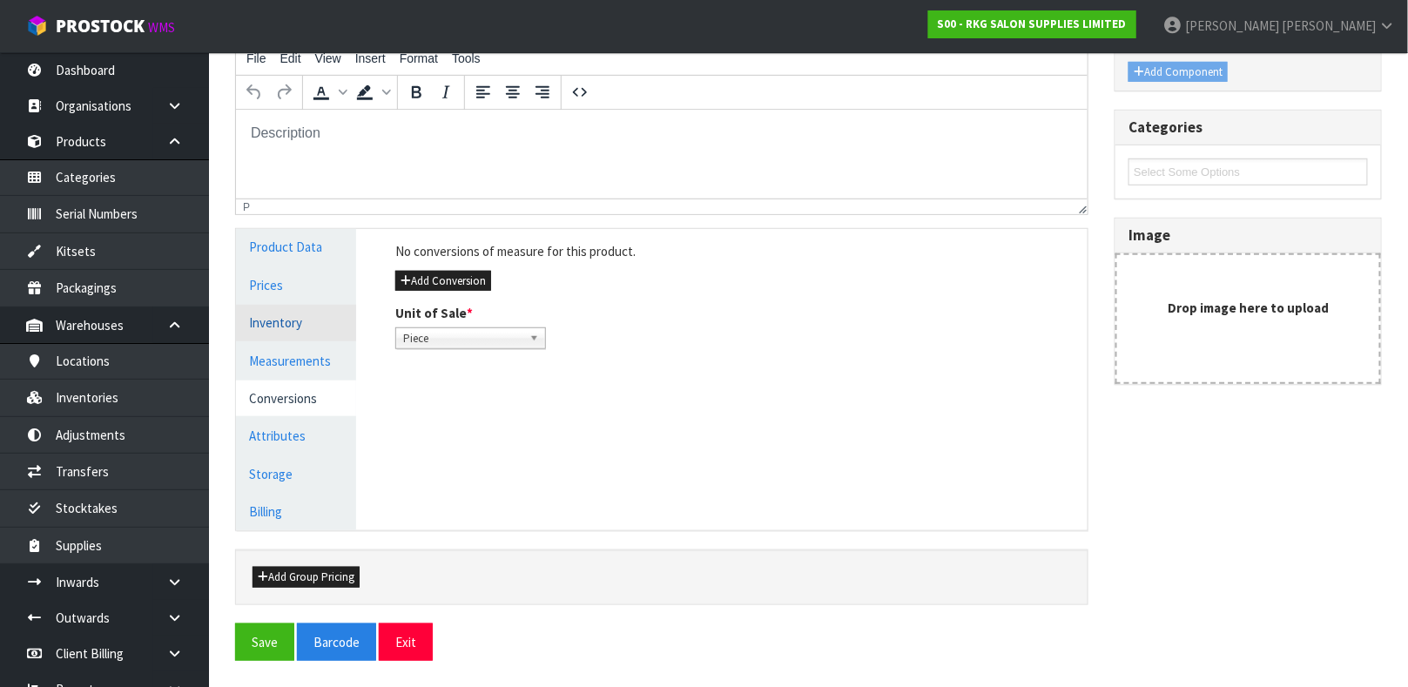
click at [302, 335] on link "Inventory" at bounding box center [296, 323] width 120 height 36
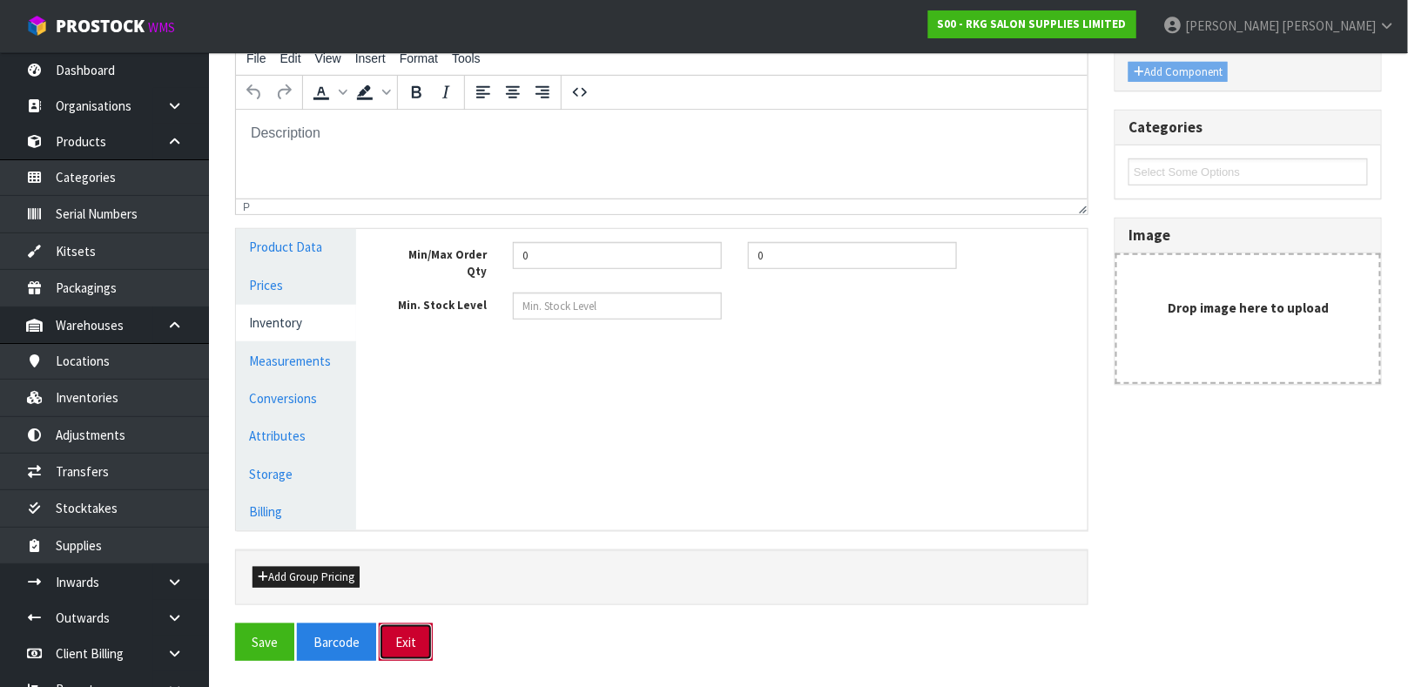
click at [388, 632] on button "Exit" at bounding box center [406, 642] width 54 height 37
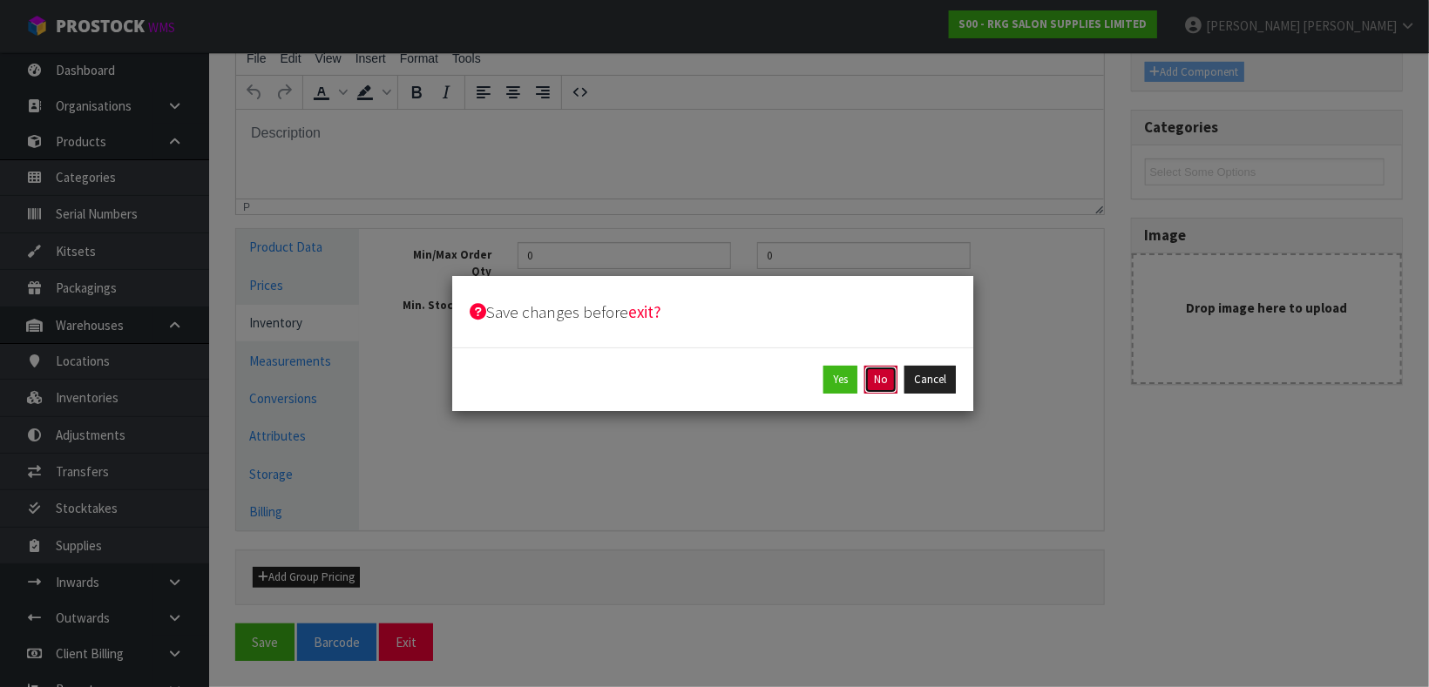
click at [879, 374] on button "No" at bounding box center [880, 380] width 33 height 28
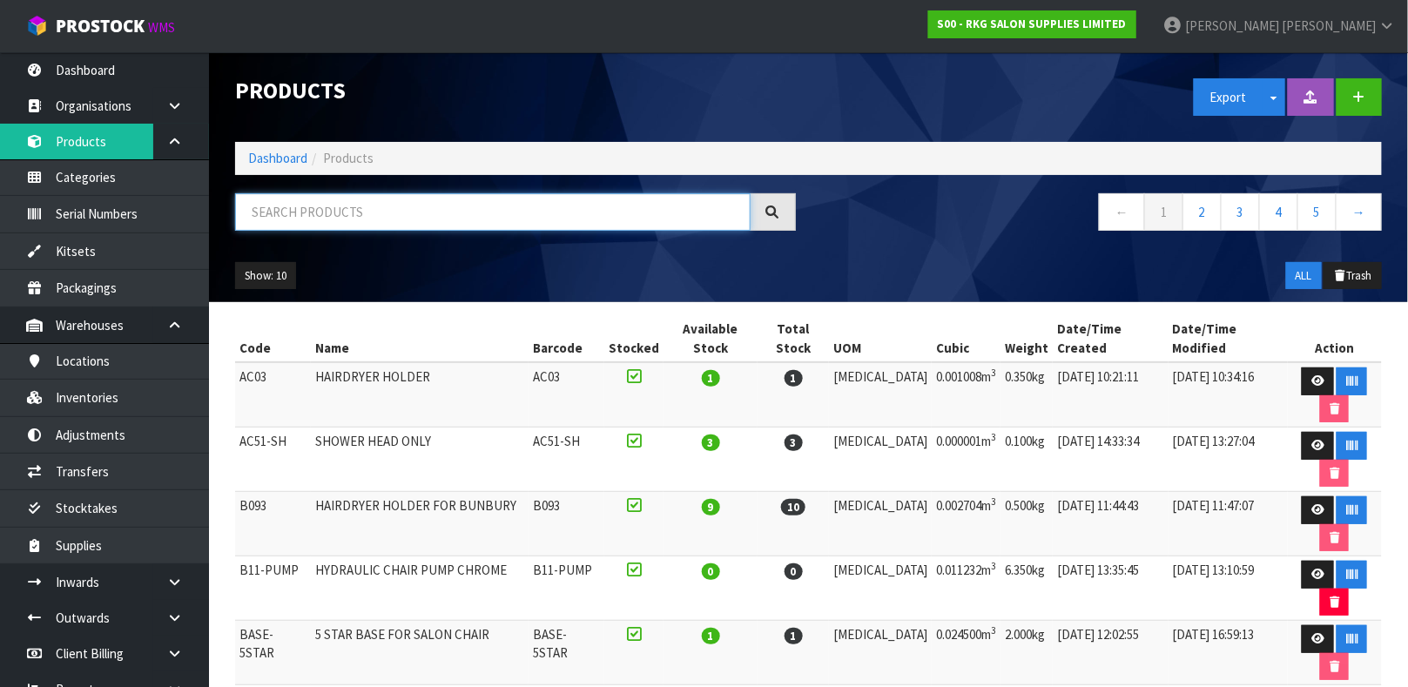
click at [385, 222] on input "text" at bounding box center [493, 211] width 516 height 37
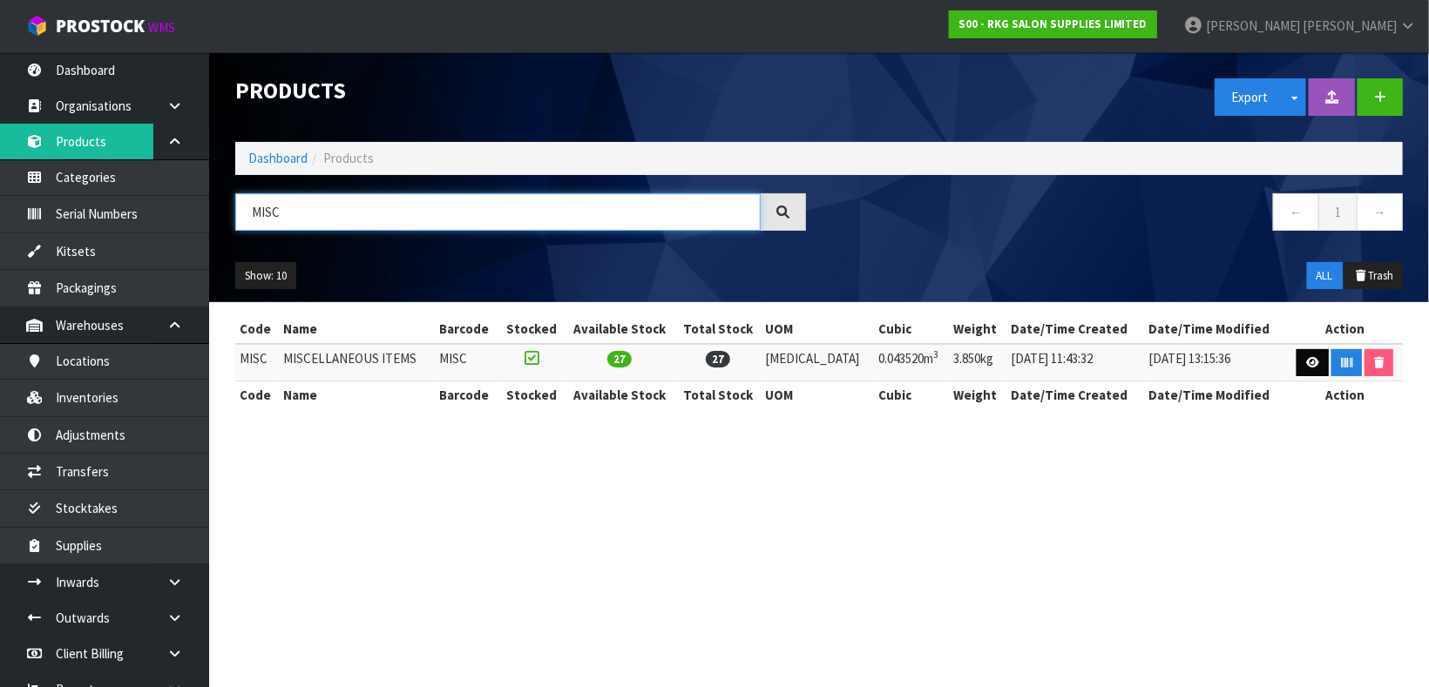
type input "MISC"
click at [1303, 371] on link at bounding box center [1312, 363] width 32 height 28
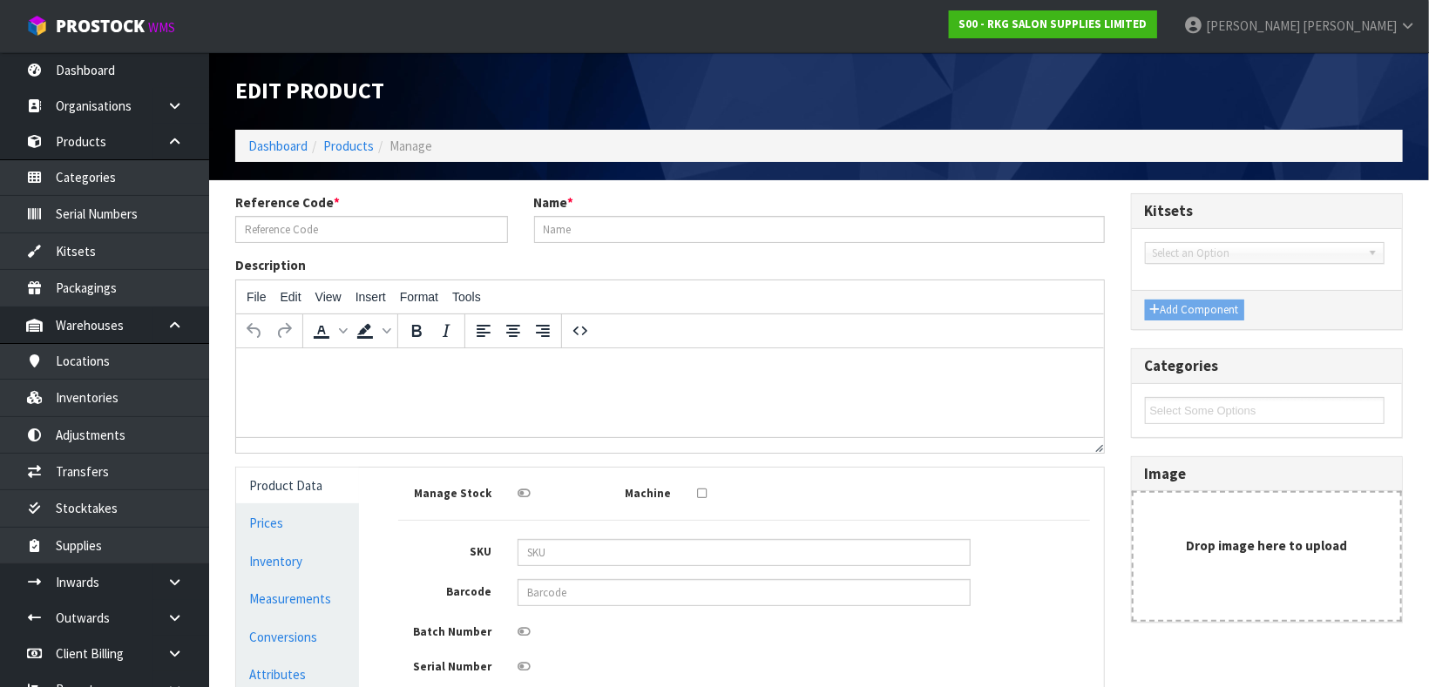
type input "MISC"
type input "MISCELLANEOUS ITEMS"
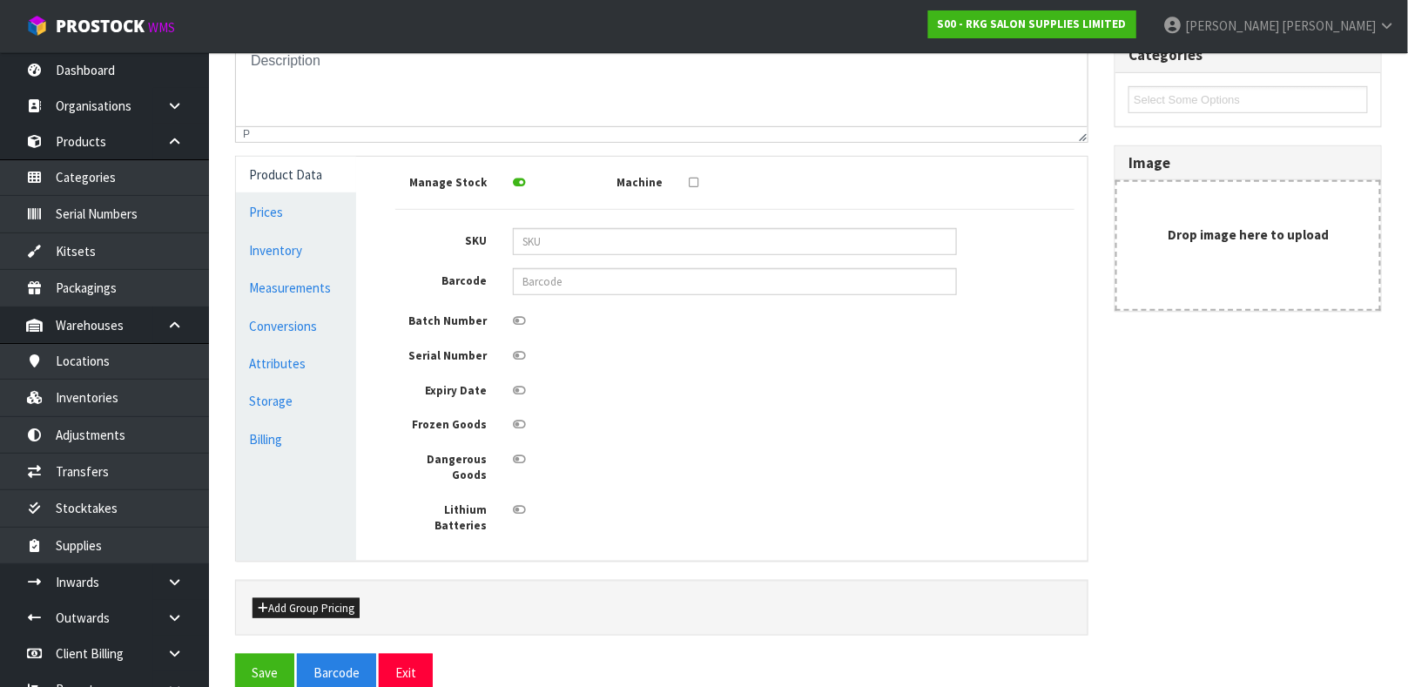
scroll to position [312, 0]
click at [313, 287] on link "Measurements" at bounding box center [296, 287] width 120 height 36
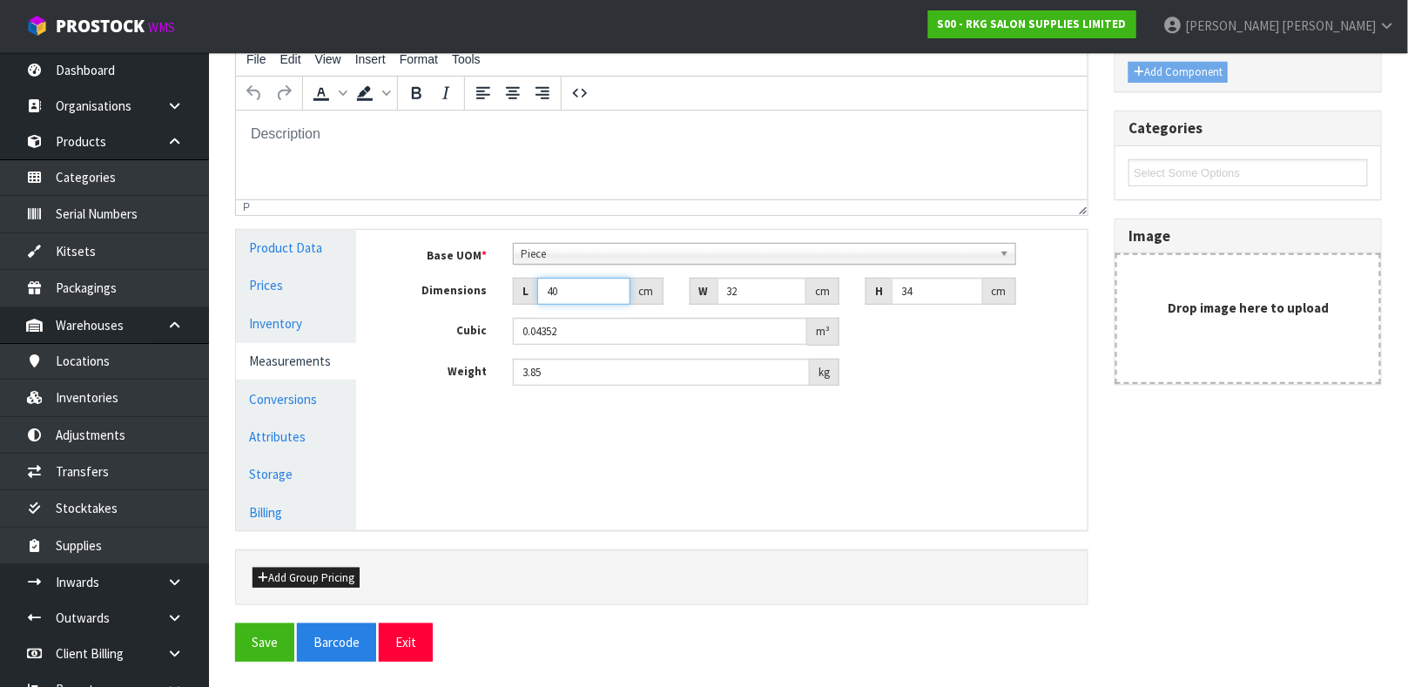
drag, startPoint x: 598, startPoint y: 280, endPoint x: 437, endPoint y: 305, distance: 162.3
click at [437, 305] on div "Base UOM * Bag Bar Basket Bin Bottle Box Bundle Cabinet Cage Carton Case Coil C…" at bounding box center [734, 315] width 679 height 144
type input "1"
type input "0.001088"
type input "1"
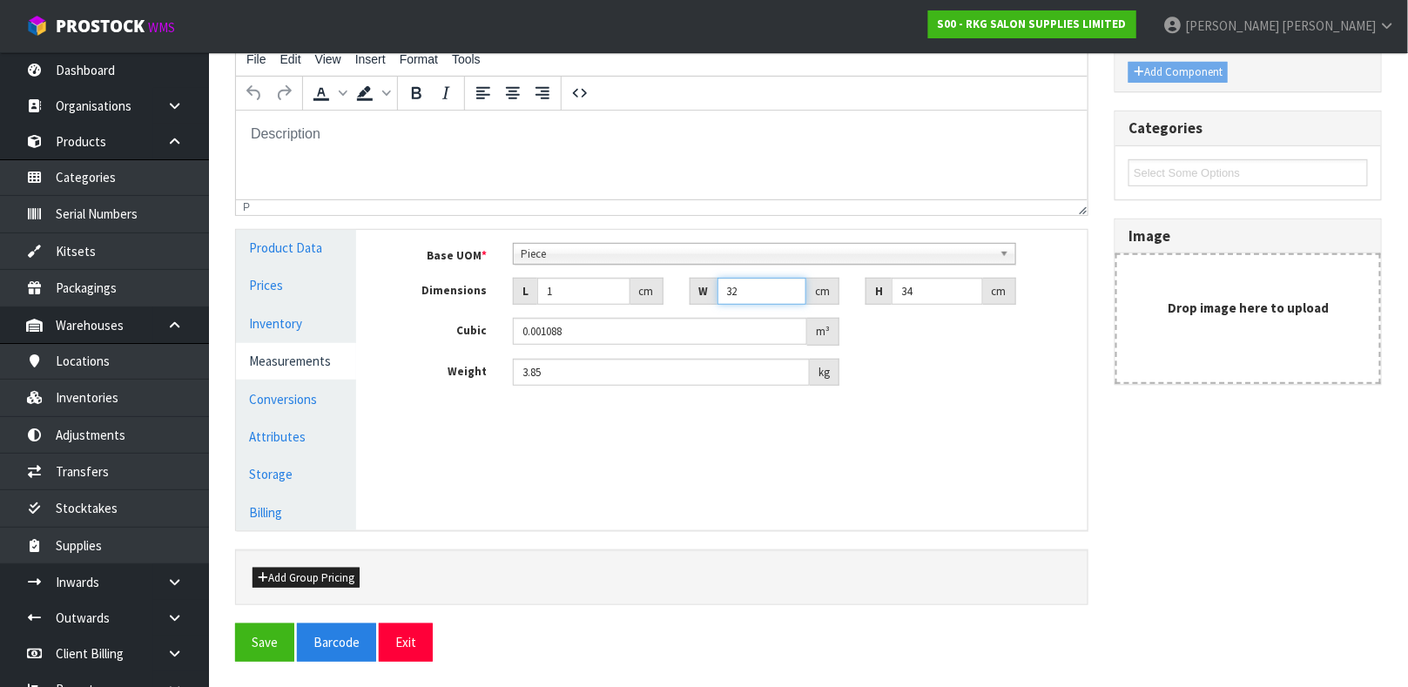
type input "1"
type input "0.000034"
type input "1"
type input "0.000001"
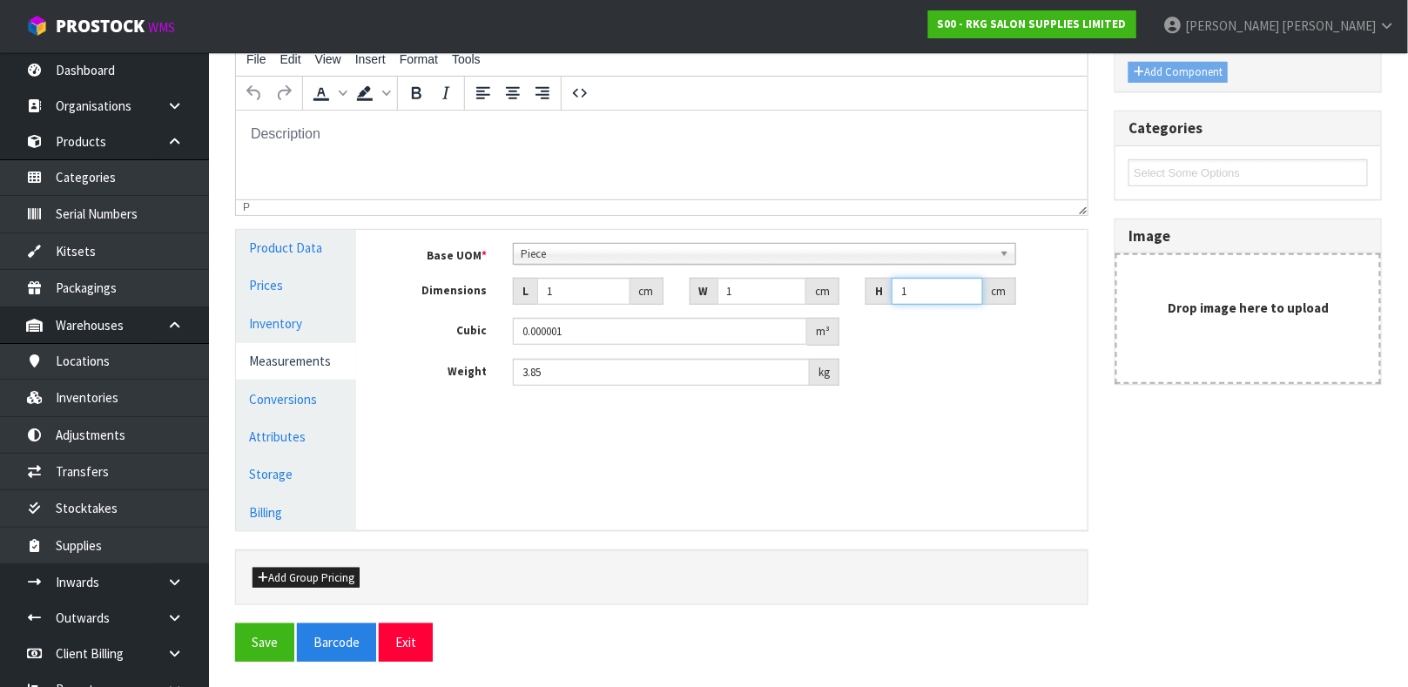
type input "1"
click at [399, 632] on button "Exit" at bounding box center [406, 642] width 54 height 37
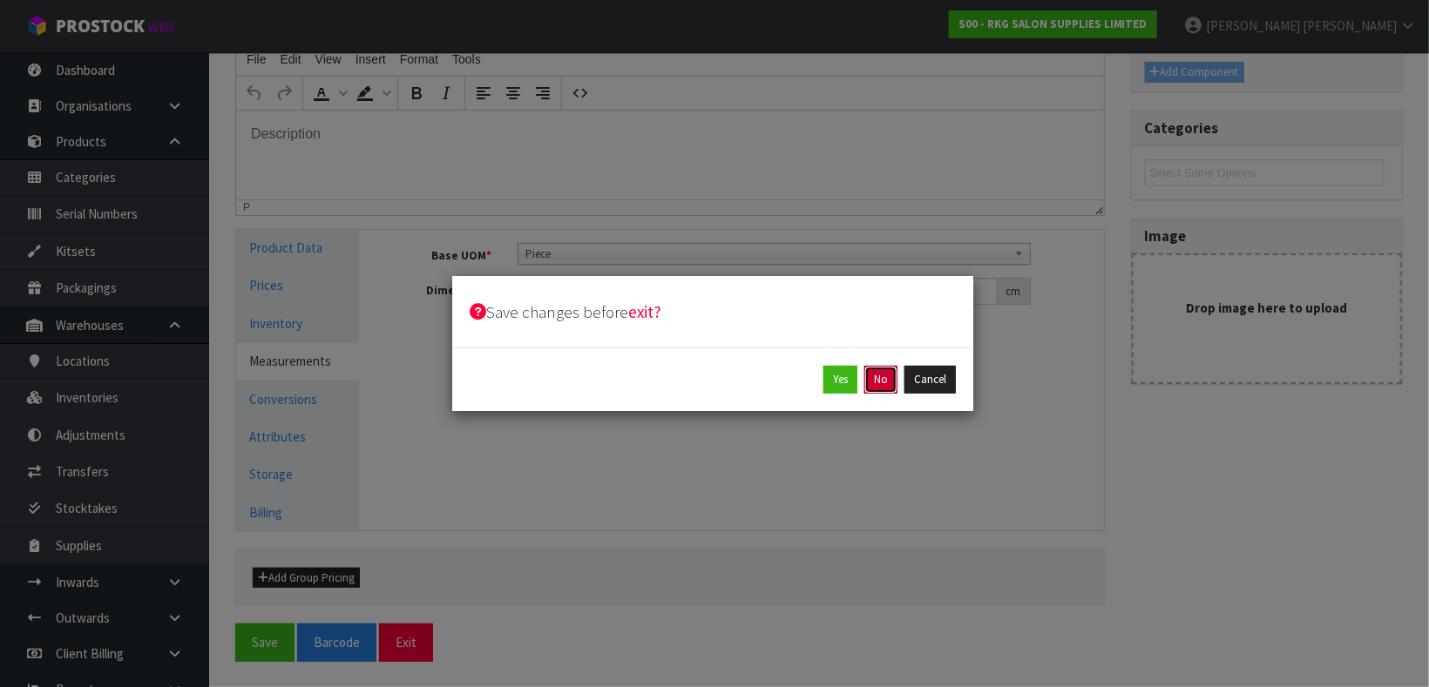
click at [877, 375] on button "No" at bounding box center [880, 380] width 33 height 28
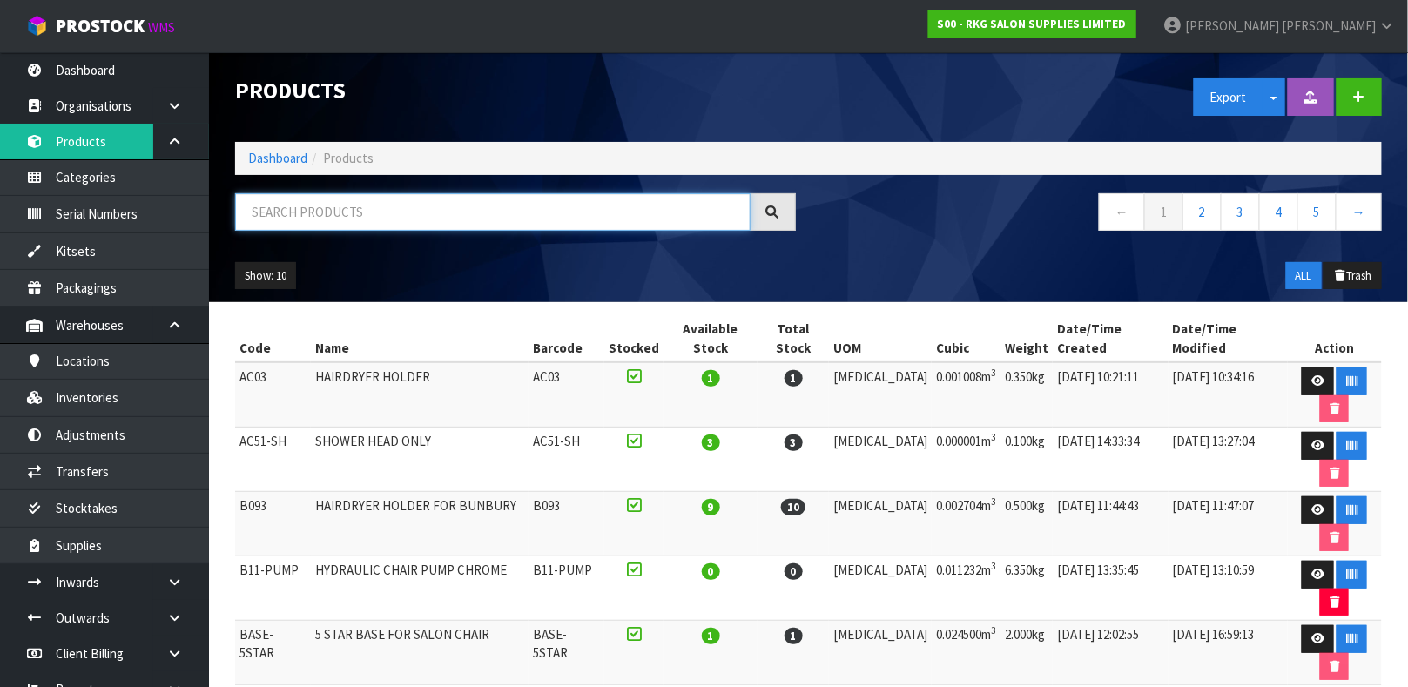
click at [540, 201] on input "text" at bounding box center [493, 211] width 516 height 37
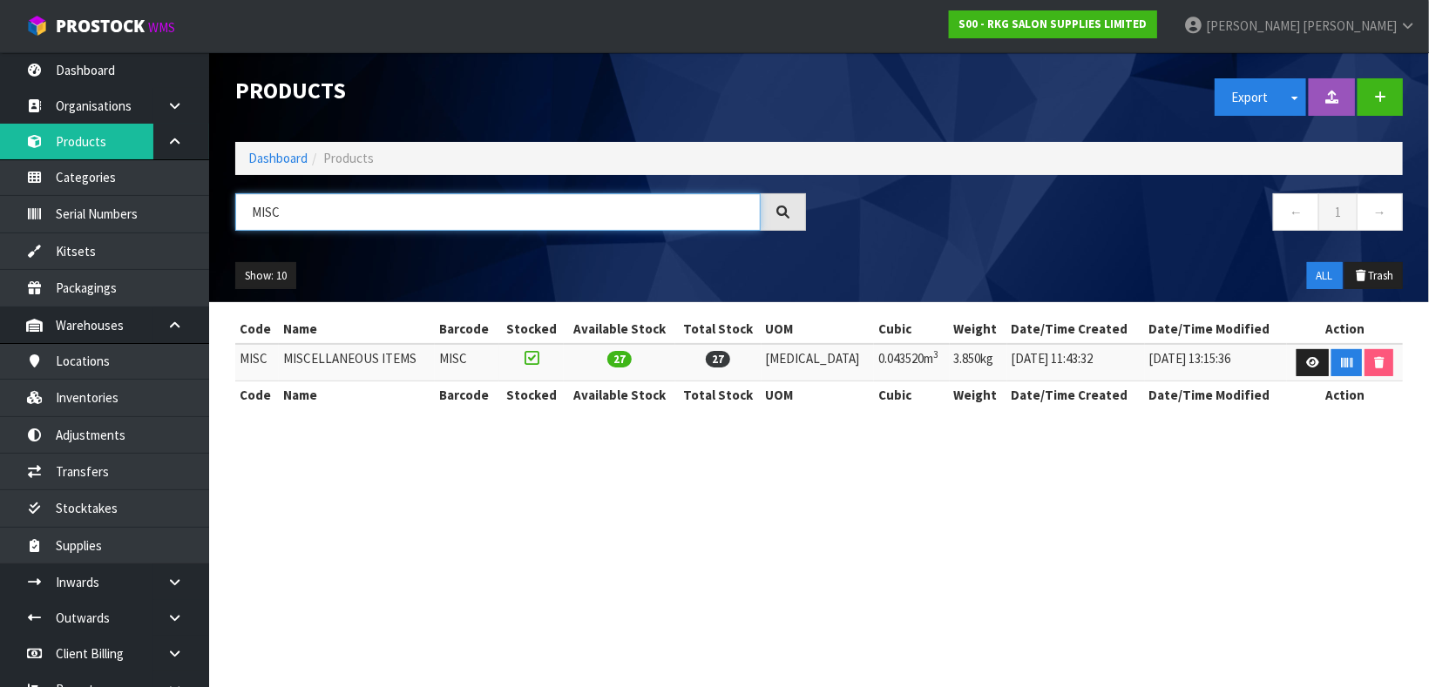
type input "MISC"
click at [1306, 360] on icon at bounding box center [1312, 362] width 13 height 11
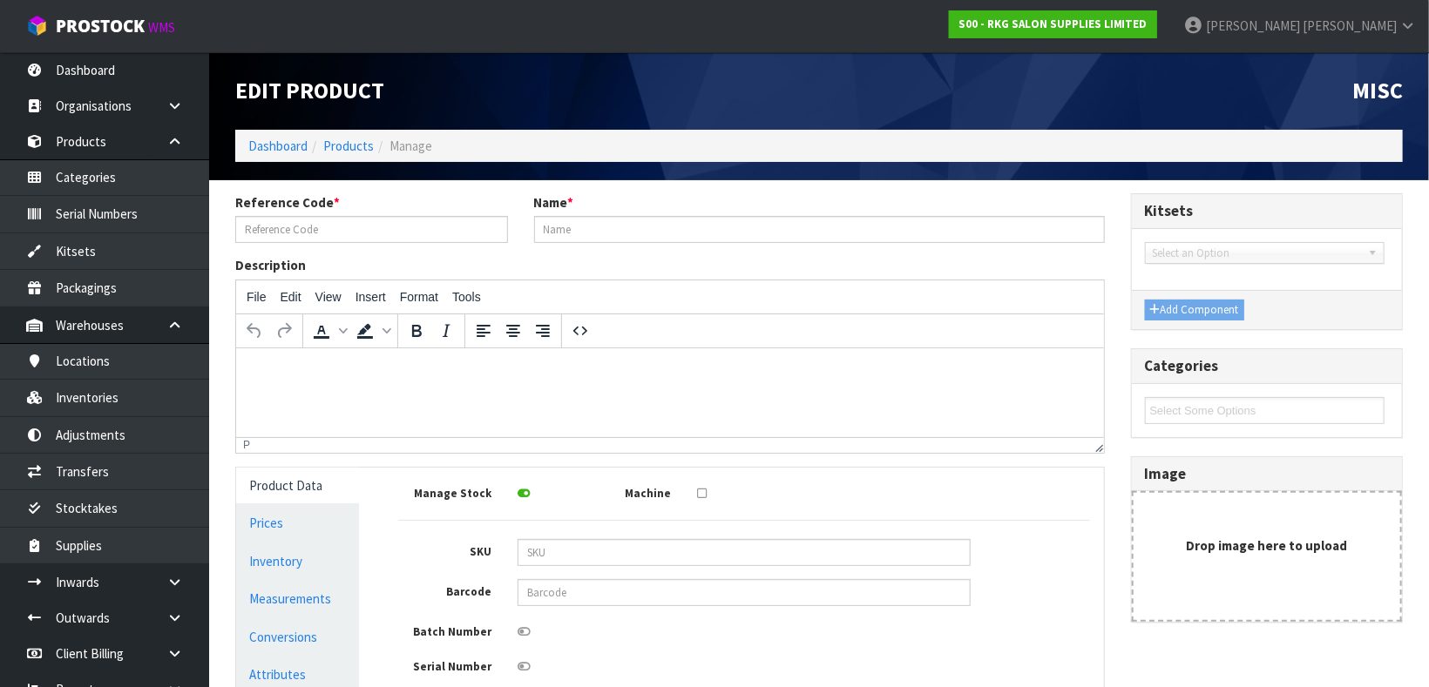
type input "MISC"
type input "MISCELLANEOUS ITEMS"
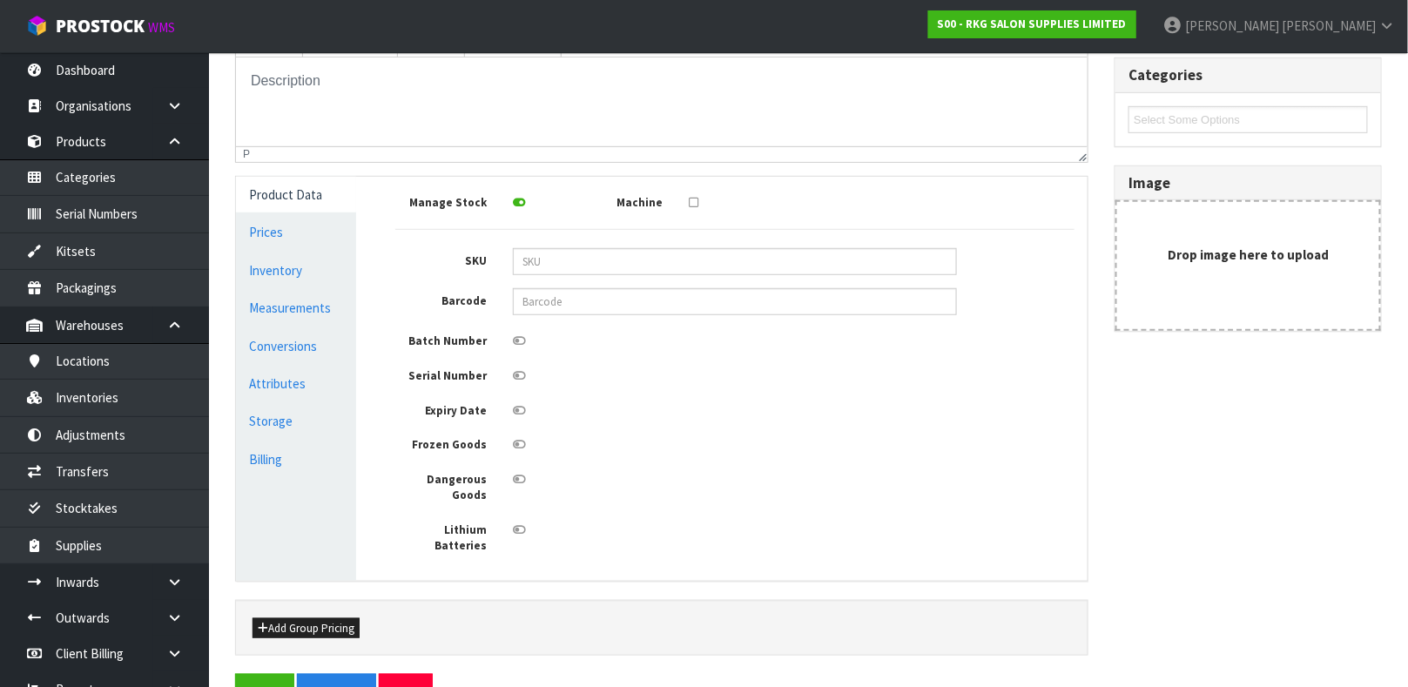
scroll to position [312, 0]
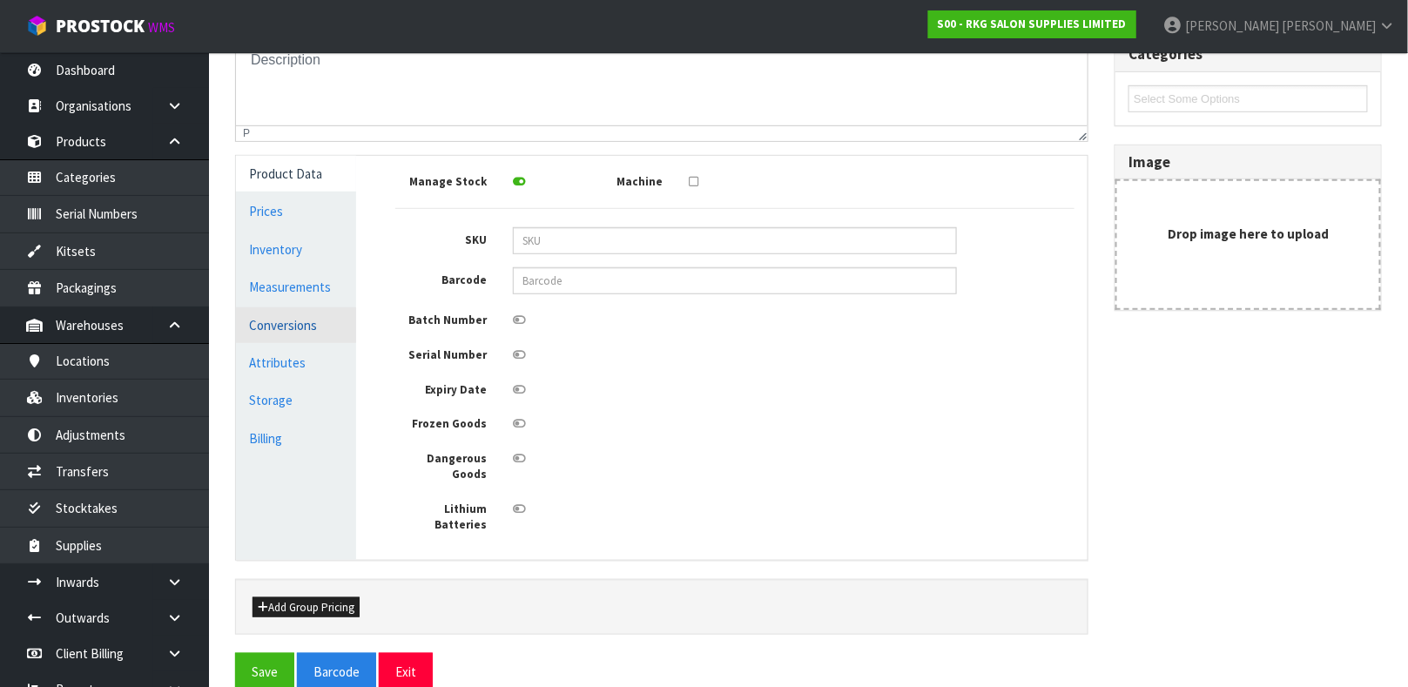
click at [297, 307] on link "Conversions" at bounding box center [296, 325] width 120 height 36
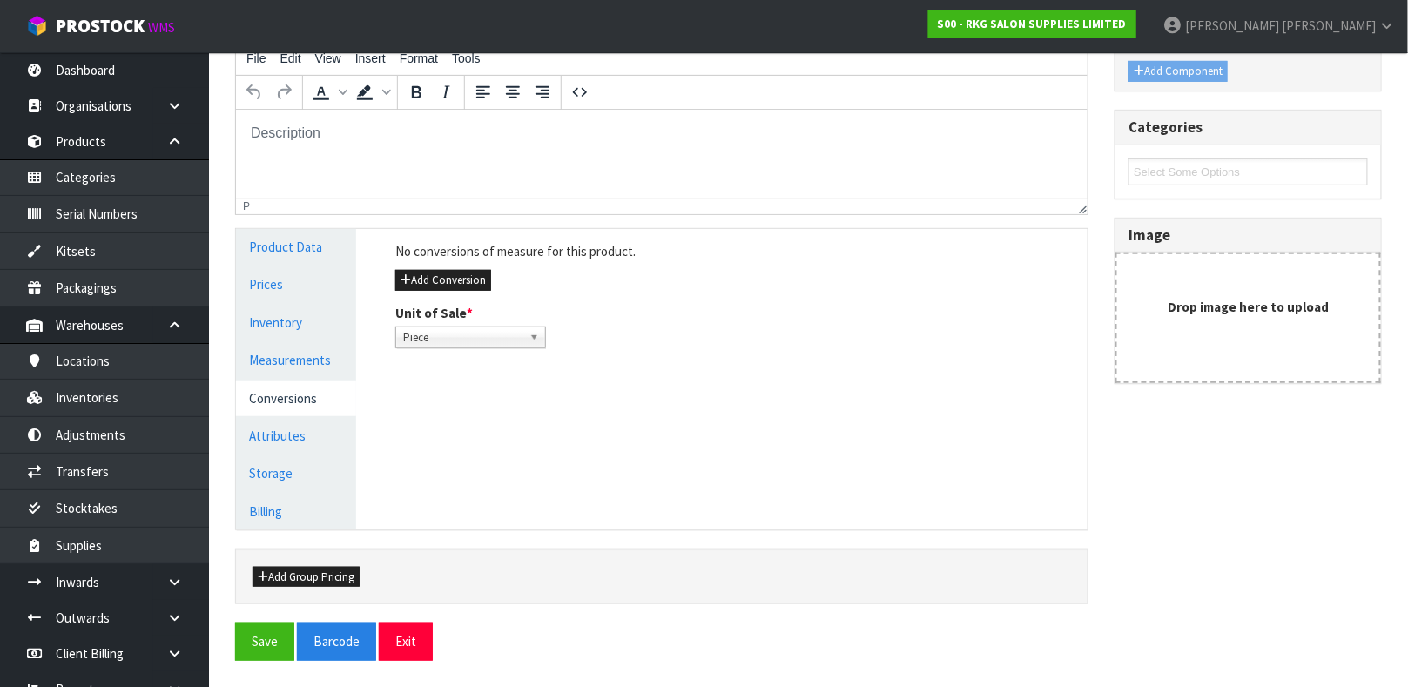
scroll to position [238, 0]
click at [310, 375] on link "Measurements" at bounding box center [296, 361] width 120 height 36
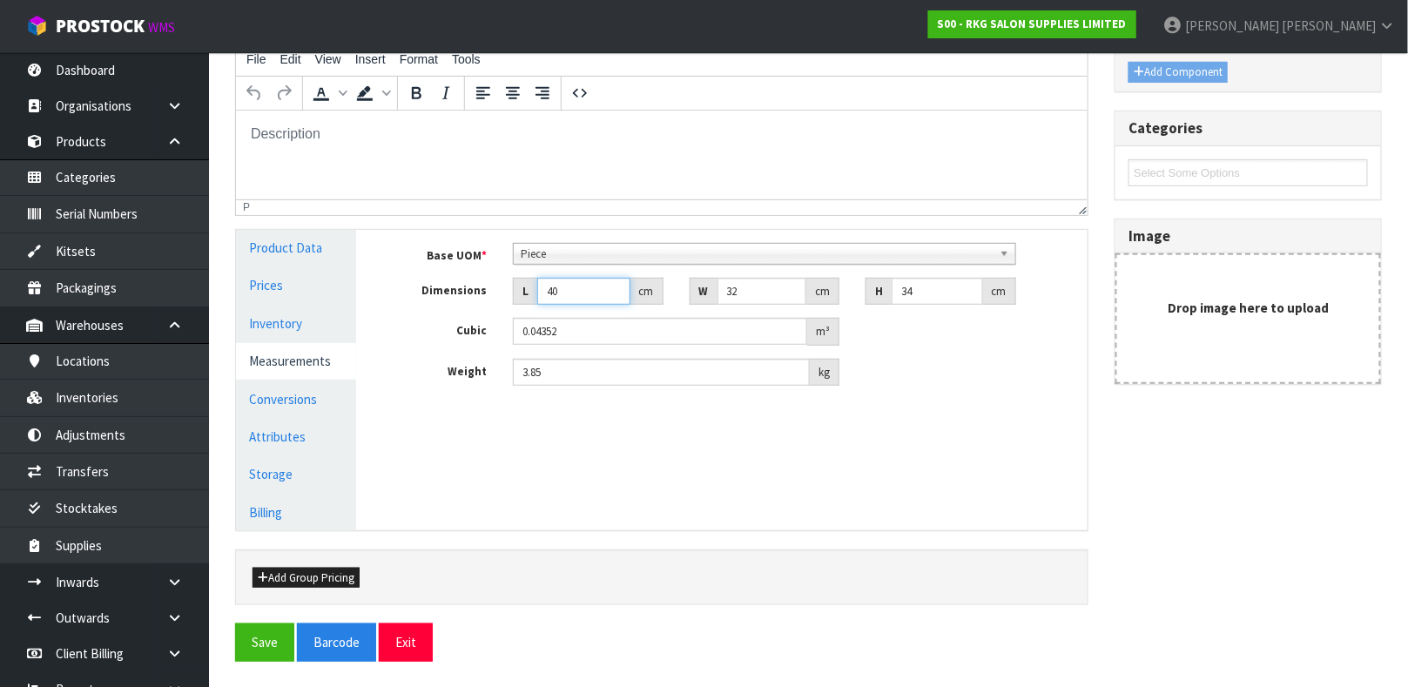
type input "40.001"
type input "0.043521"
type input "40.002"
type input "0.043522"
type input "40.003"
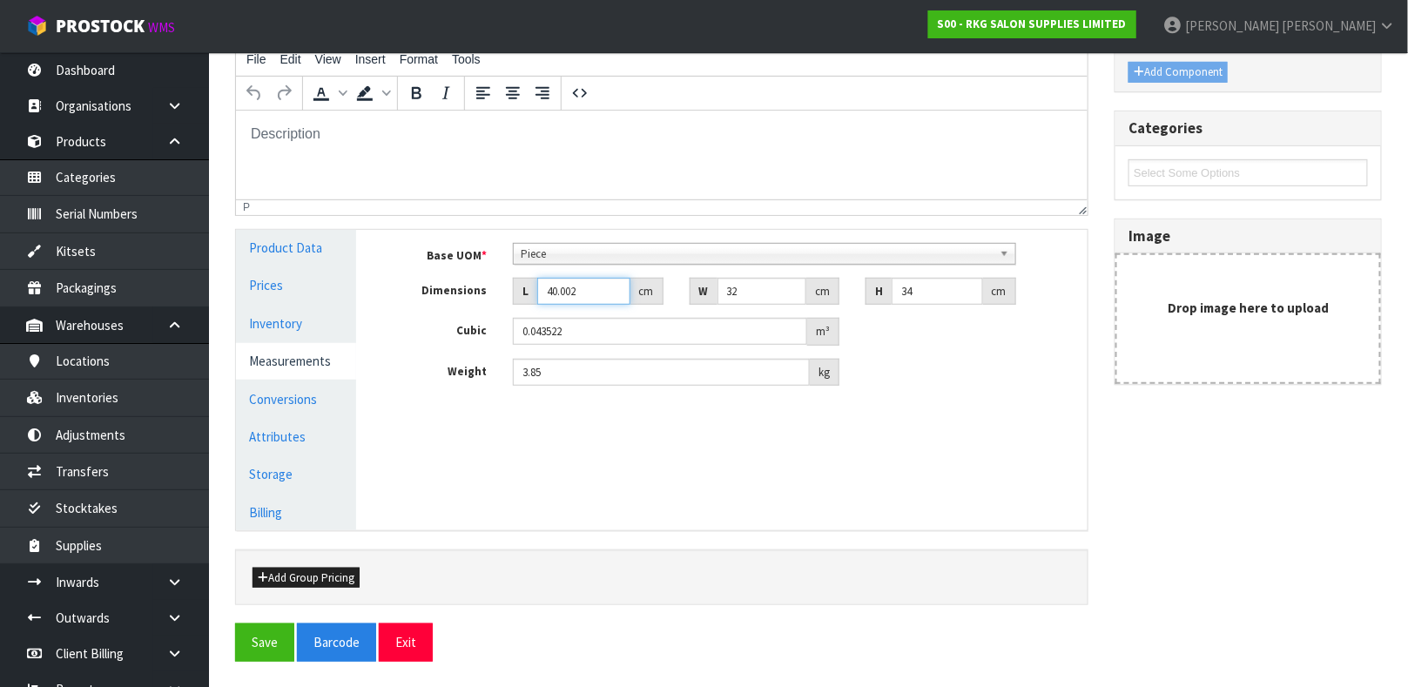
type input "0.043523"
type input "40.004"
type input "0.043524"
type input "40.005"
type input "0.043525"
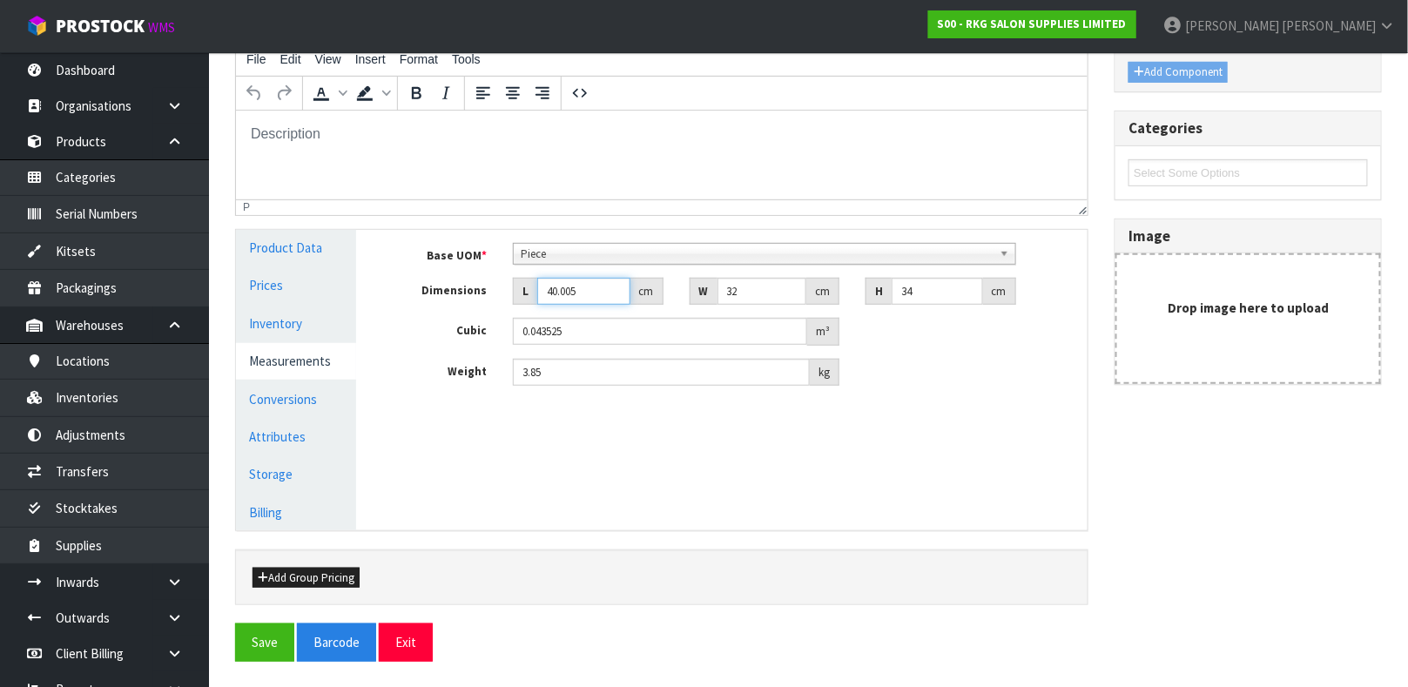
type input "40.006"
type input "0.043527"
drag, startPoint x: 600, startPoint y: 288, endPoint x: 572, endPoint y: 287, distance: 27.9
click at [572, 287] on input "40.006" at bounding box center [583, 291] width 93 height 27
drag, startPoint x: 587, startPoint y: 287, endPoint x: 467, endPoint y: 303, distance: 121.3
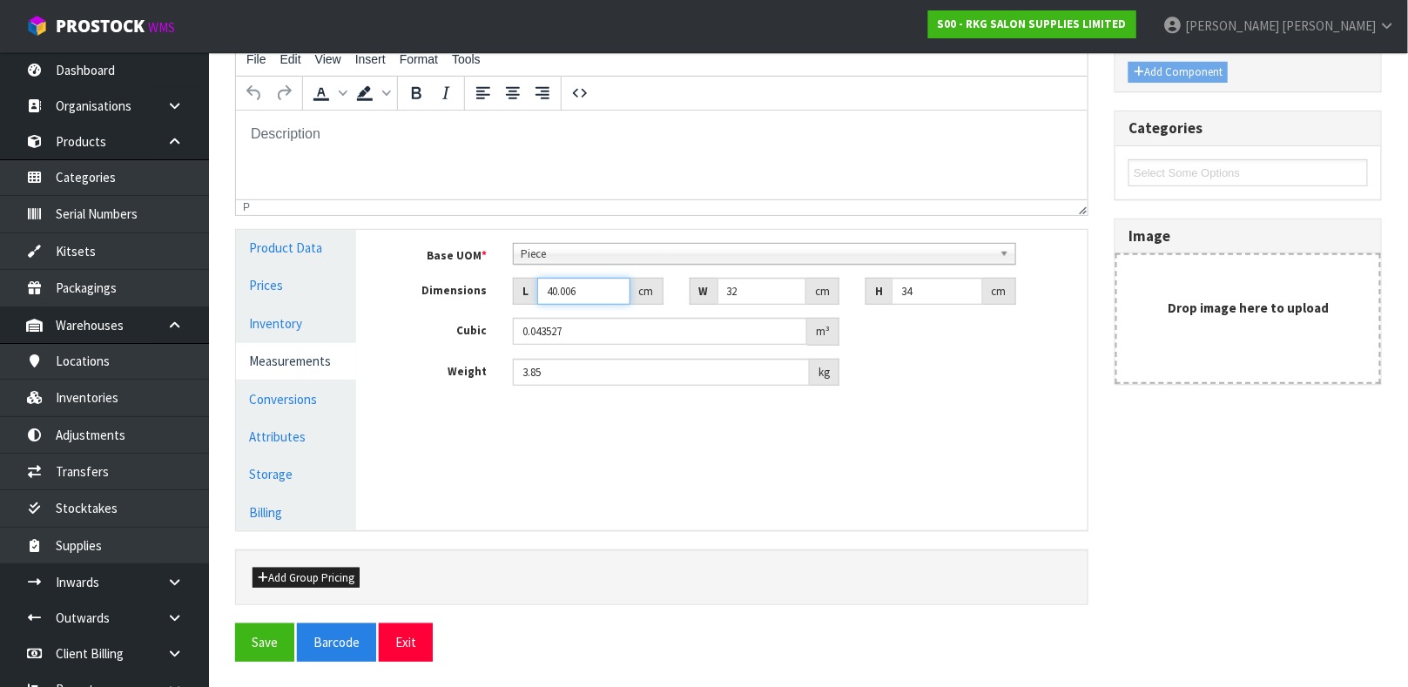
click at [467, 303] on div "Dimensions L 40.006 cm W 32 cm H 34 cm" at bounding box center [735, 292] width 706 height 28
type input "1"
type input "0.001088"
type input "1"
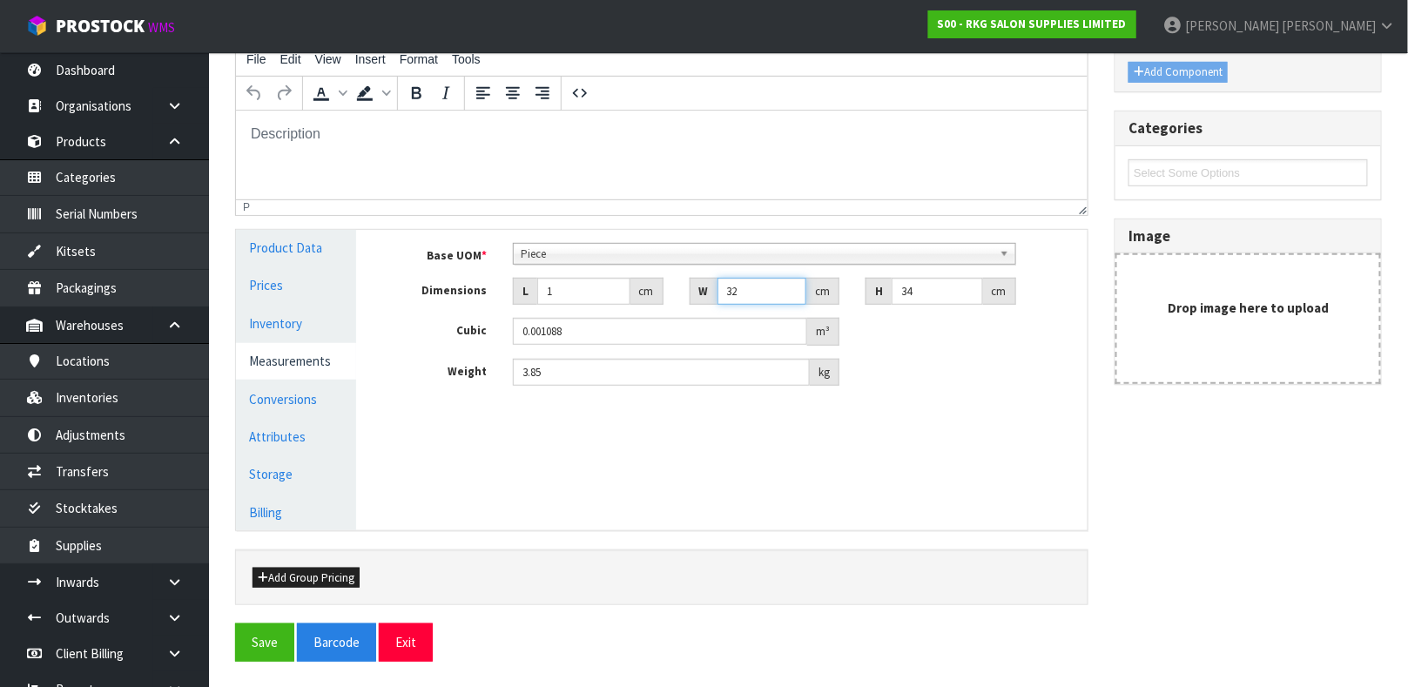
type input "0.000034"
type input "1"
type input "0.000001"
type input "1"
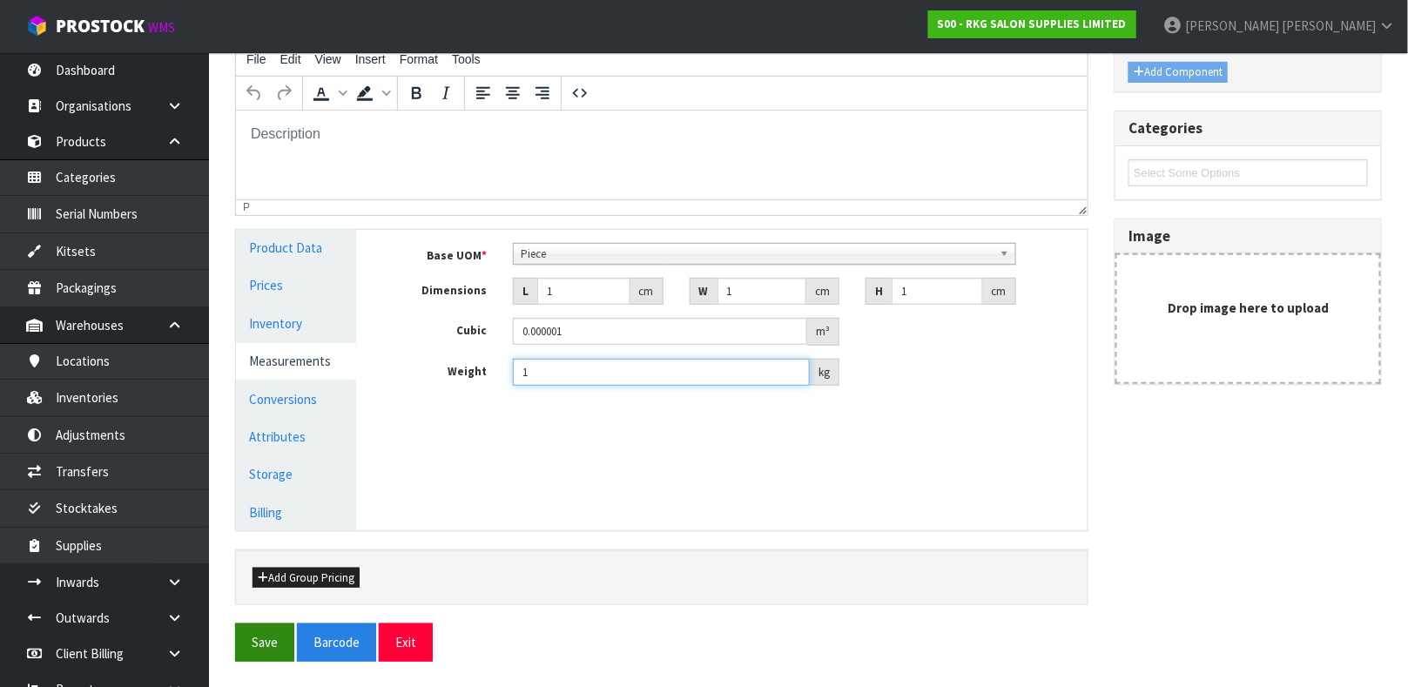
type input "1"
click at [257, 638] on button "Save" at bounding box center [264, 642] width 59 height 37
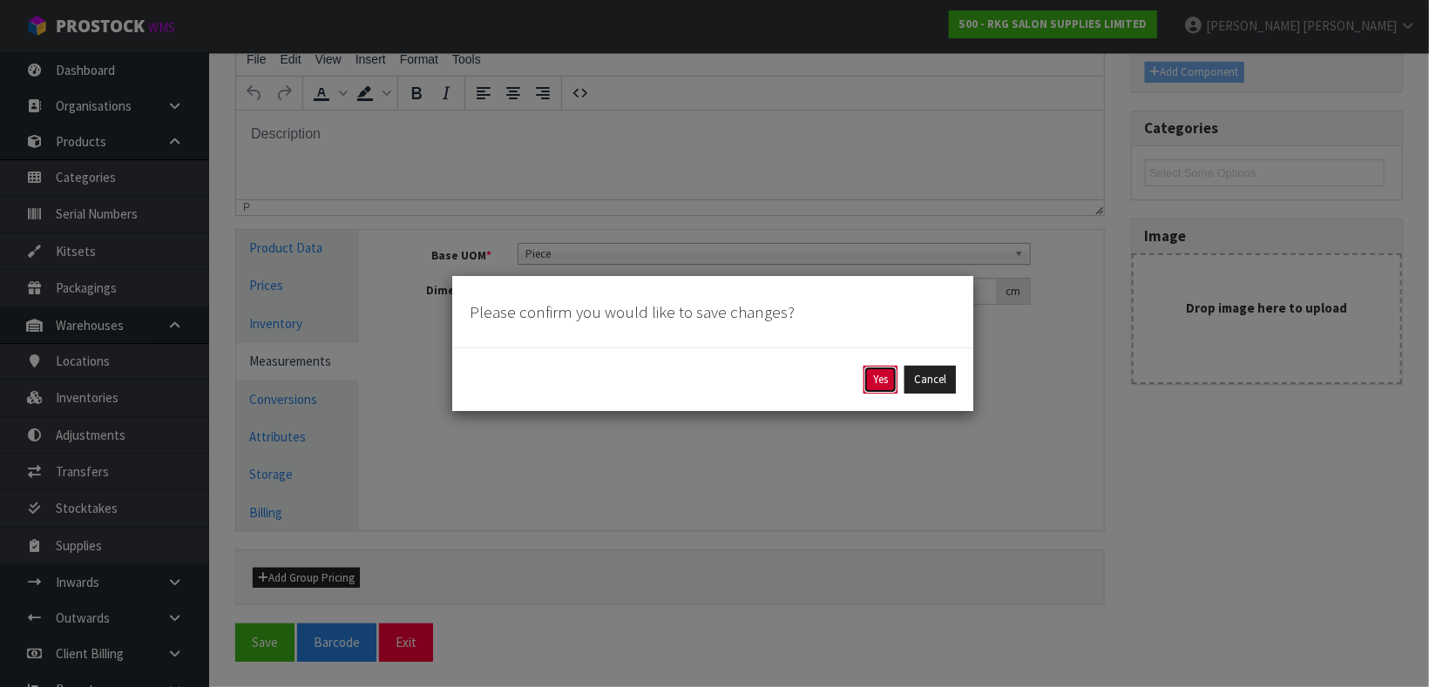
click at [886, 388] on button "Yes" at bounding box center [880, 380] width 34 height 28
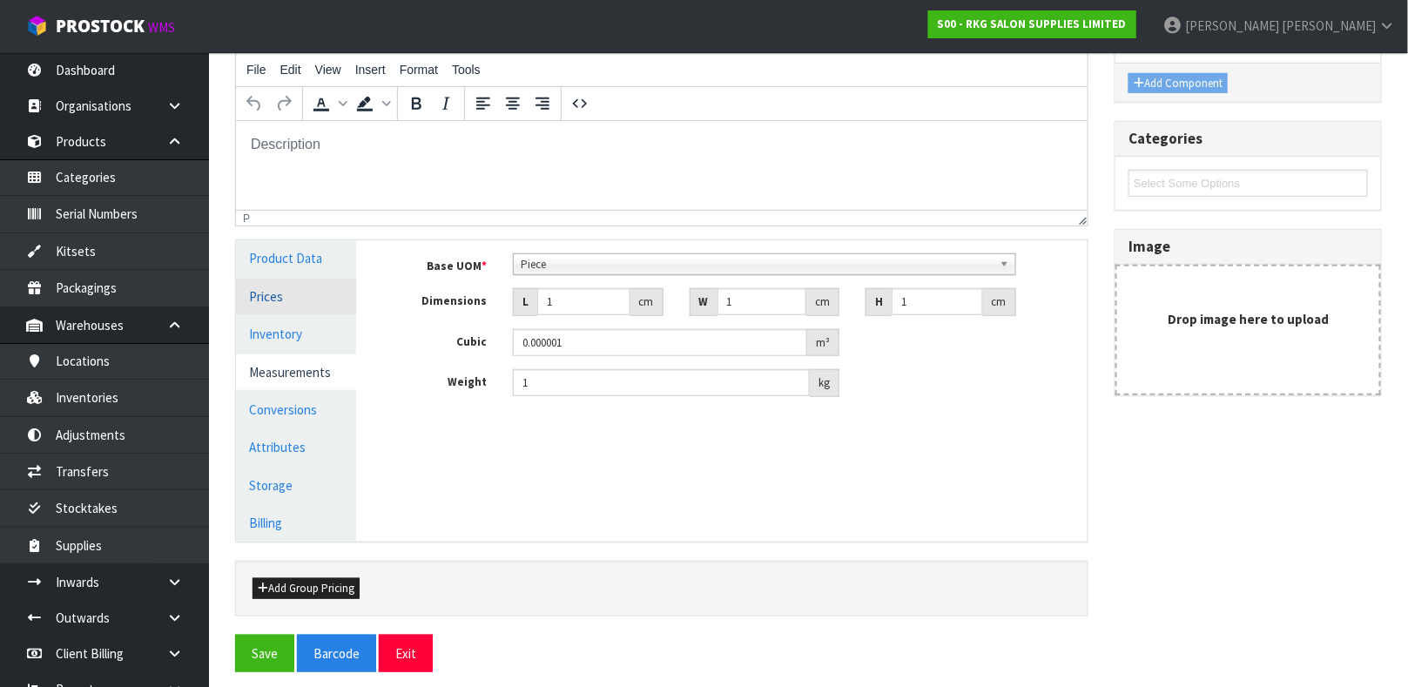
scroll to position [301, 0]
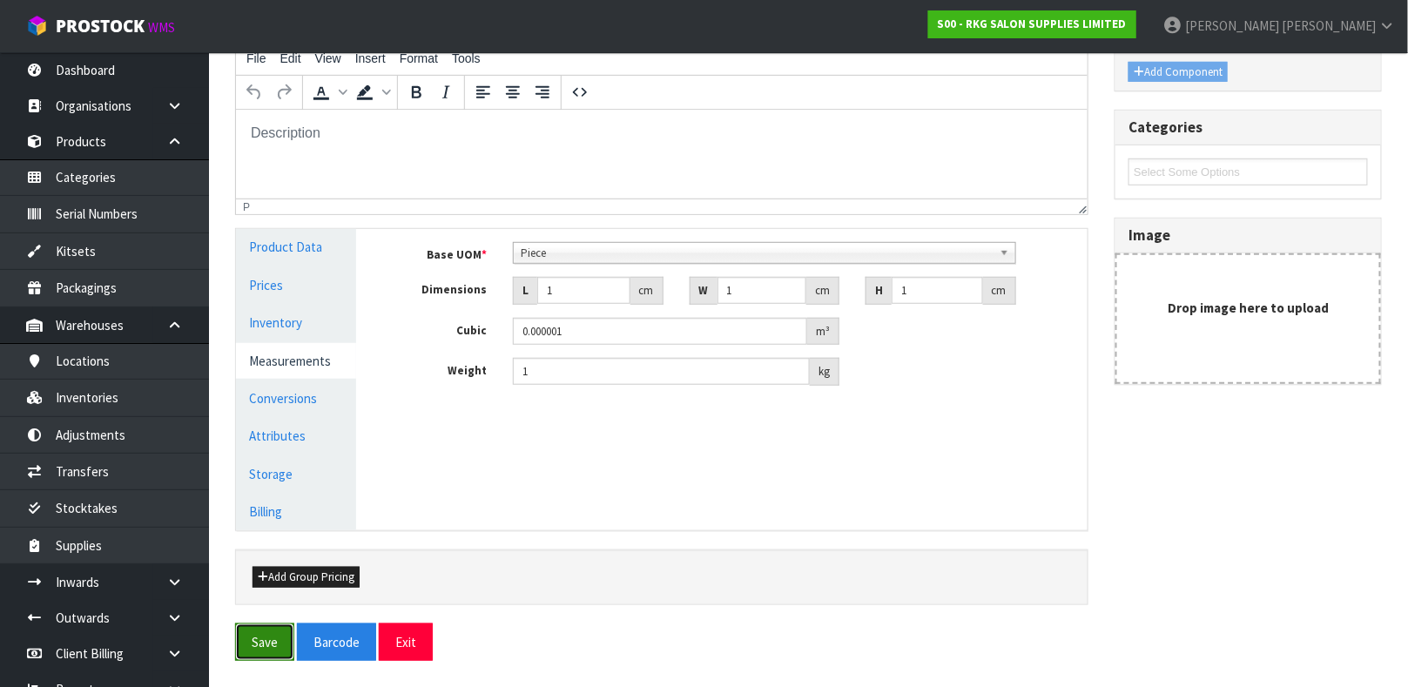
click at [273, 639] on button "Save" at bounding box center [264, 642] width 59 height 37
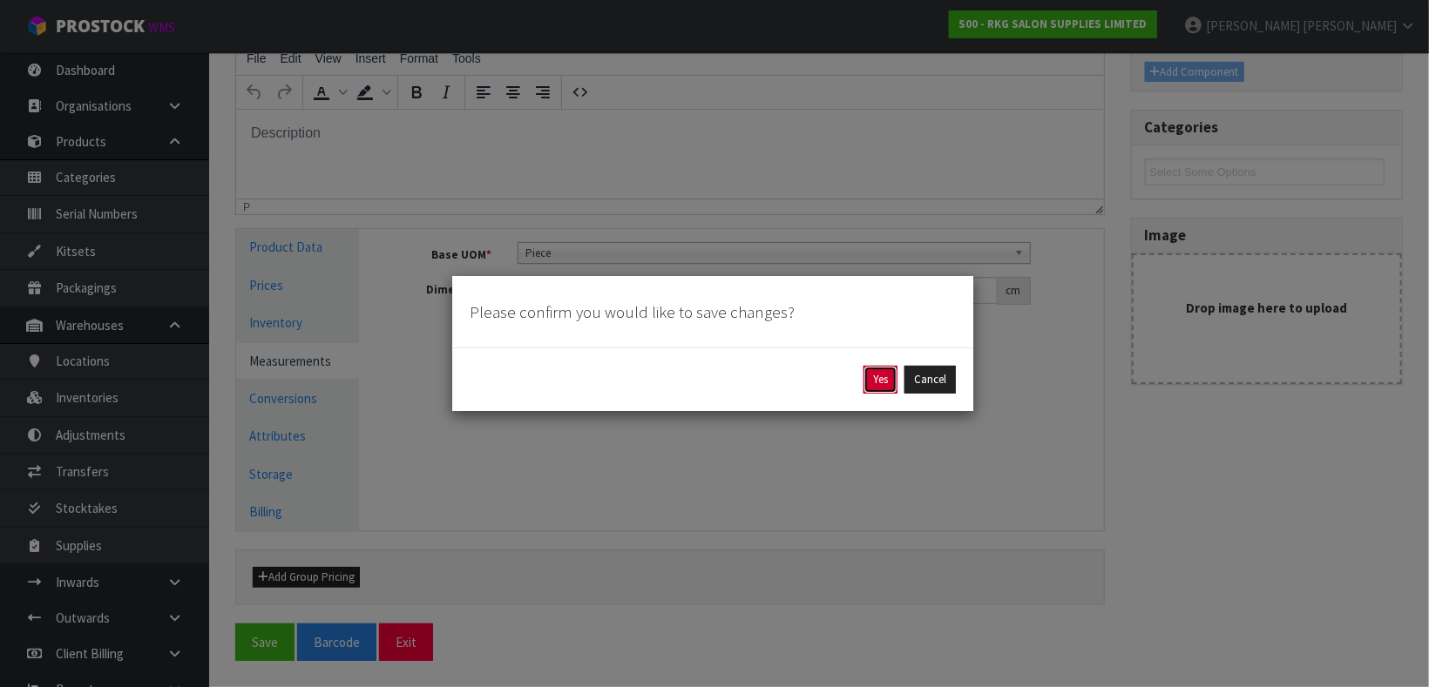
click at [875, 392] on button "Yes" at bounding box center [880, 380] width 34 height 28
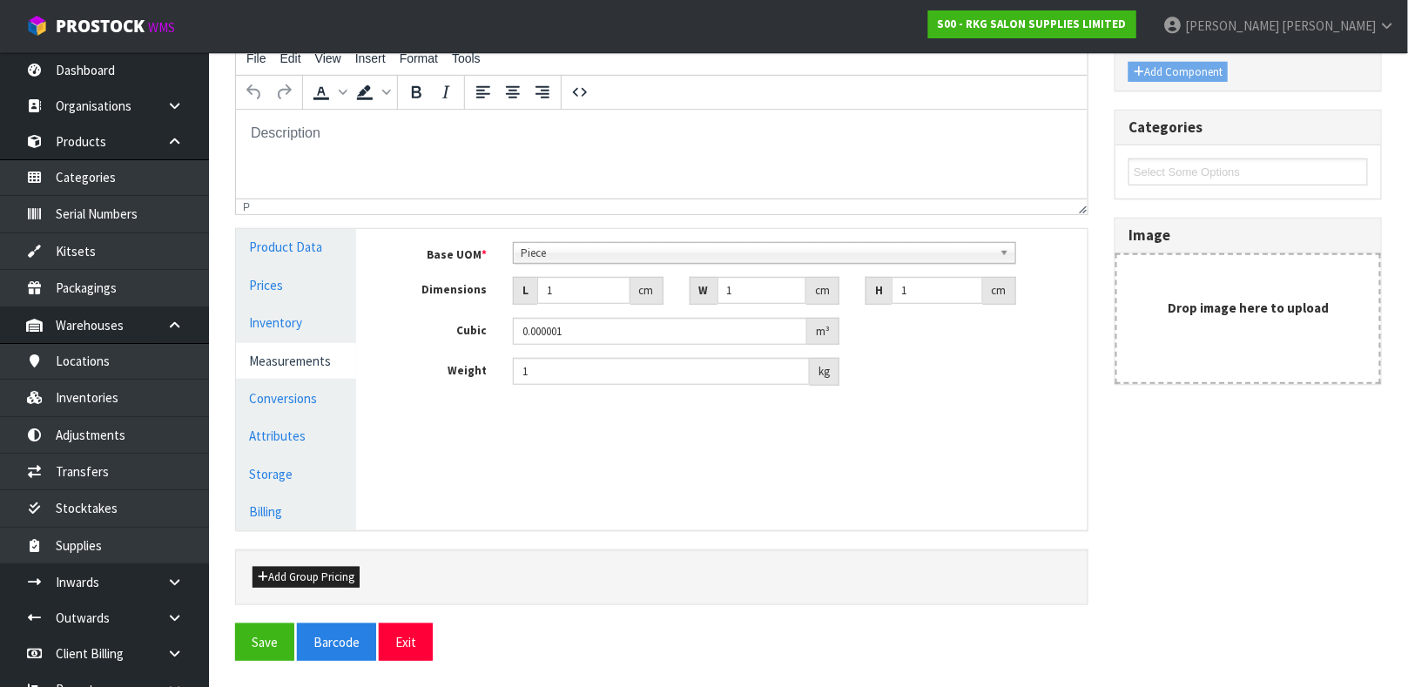
scroll to position [0, 0]
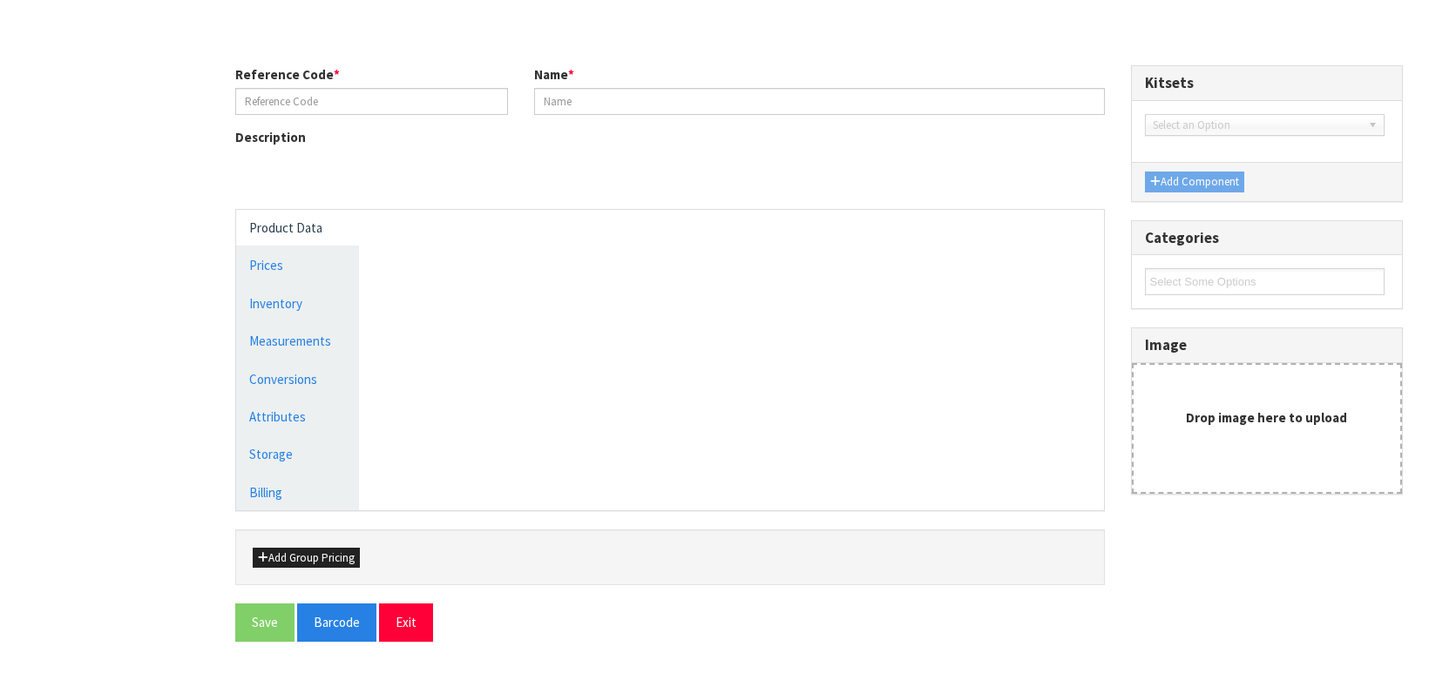
type input "MISC"
type input "MISCELLANEOUS ITEMS"
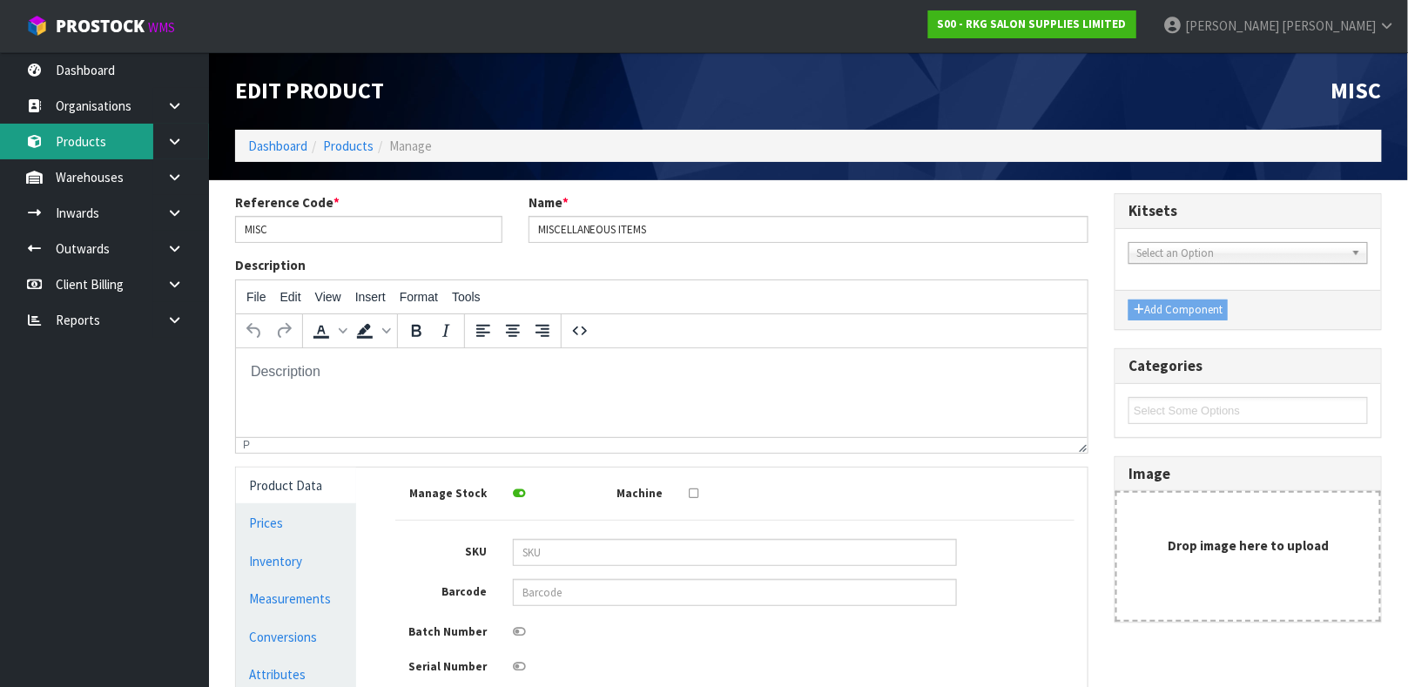
click at [111, 137] on link "Products" at bounding box center [104, 142] width 209 height 36
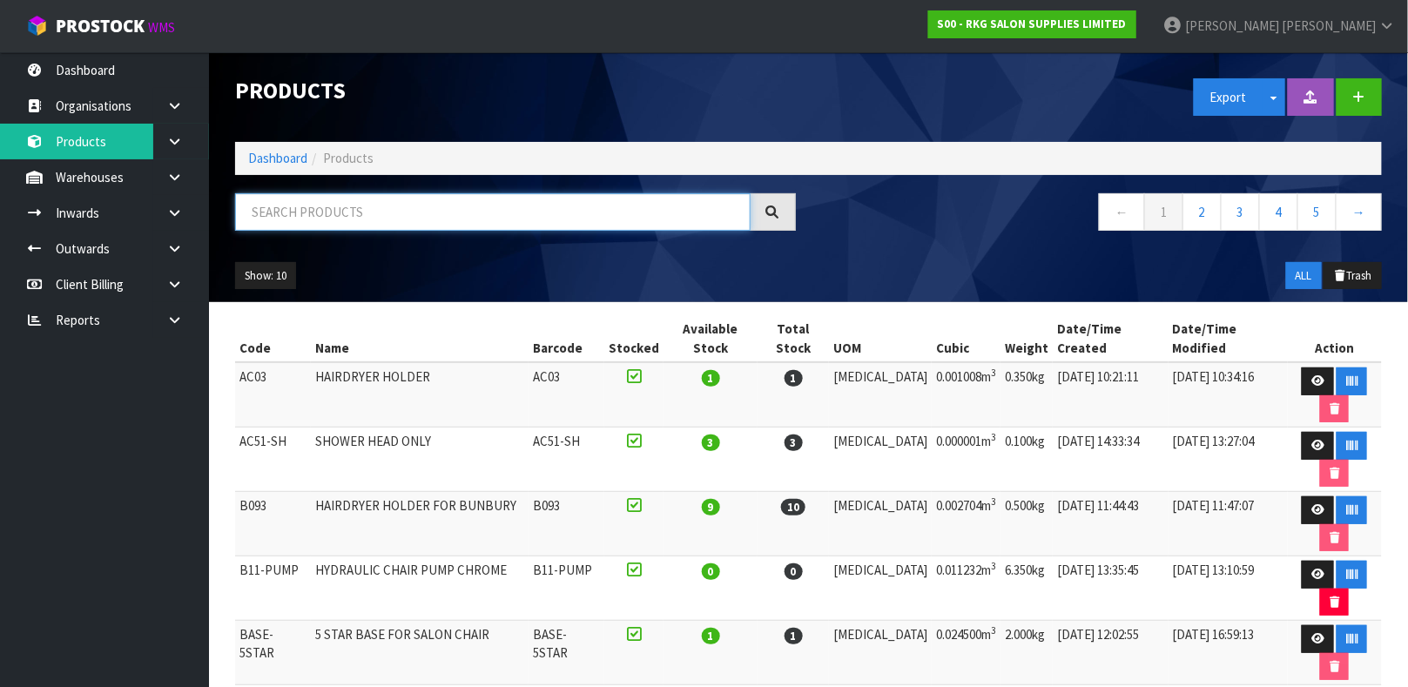
click at [332, 206] on input "text" at bounding box center [493, 211] width 516 height 37
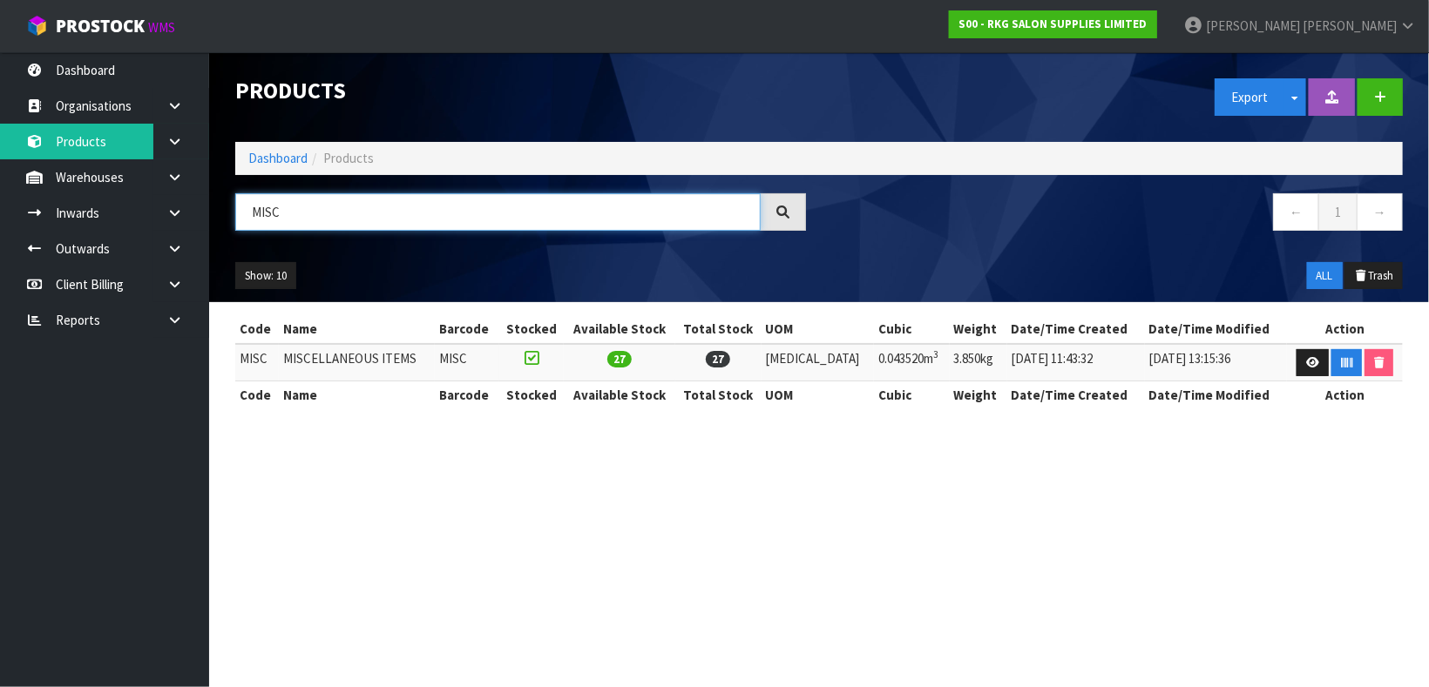
type input "MISC"
